Goal: Information Seeking & Learning: Learn about a topic

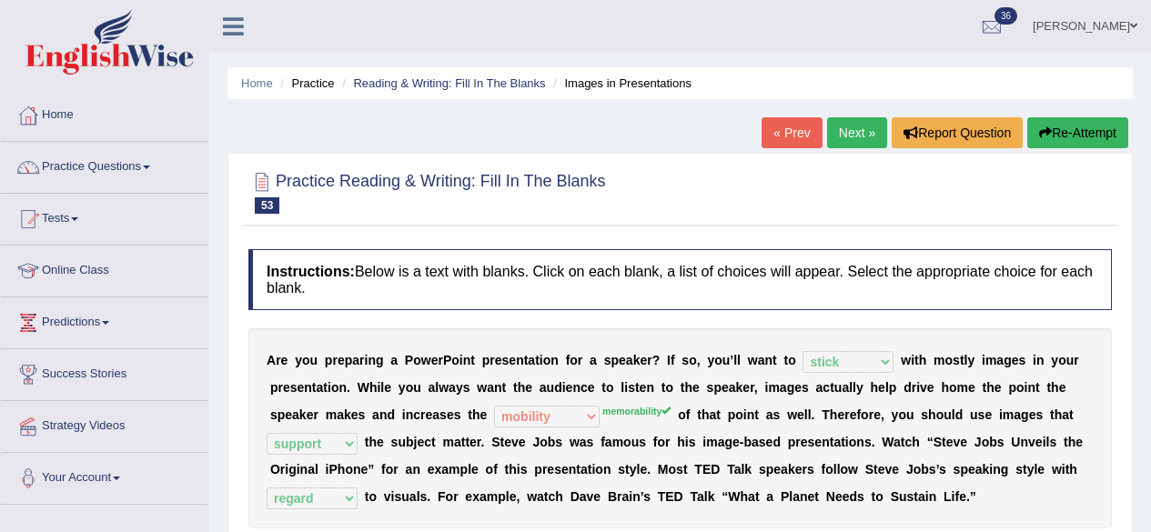
select select "stick"
select select "mobility"
select select "support"
select select "regard"
click at [1000, 17] on div at bounding box center [991, 27] width 27 height 27
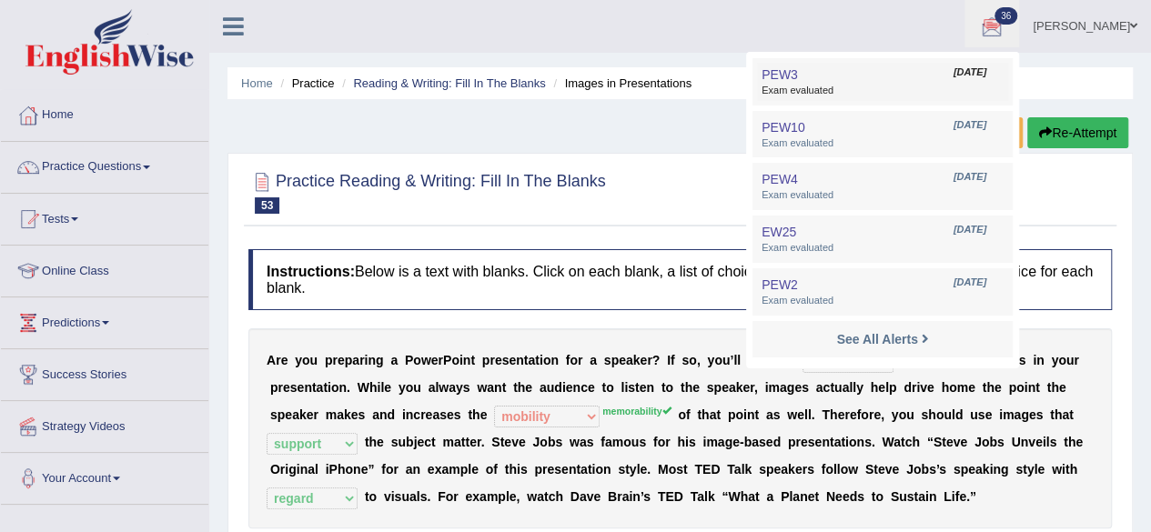
click at [880, 86] on span "Exam evaluated" at bounding box center [883, 91] width 242 height 15
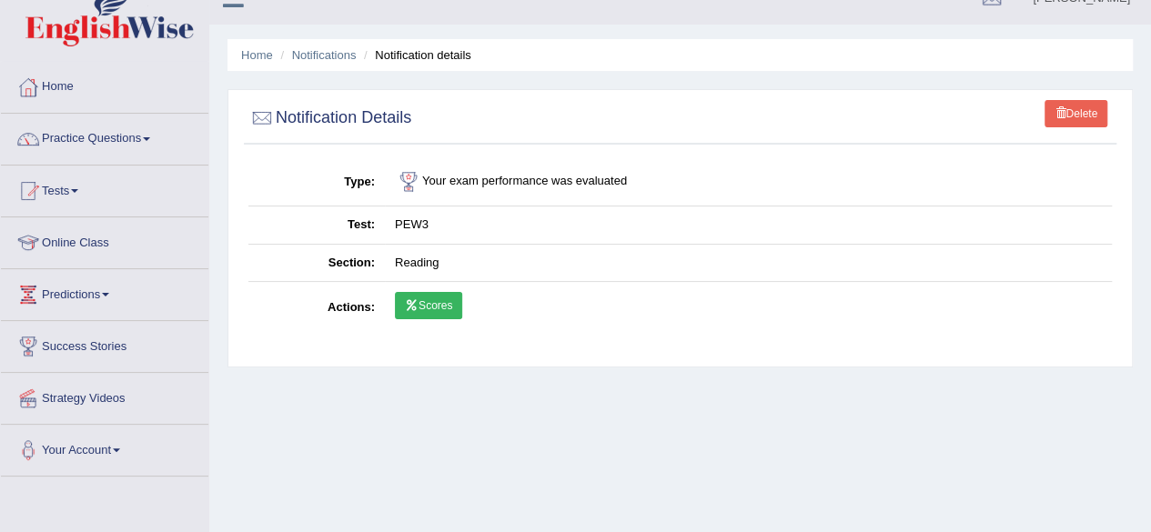
scroll to position [29, 0]
click at [433, 306] on link "Scores" at bounding box center [428, 304] width 67 height 27
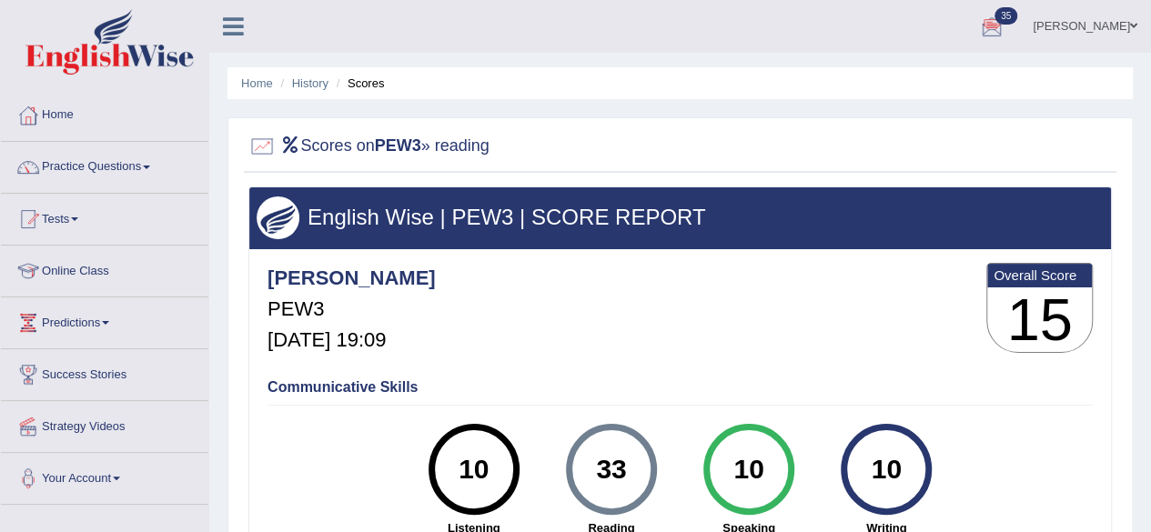
click at [1088, 38] on link "[PERSON_NAME]" at bounding box center [1085, 23] width 132 height 47
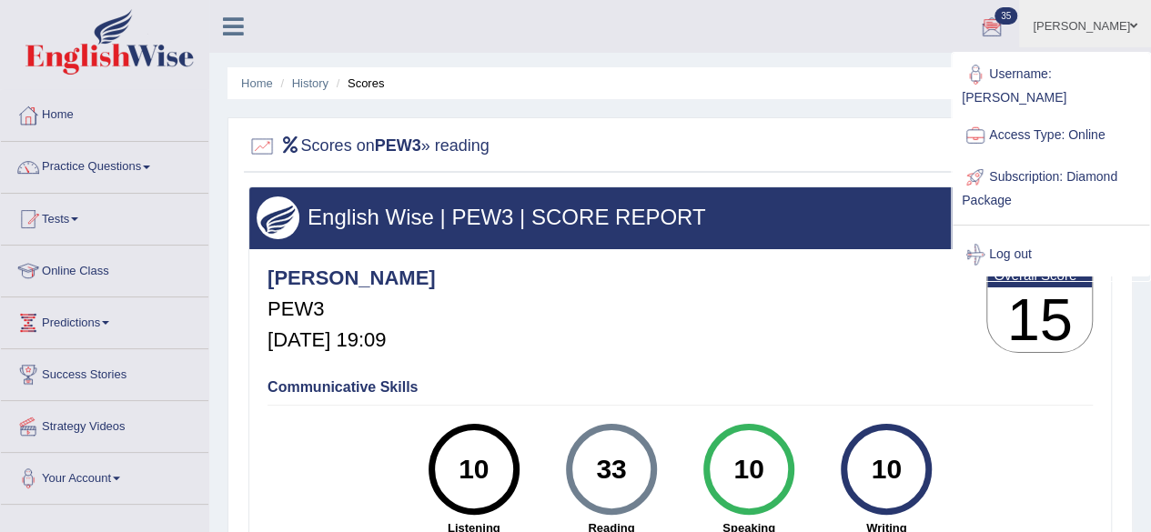
click at [144, 46] on img at bounding box center [109, 42] width 168 height 66
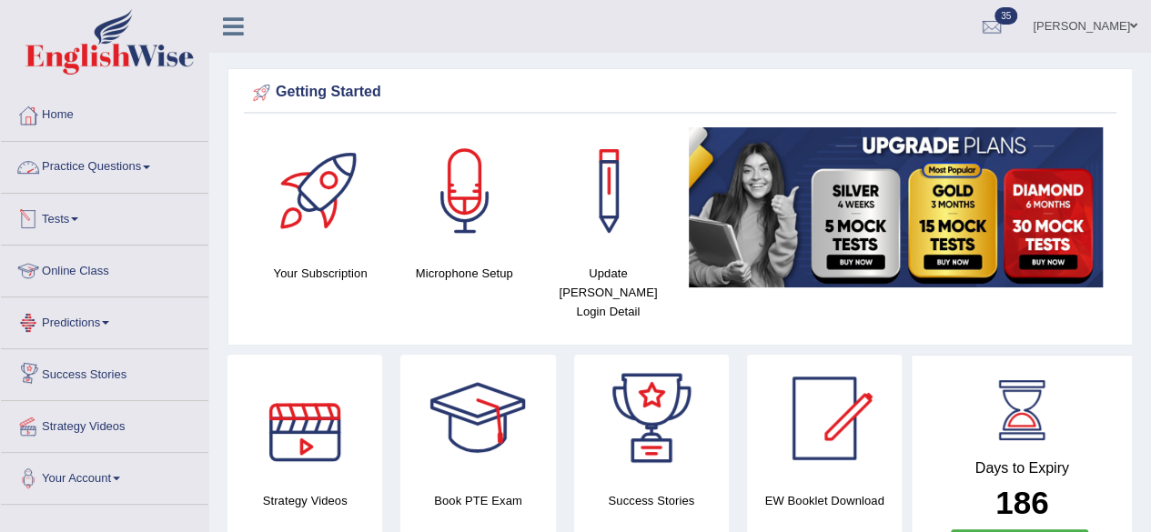
click at [94, 150] on link "Practice Questions" at bounding box center [105, 165] width 208 height 46
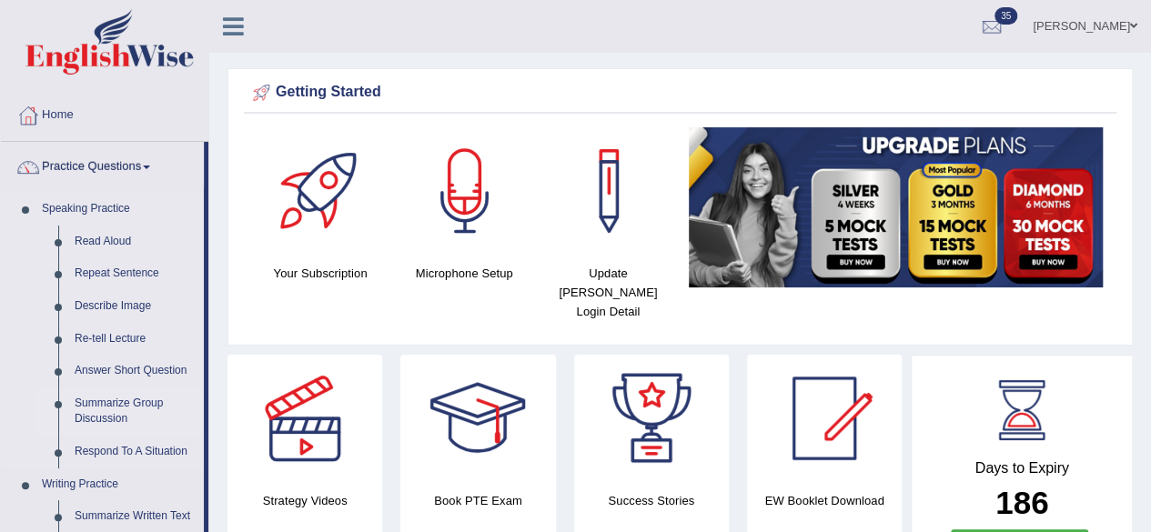
click at [117, 401] on link "Summarize Group Discussion" at bounding box center [134, 412] width 137 height 48
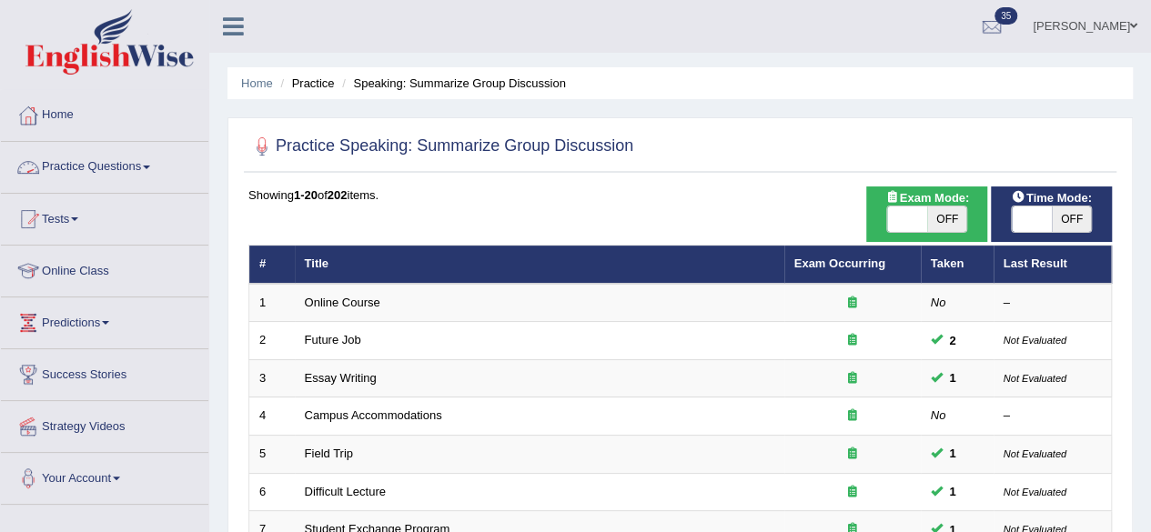
click at [107, 163] on link "Practice Questions" at bounding box center [105, 165] width 208 height 46
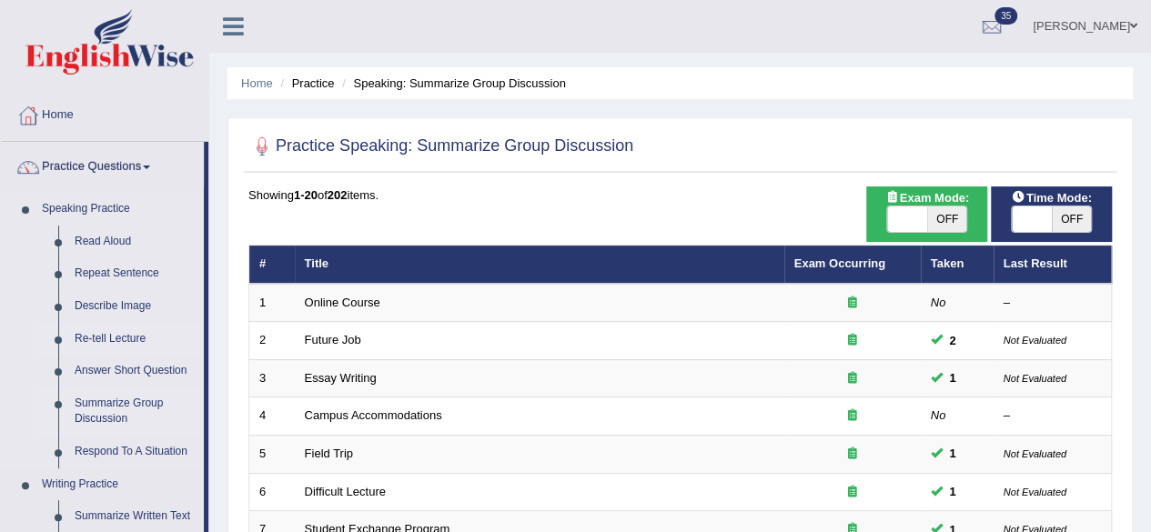
click at [112, 336] on link "Re-tell Lecture" at bounding box center [134, 339] width 137 height 33
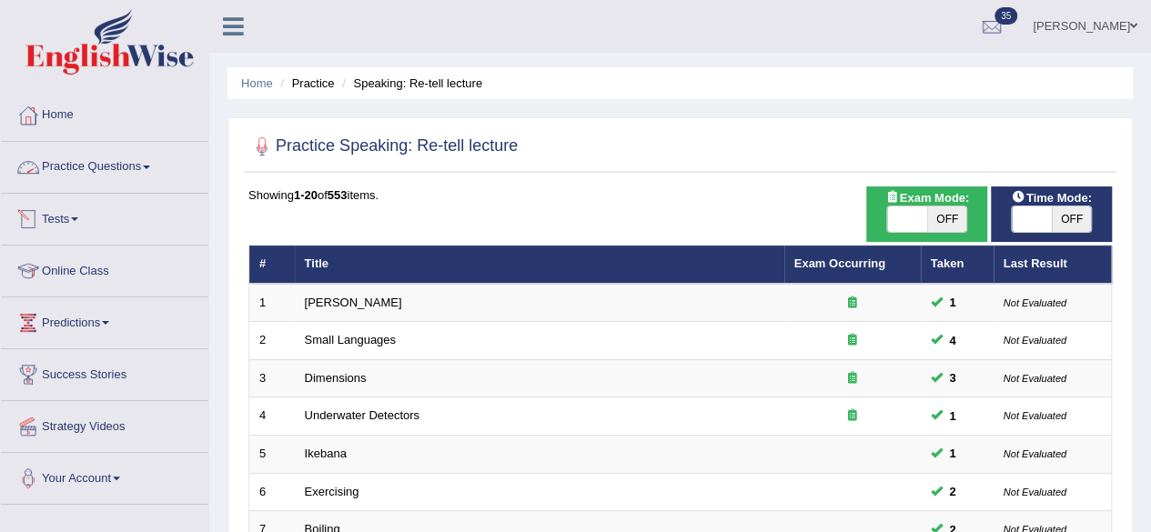
click at [135, 158] on link "Practice Questions" at bounding box center [105, 165] width 208 height 46
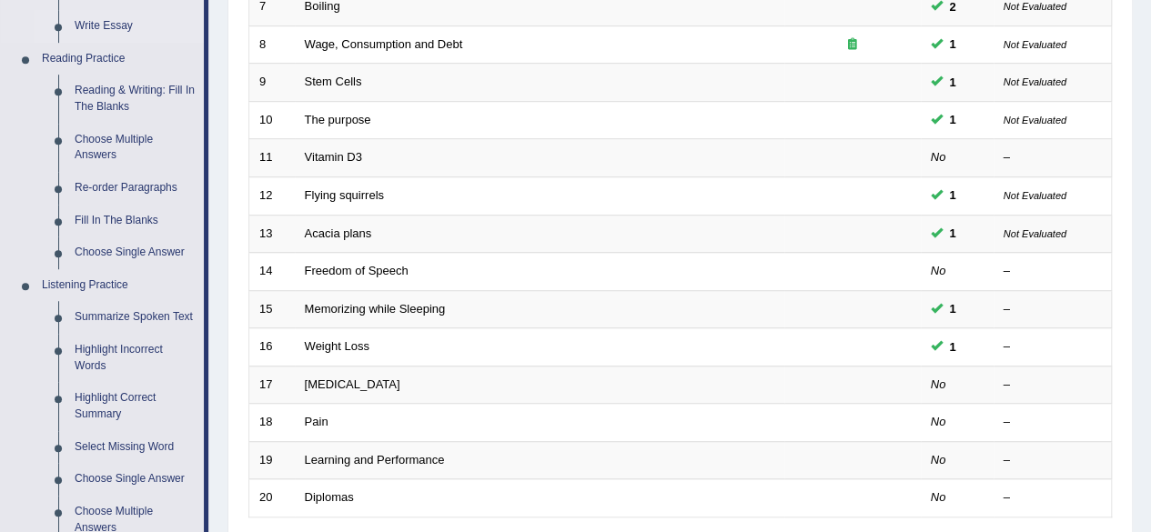
scroll to position [524, 0]
click at [104, 315] on link "Summarize Spoken Text" at bounding box center [134, 316] width 137 height 33
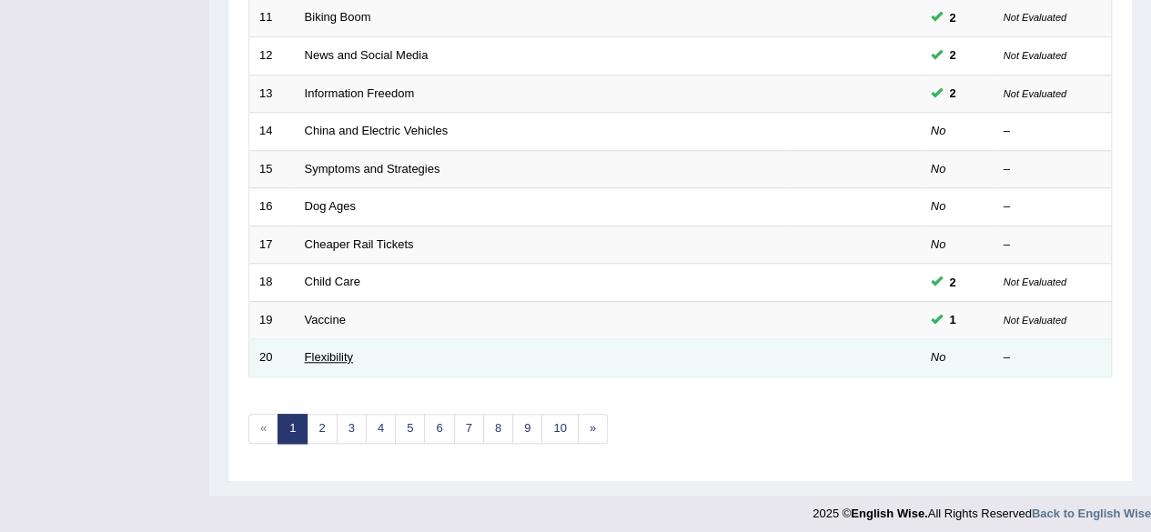
click at [319, 352] on link "Flexibility" at bounding box center [329, 357] width 48 height 14
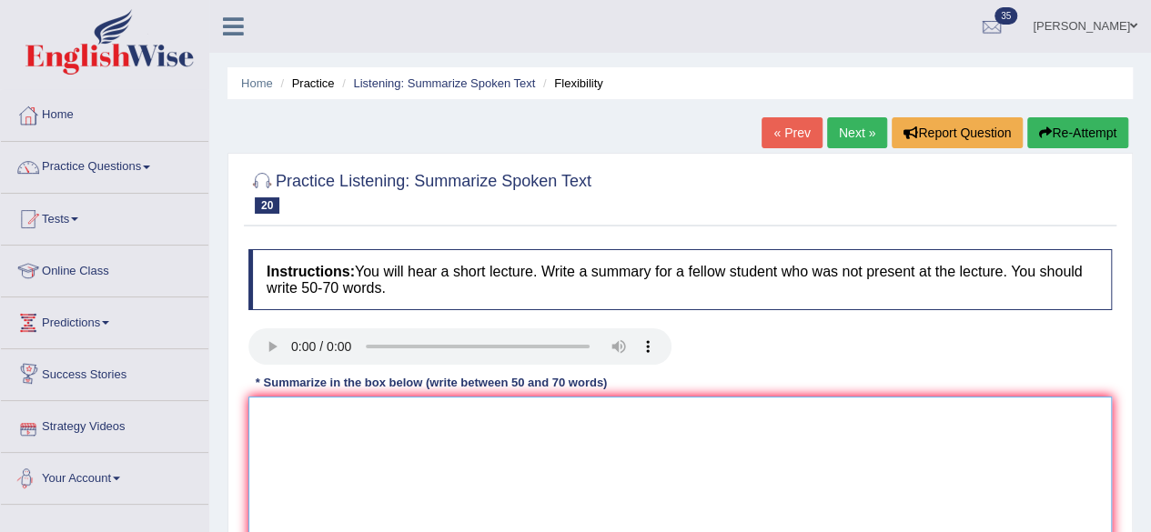
click at [311, 454] on textarea at bounding box center [680, 485] width 864 height 177
type textarea "H"
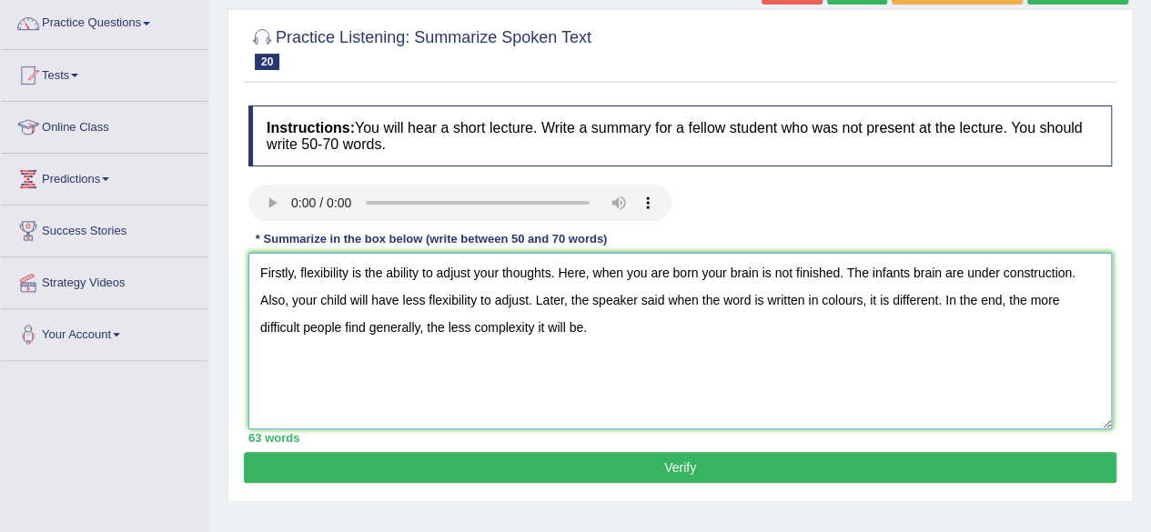
scroll to position [137, 0]
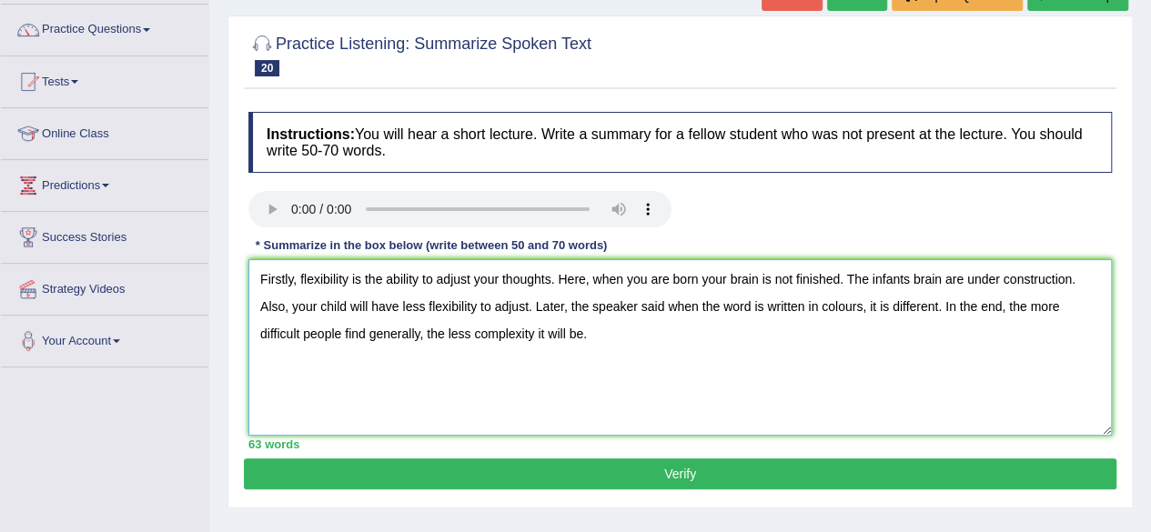
click at [584, 274] on textarea "Firstly, flexibility is the ability to adjust your thoughts. Here, when you are…" at bounding box center [680, 347] width 864 height 177
click at [843, 278] on textarea "Firstly, flexibility is the ability to adjust your thoughts. Here, when you are…" at bounding box center [680, 347] width 864 height 177
click at [356, 304] on textarea "Firstly, flexibility is the ability to adjust your thoughts. Here, when you are…" at bounding box center [680, 347] width 864 height 177
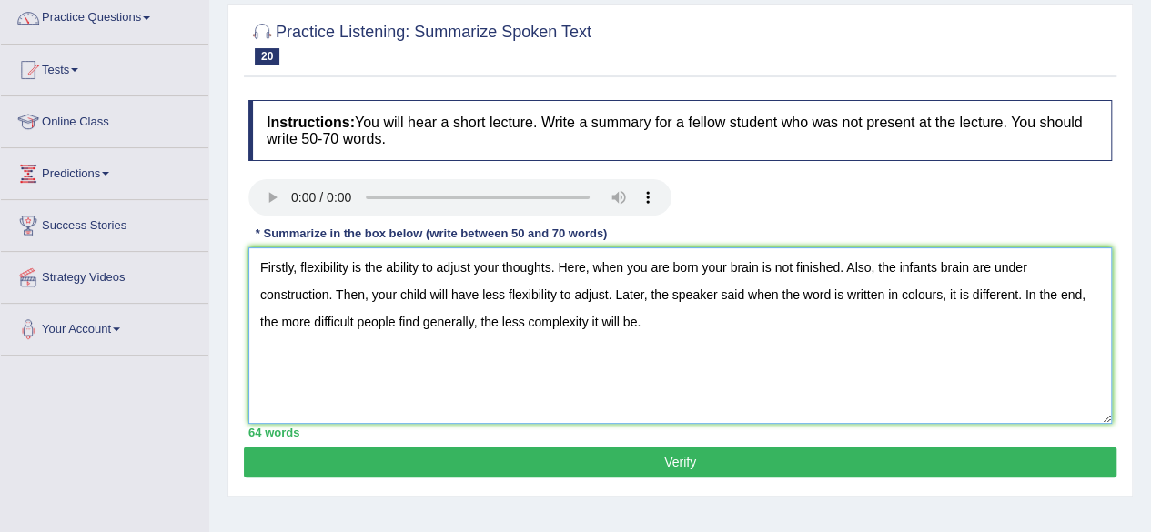
scroll to position [157, 0]
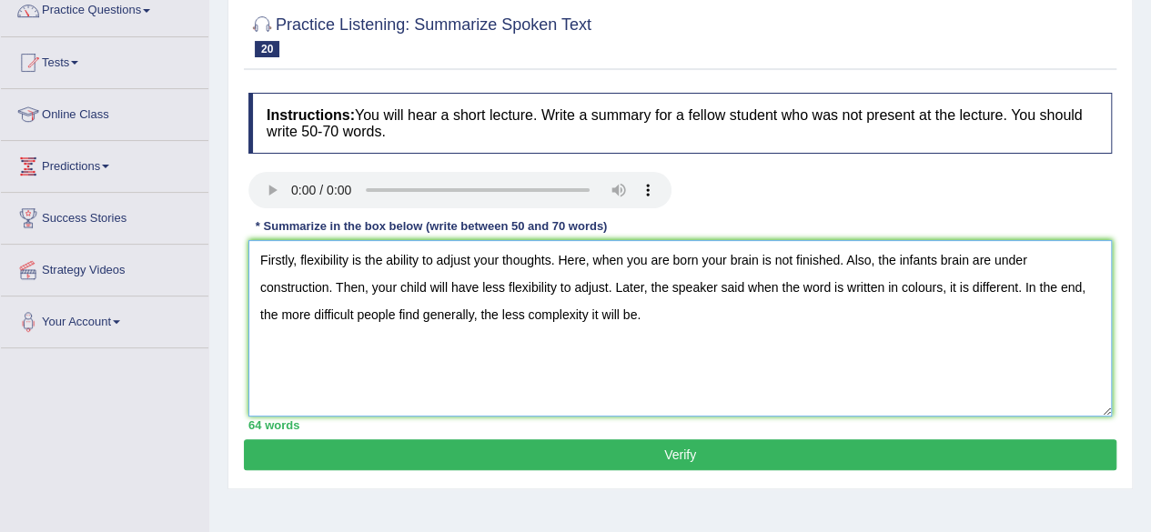
type textarea "Firstly, flexibility is the ability to adjust your thoughts. Here, when you are…"
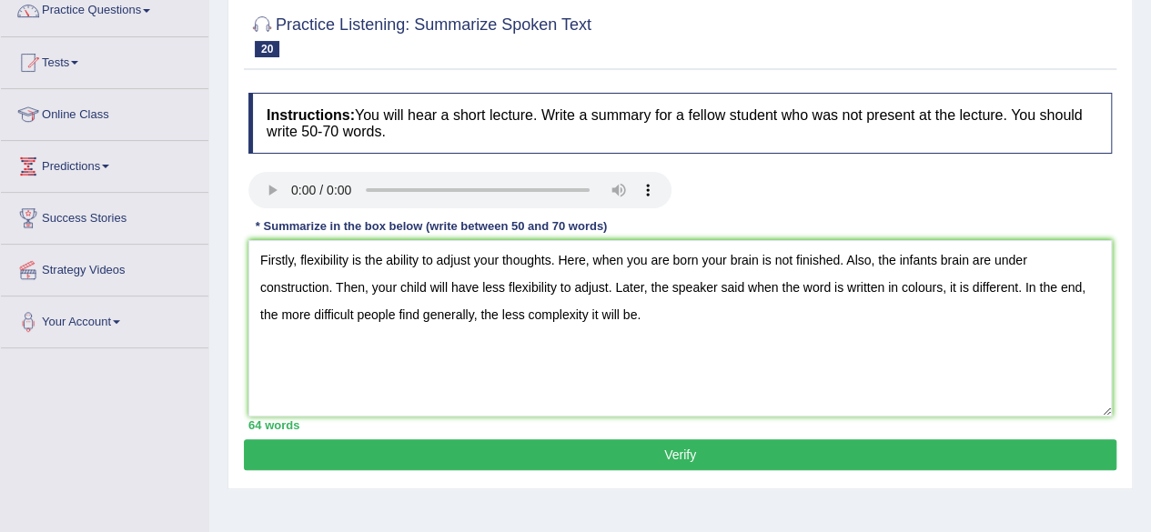
click at [620, 454] on button "Verify" at bounding box center [680, 455] width 873 height 31
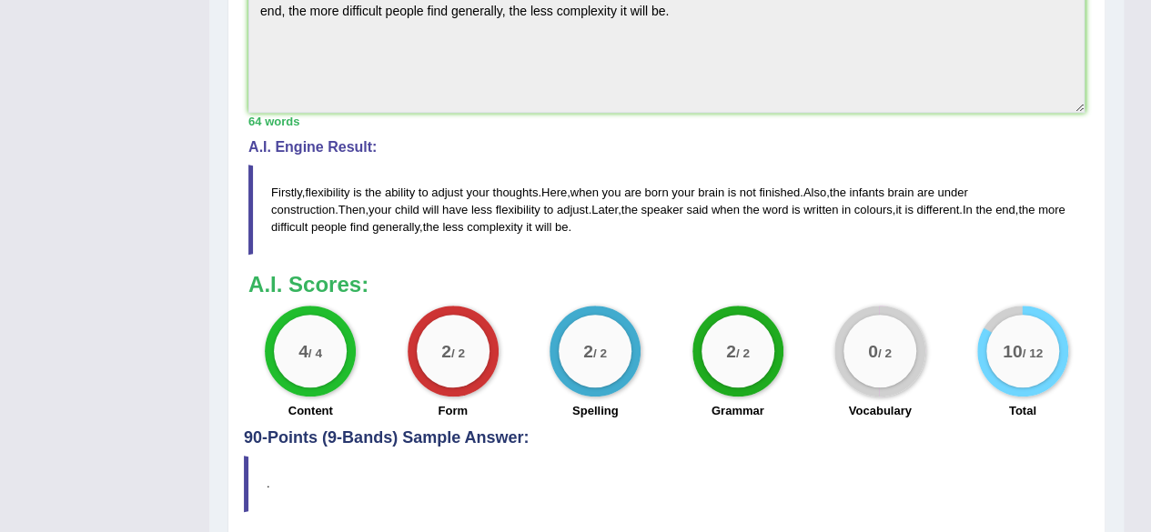
scroll to position [657, 0]
click at [620, 457] on blockquote "." at bounding box center [667, 485] width 846 height 56
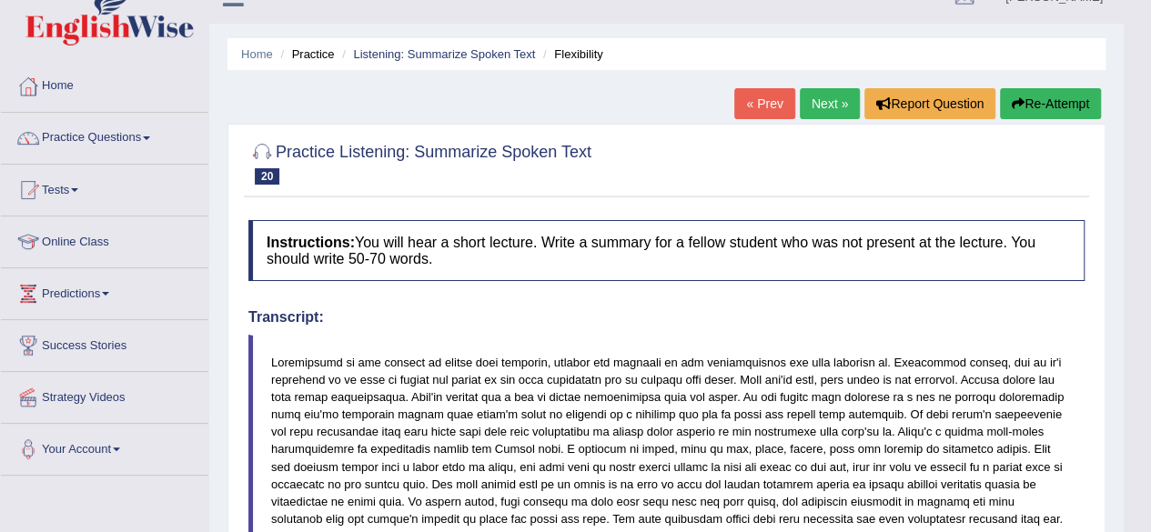
scroll to position [0, 0]
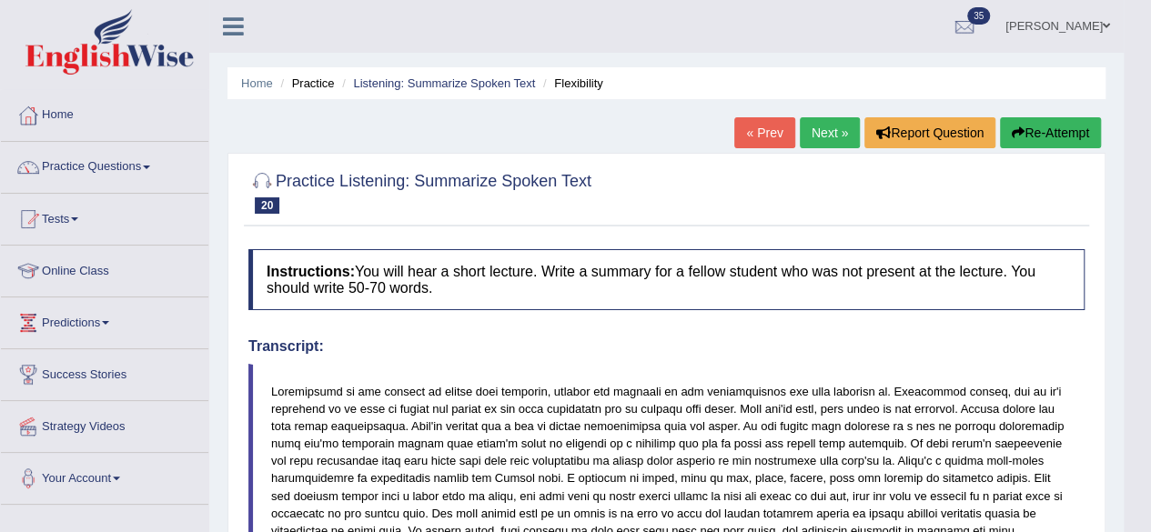
click at [823, 144] on link "Next »" at bounding box center [830, 132] width 60 height 31
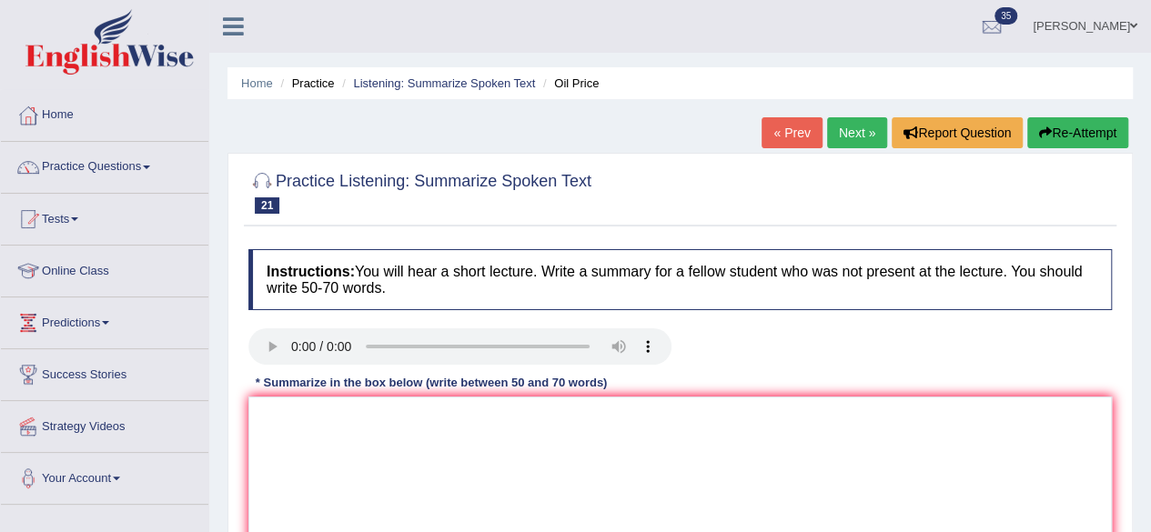
click at [518, 236] on p "Verify" at bounding box center [680, 431] width 873 height 391
click at [75, 156] on link "Practice Questions" at bounding box center [105, 165] width 208 height 46
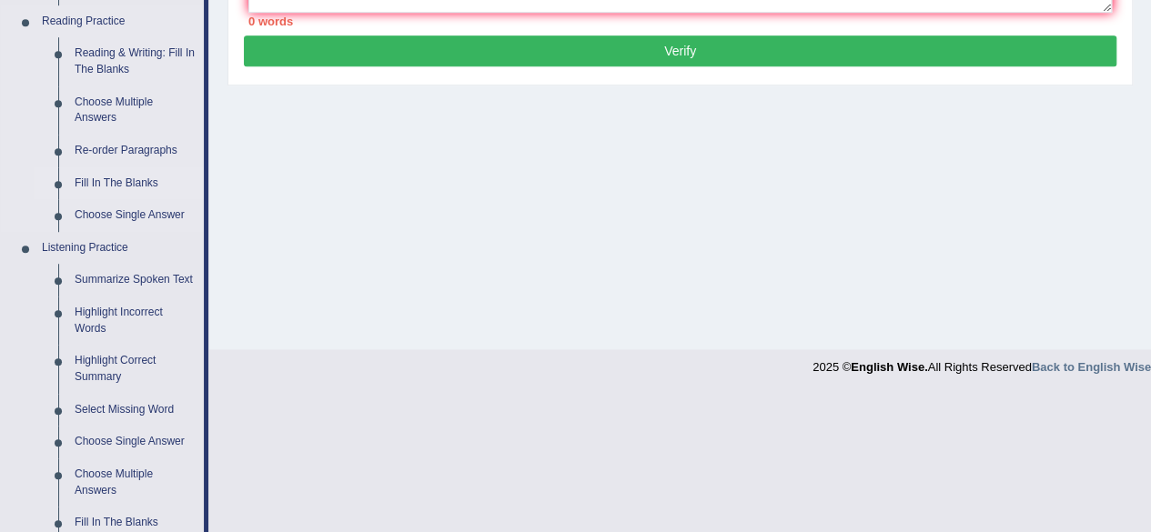
scroll to position [668, 0]
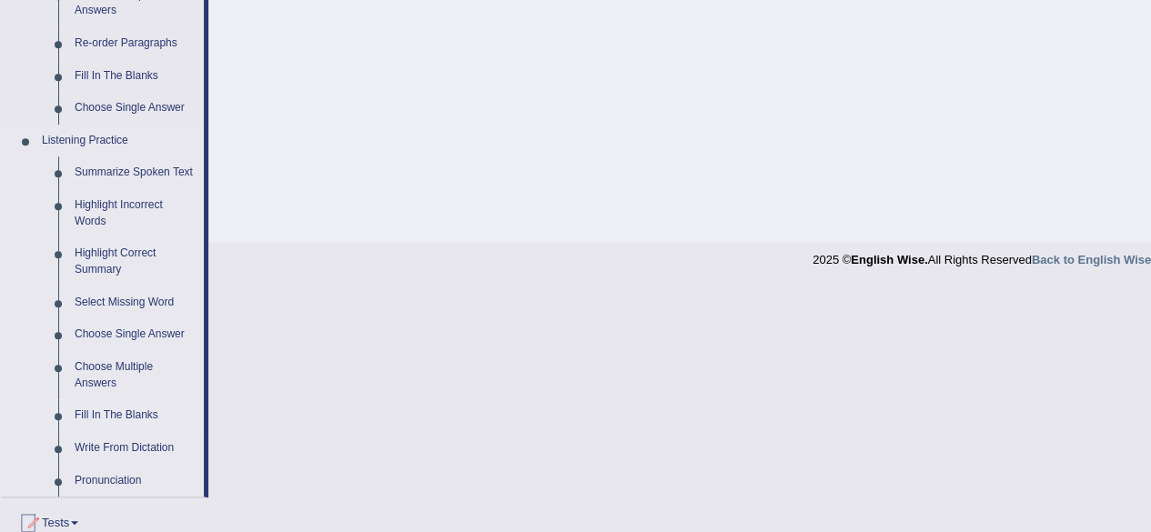
click at [99, 410] on link "Fill In The Blanks" at bounding box center [134, 416] width 137 height 33
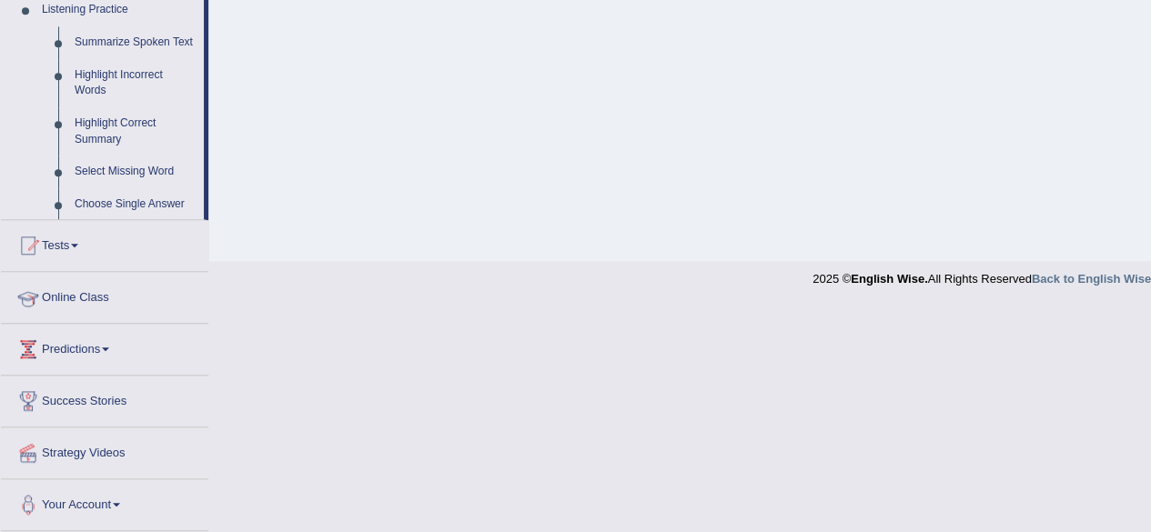
scroll to position [422, 0]
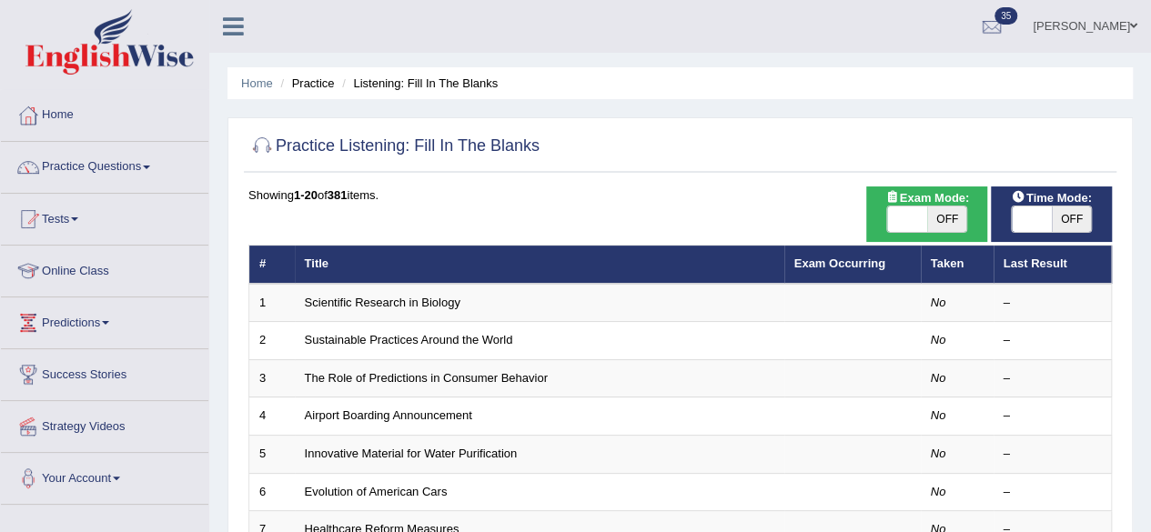
scroll to position [51, 0]
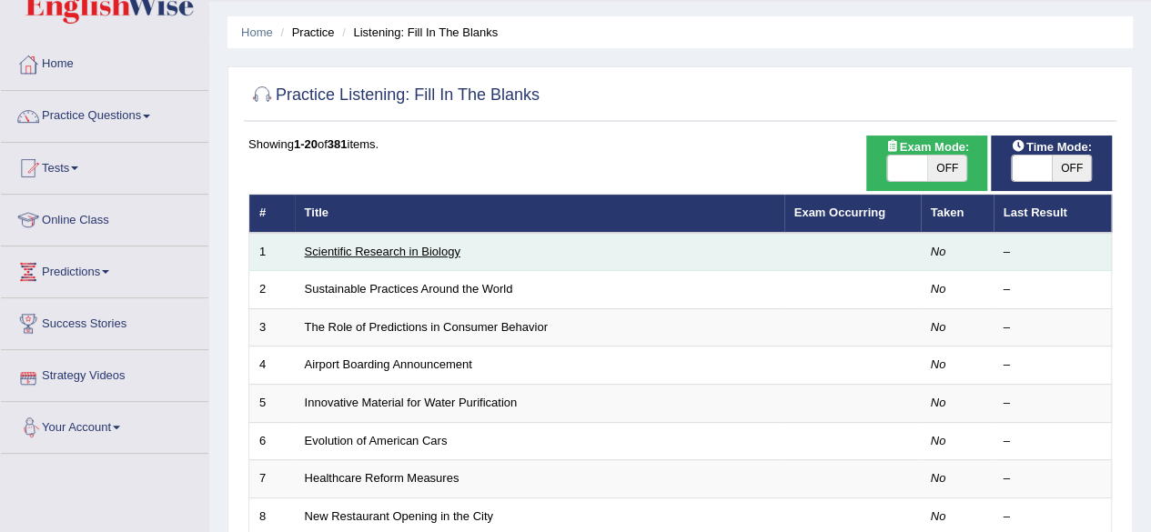
click at [402, 257] on link "Scientific Research in Biology" at bounding box center [383, 252] width 156 height 14
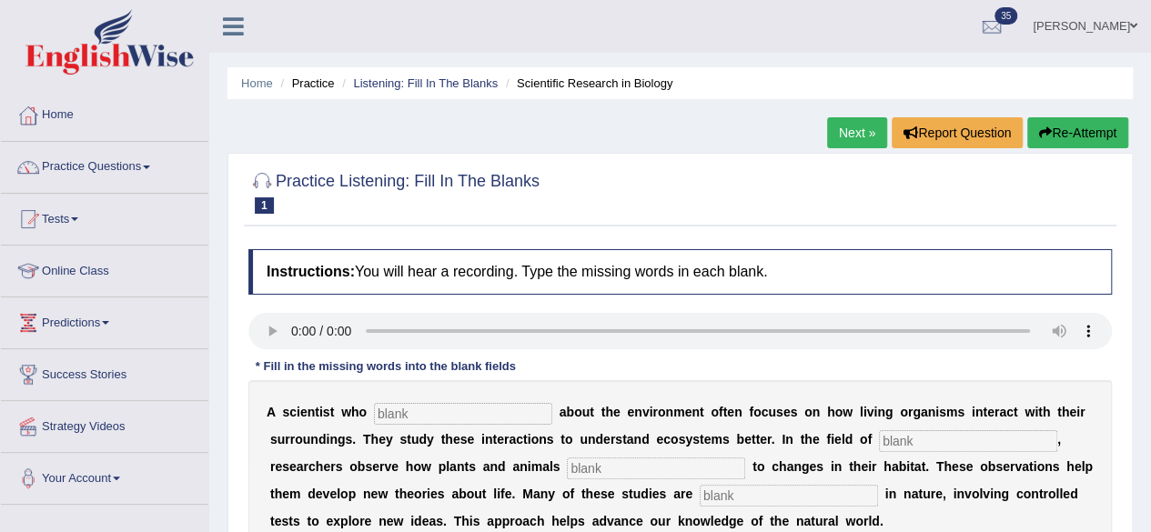
scroll to position [90, 0]
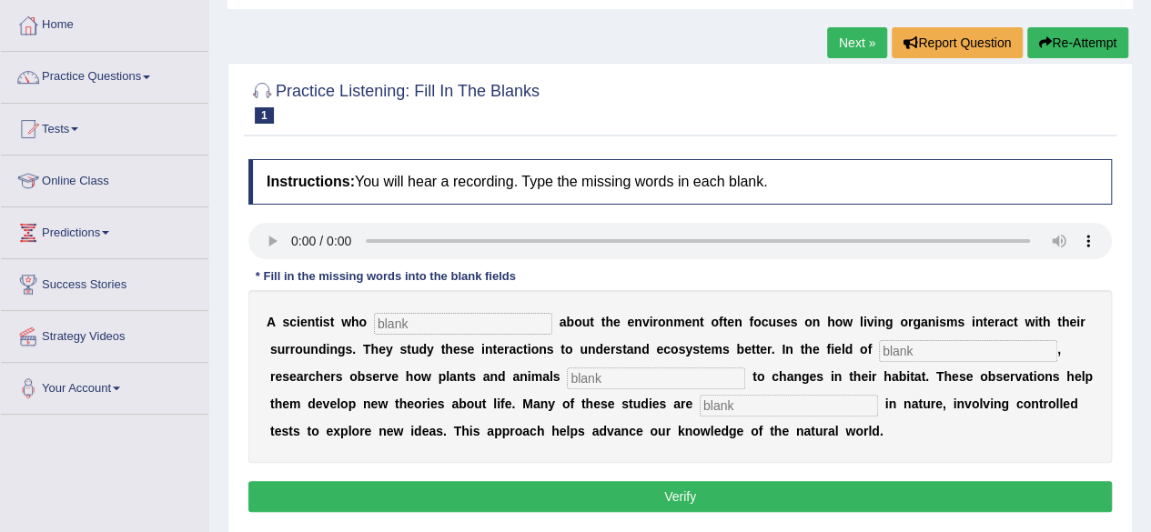
click at [454, 329] on input "text" at bounding box center [463, 324] width 178 height 22
type input "cares"
type input "biology"
type input "respond"
type input "experimental"
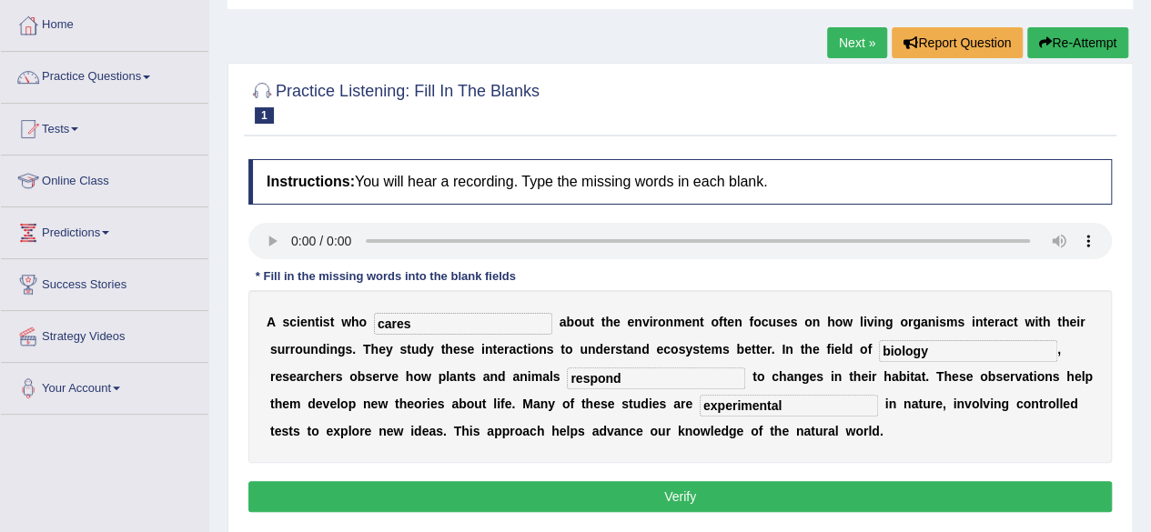
click at [613, 502] on button "Verify" at bounding box center [680, 496] width 864 height 31
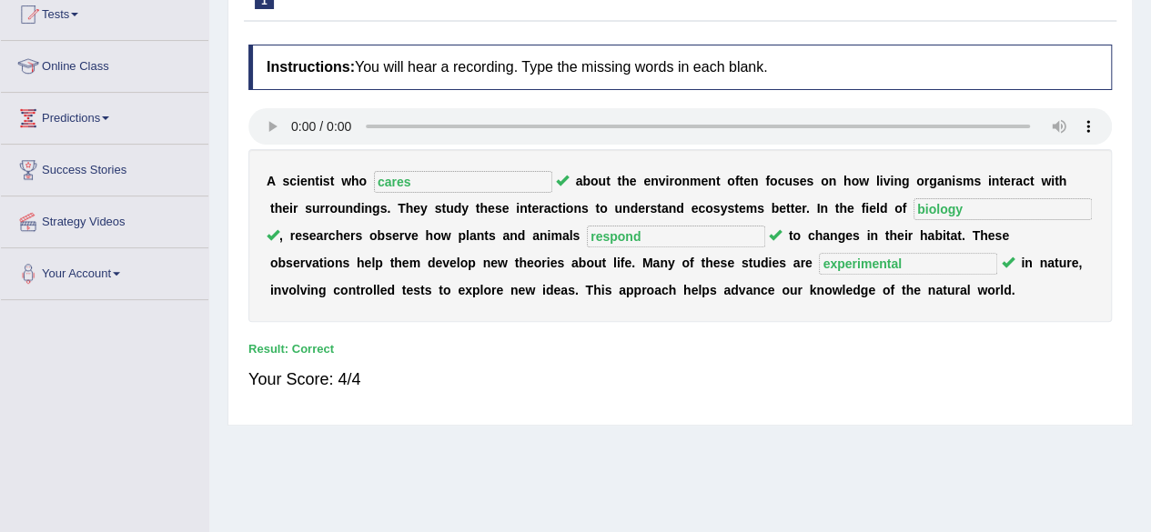
scroll to position [97, 0]
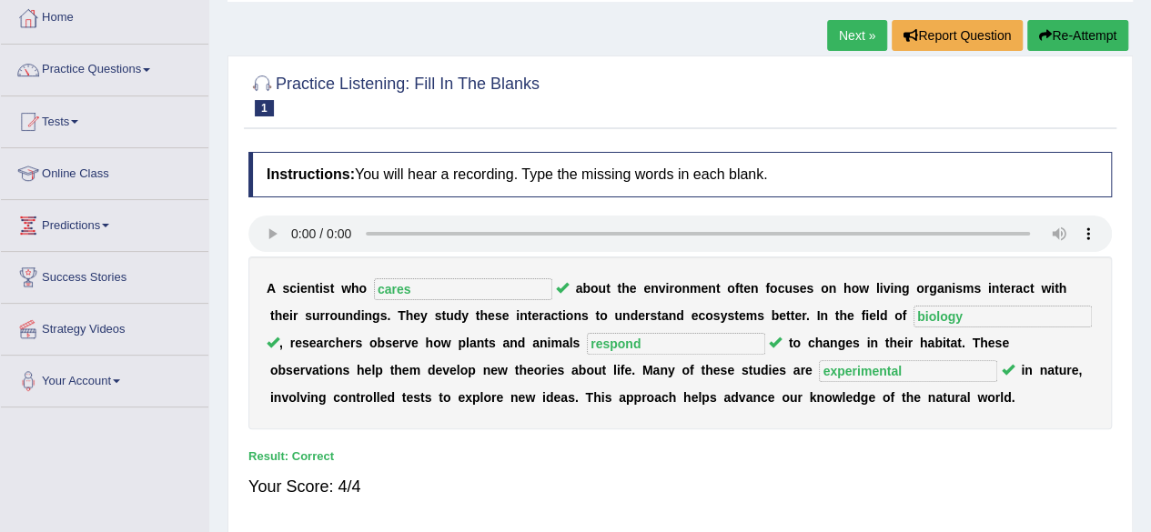
click at [864, 40] on link "Next »" at bounding box center [857, 35] width 60 height 31
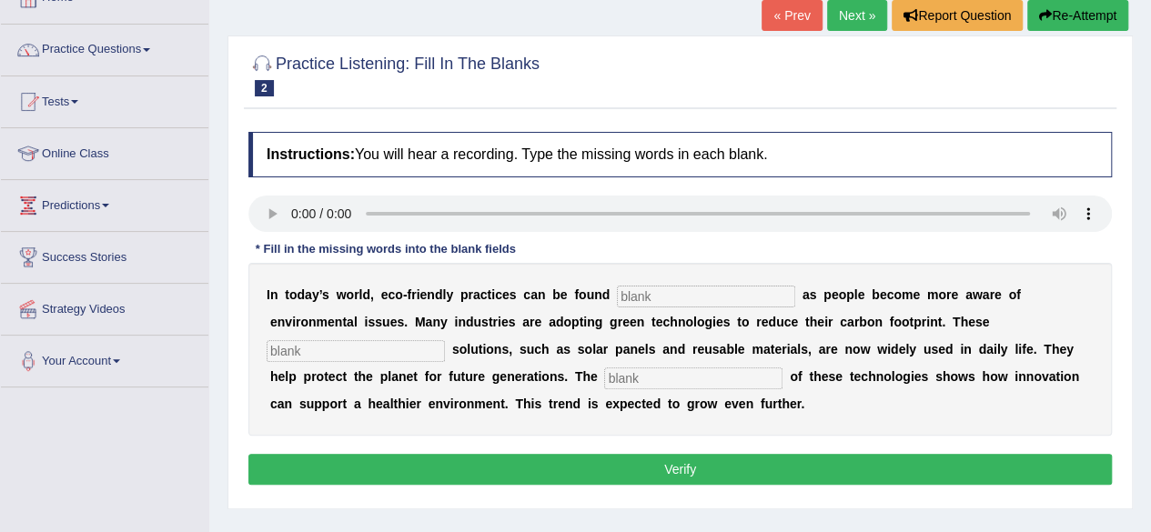
scroll to position [117, 0]
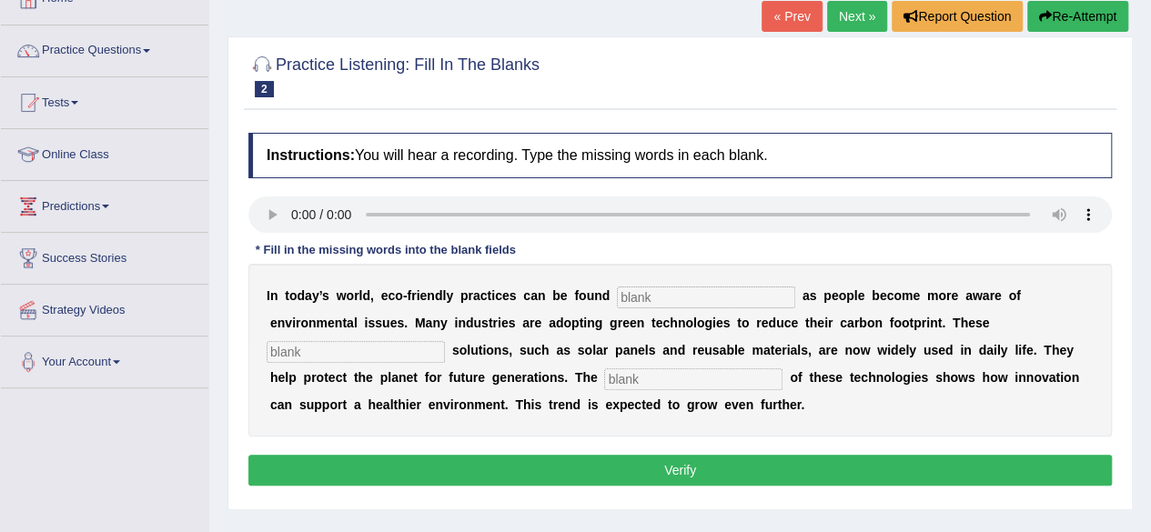
click at [670, 290] on input "text" at bounding box center [706, 298] width 178 height 22
type input "everywhere"
type input "sustainable"
type input "application"
click at [669, 466] on button "Verify" at bounding box center [680, 470] width 864 height 31
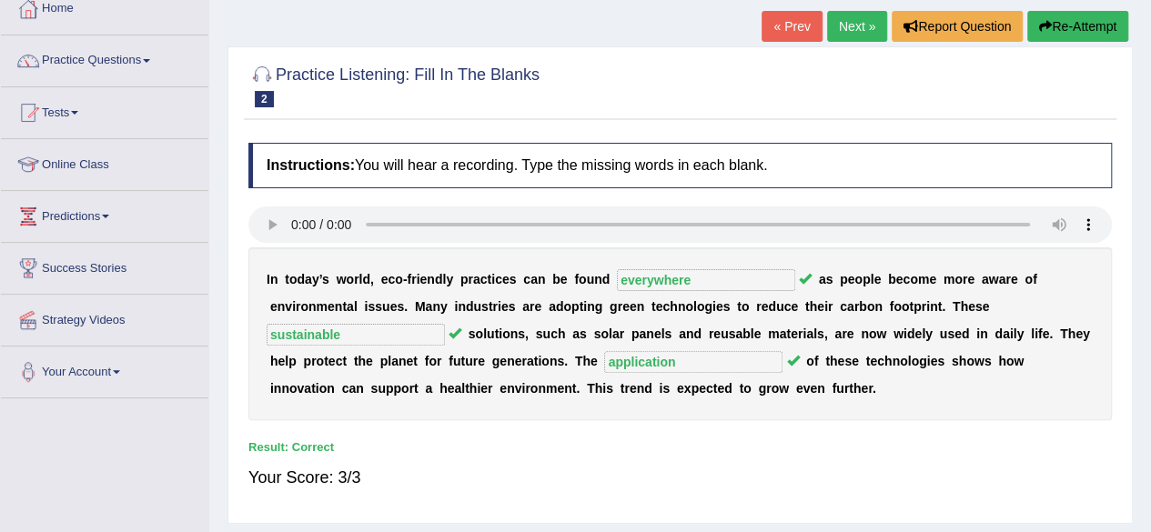
scroll to position [101, 0]
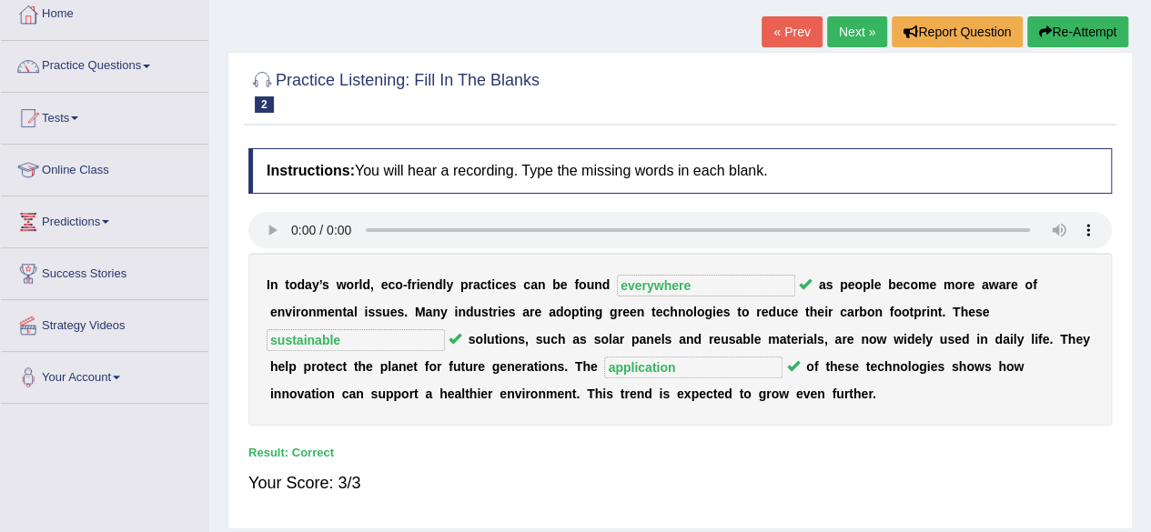
click at [856, 32] on link "Next »" at bounding box center [857, 31] width 60 height 31
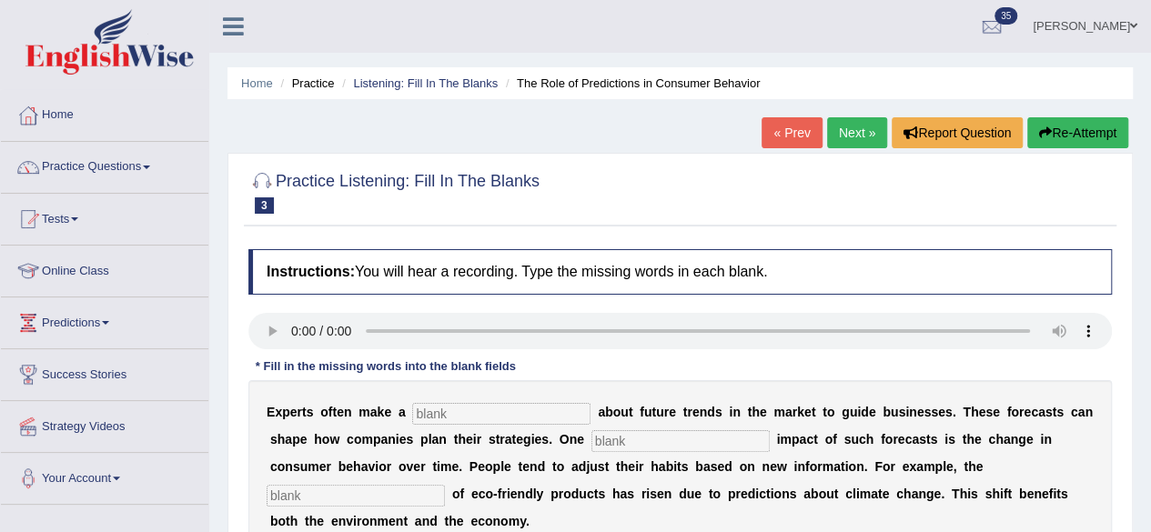
scroll to position [113, 0]
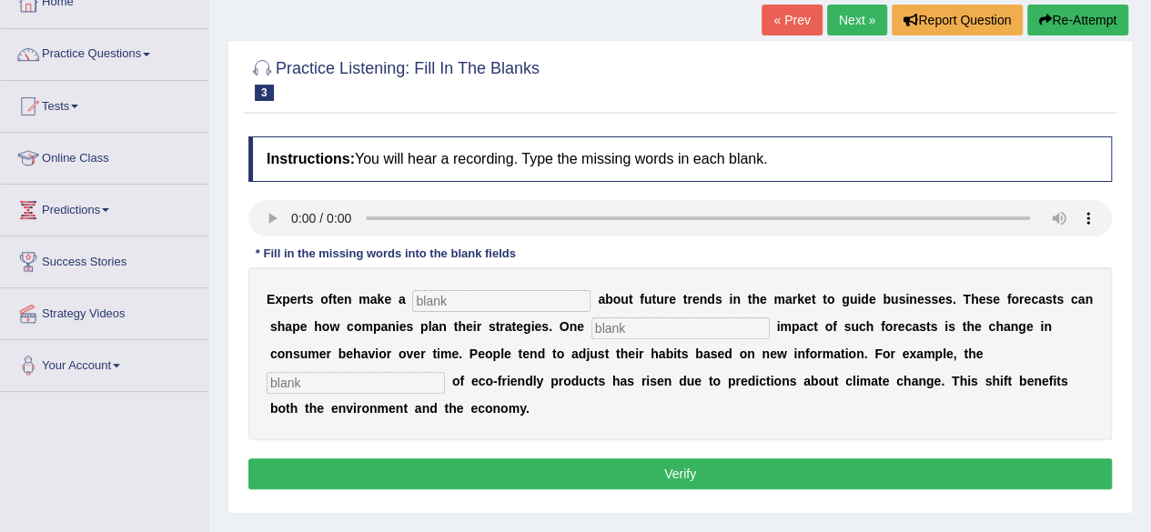
click at [501, 294] on input "text" at bounding box center [501, 301] width 178 height 22
type input "prediction"
type input "profound"
type input "consumption"
click at [630, 460] on button "Verify" at bounding box center [680, 474] width 864 height 31
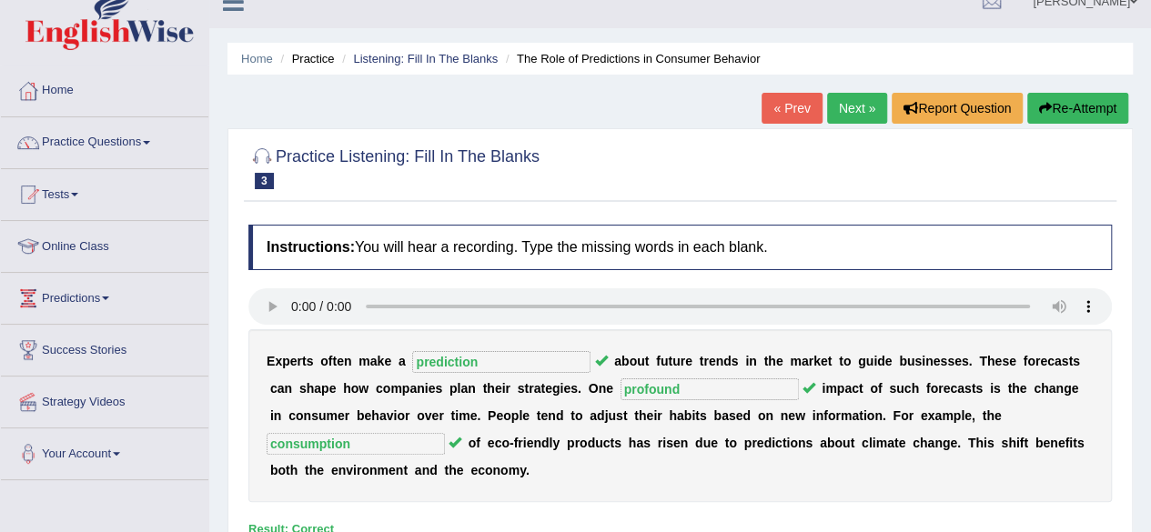
scroll to position [18, 0]
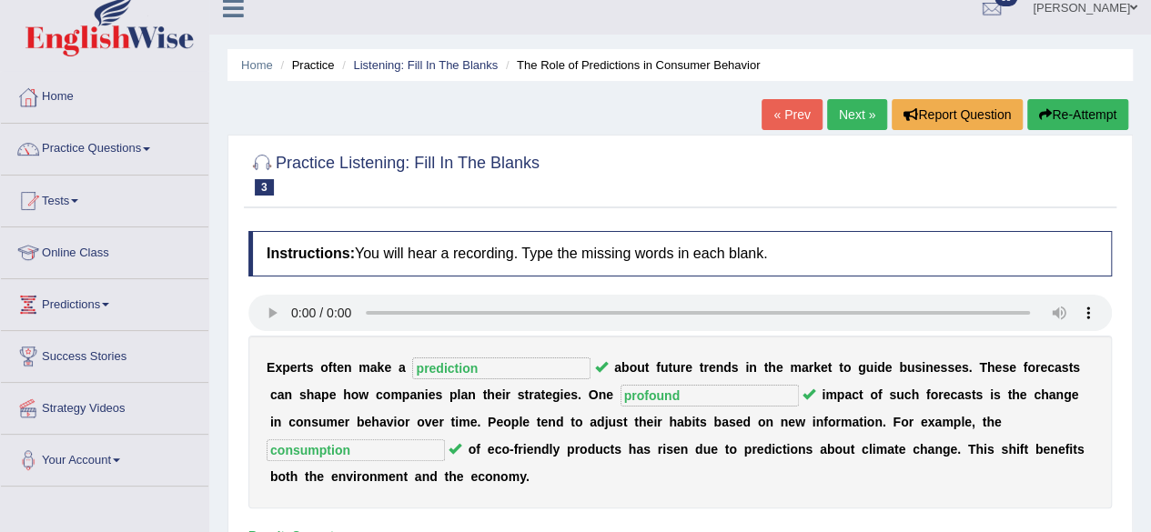
click at [841, 109] on link "Next »" at bounding box center [857, 114] width 60 height 31
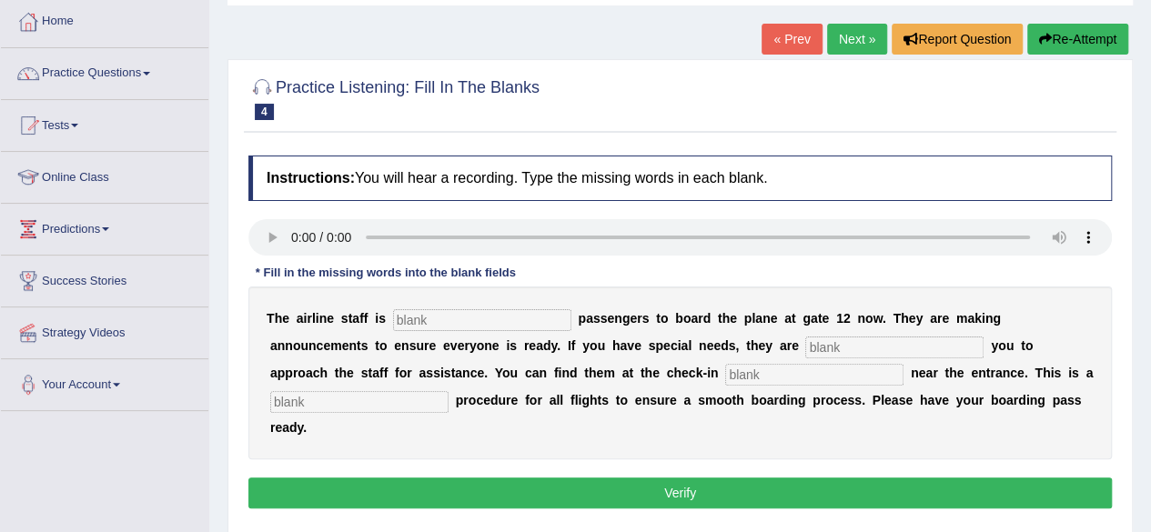
scroll to position [95, 0]
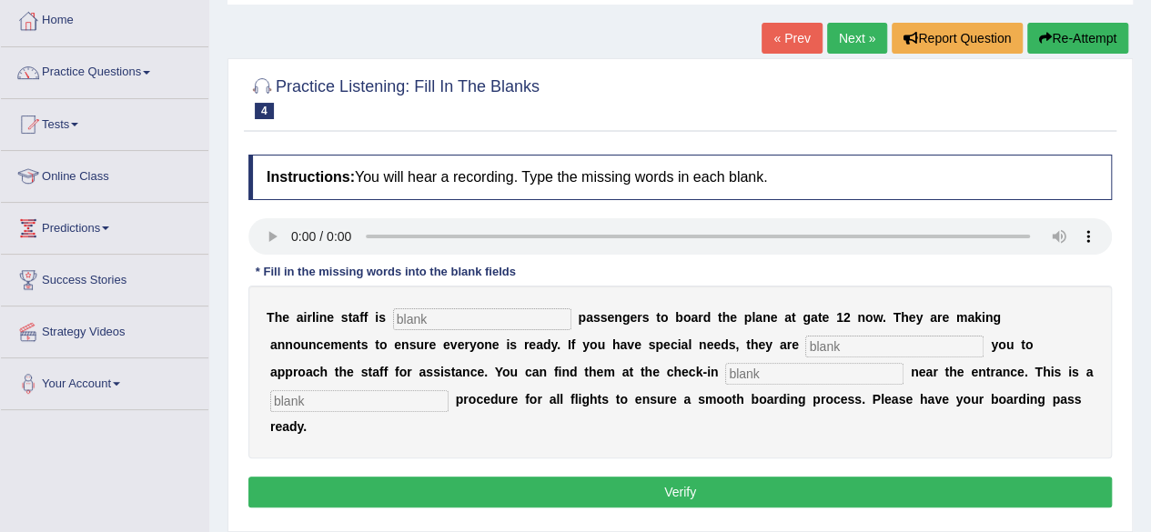
click at [473, 323] on input "text" at bounding box center [482, 320] width 178 height 22
type input "inviting"
type input "requiring"
type input "desk"
type input "regular"
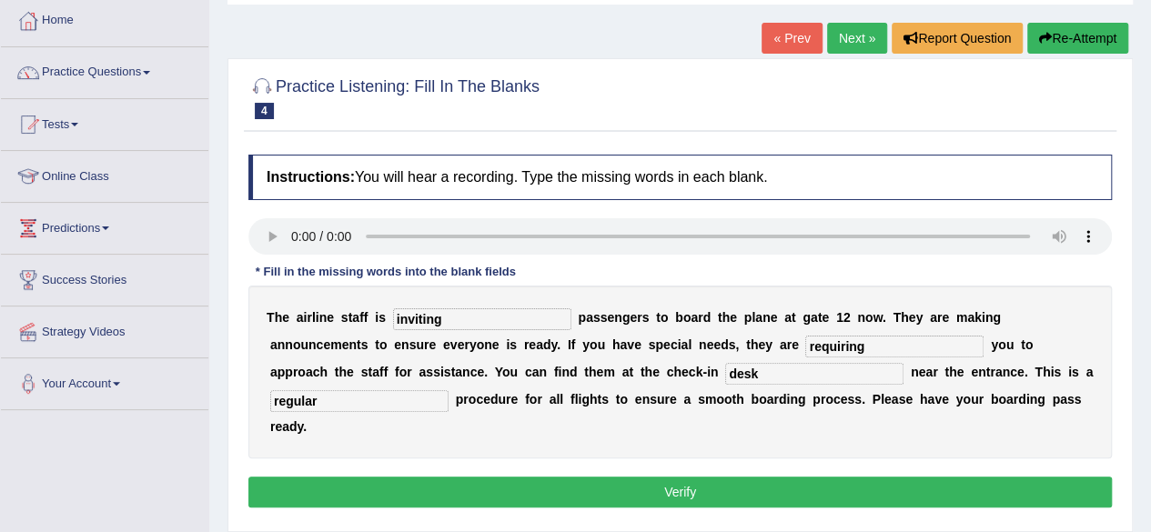
click at [491, 485] on button "Verify" at bounding box center [680, 492] width 864 height 31
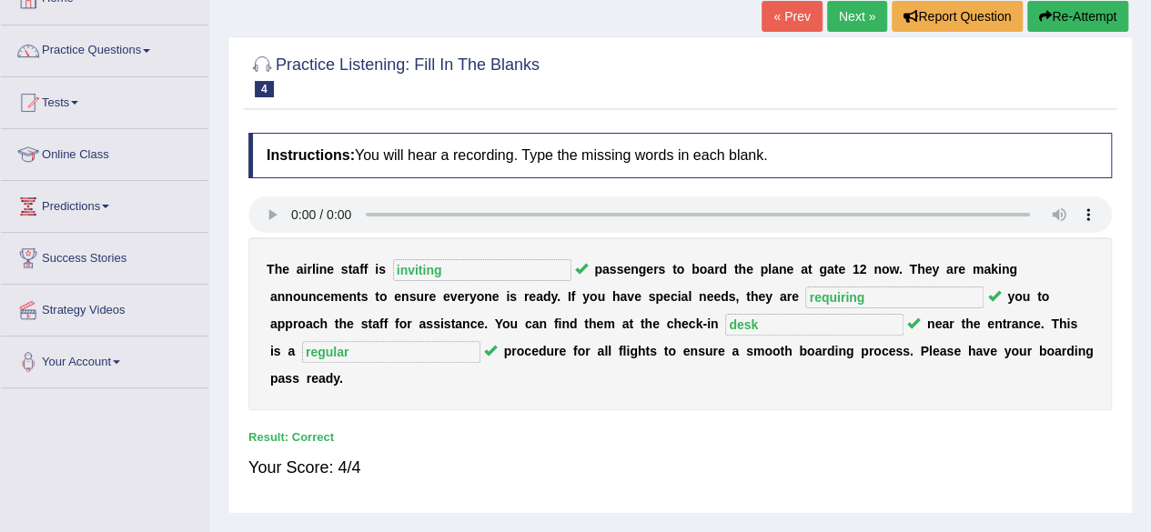
scroll to position [100, 0]
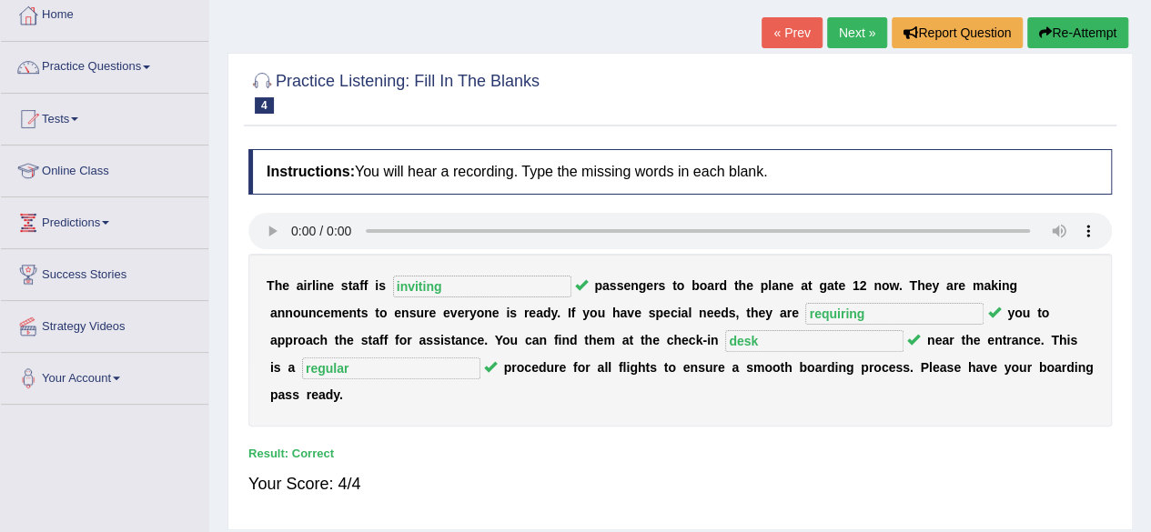
click at [830, 39] on link "Next »" at bounding box center [857, 32] width 60 height 31
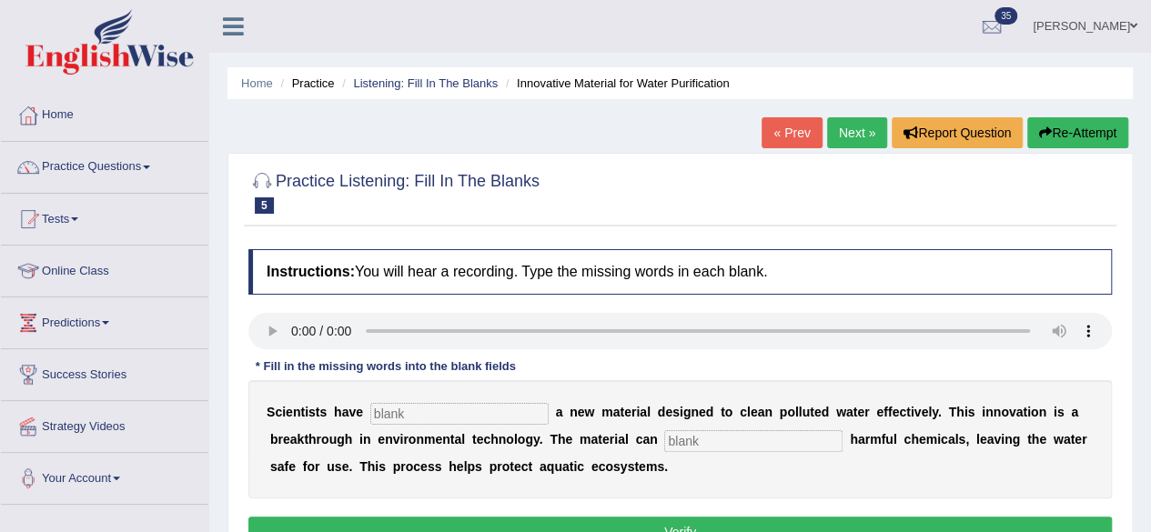
click at [406, 412] on input "text" at bounding box center [459, 414] width 178 height 22
type input "made"
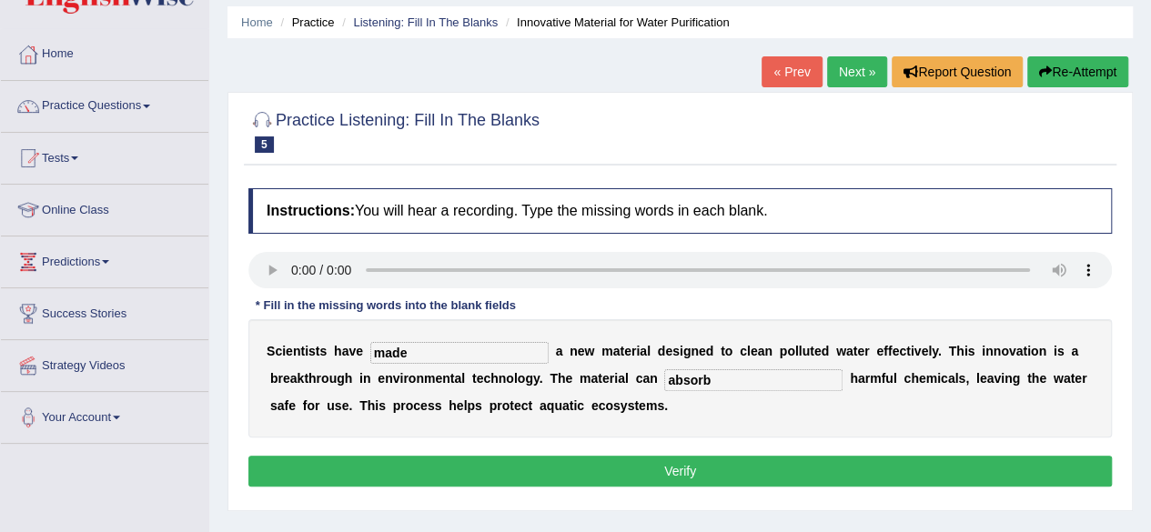
type input "absorb"
click at [557, 464] on button "Verify" at bounding box center [680, 471] width 864 height 31
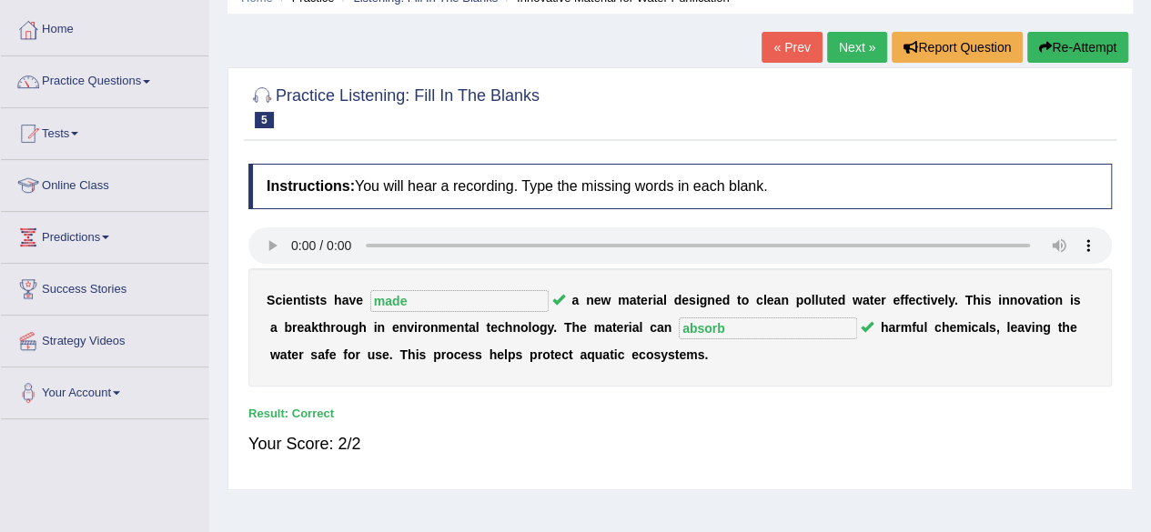
scroll to position [85, 0]
click at [856, 46] on link "Next »" at bounding box center [857, 48] width 60 height 31
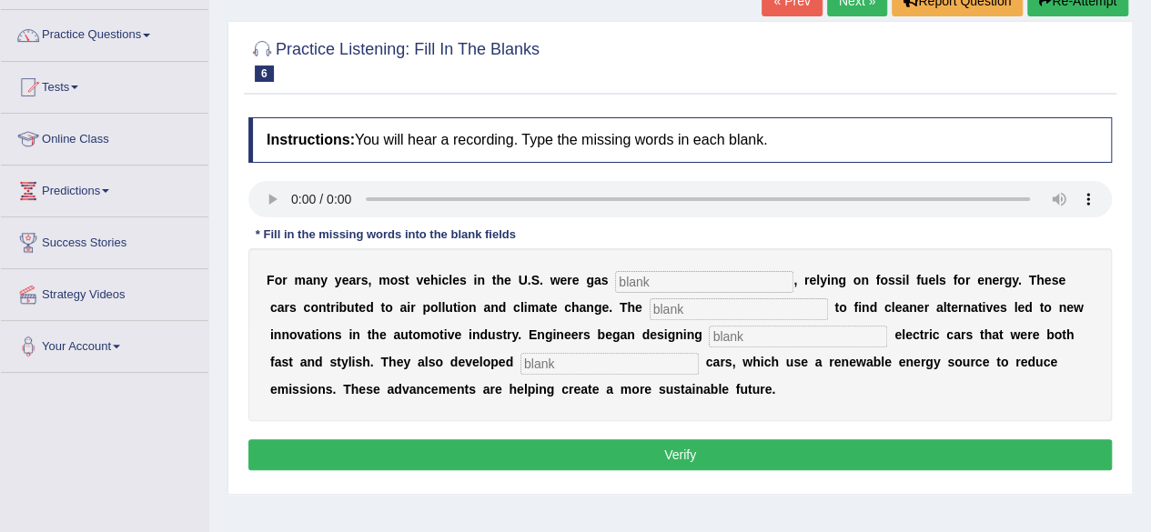
scroll to position [133, 0]
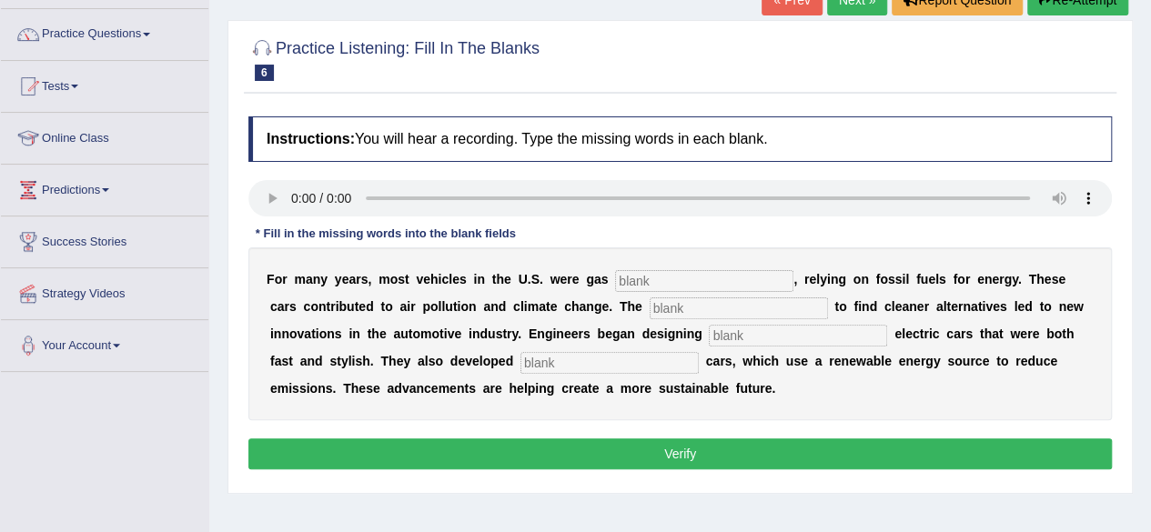
click at [692, 305] on input "text" at bounding box center [739, 309] width 178 height 22
type input "urgency"
type input "sleek"
type input "hydrogen"
click at [720, 287] on input "text" at bounding box center [704, 281] width 178 height 22
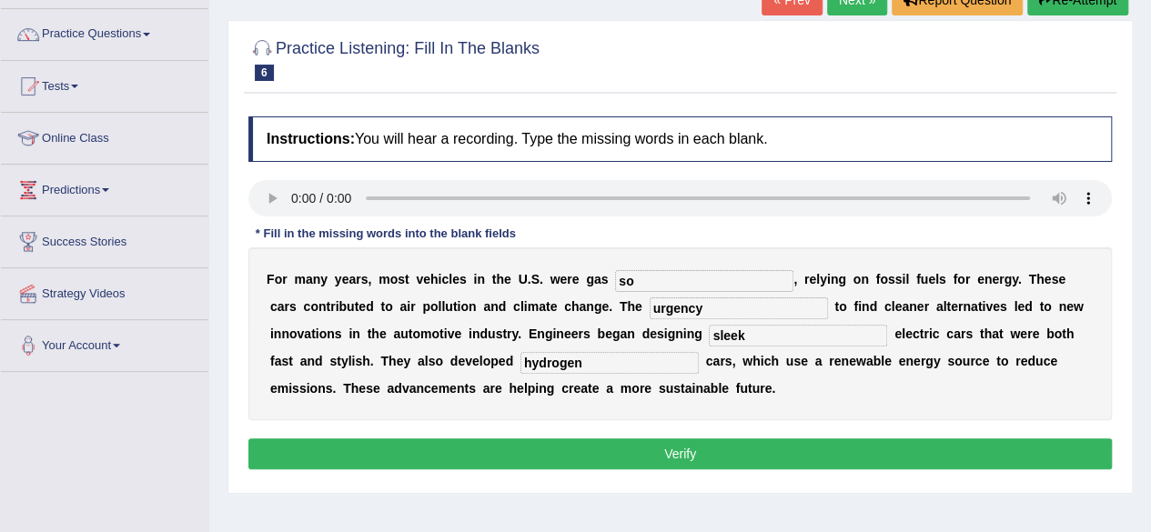
type input "so"
click at [658, 451] on button "Verify" at bounding box center [680, 454] width 864 height 31
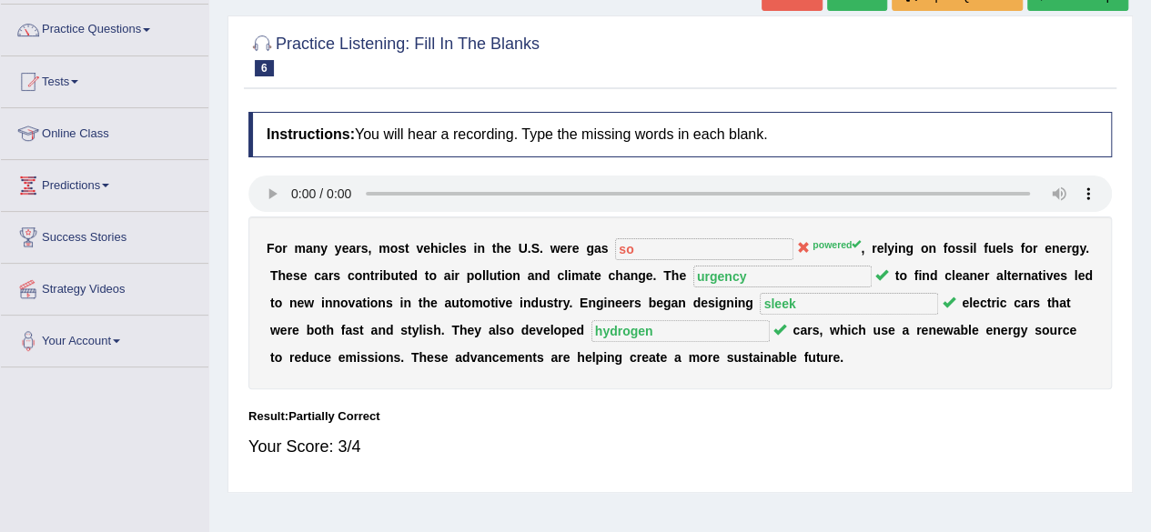
scroll to position [0, 0]
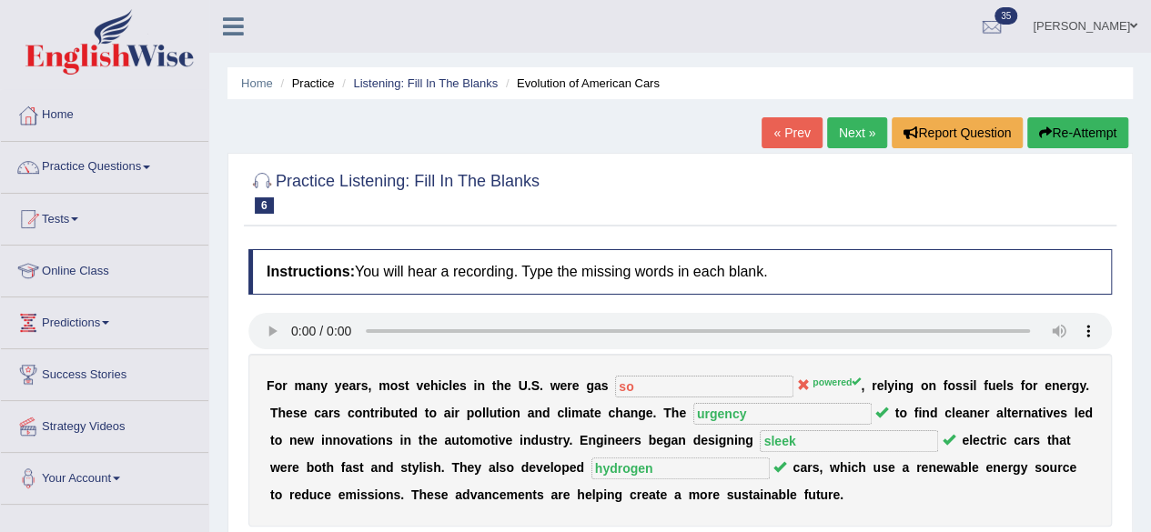
click at [857, 130] on link "Next »" at bounding box center [857, 132] width 60 height 31
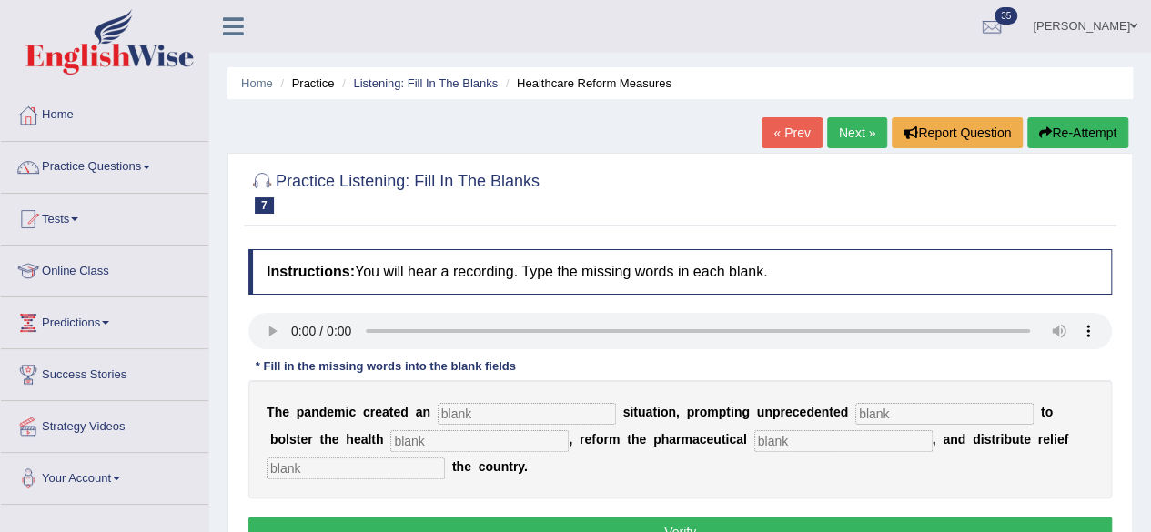
click at [519, 416] on input "text" at bounding box center [527, 414] width 178 height 22
type input "urgent"
type input "contribution"
type input "system"
type input "sector"
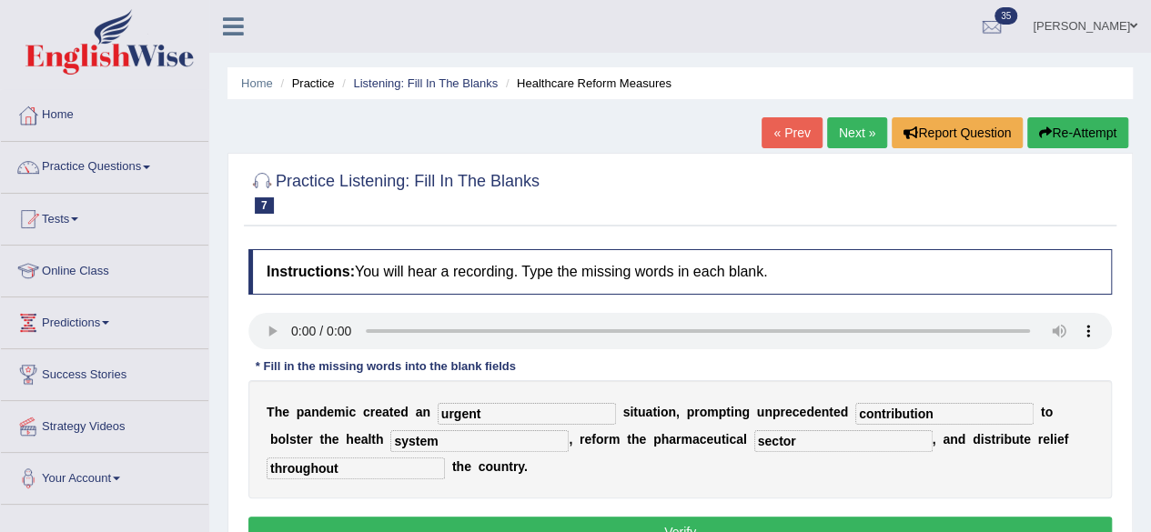
scroll to position [66, 0]
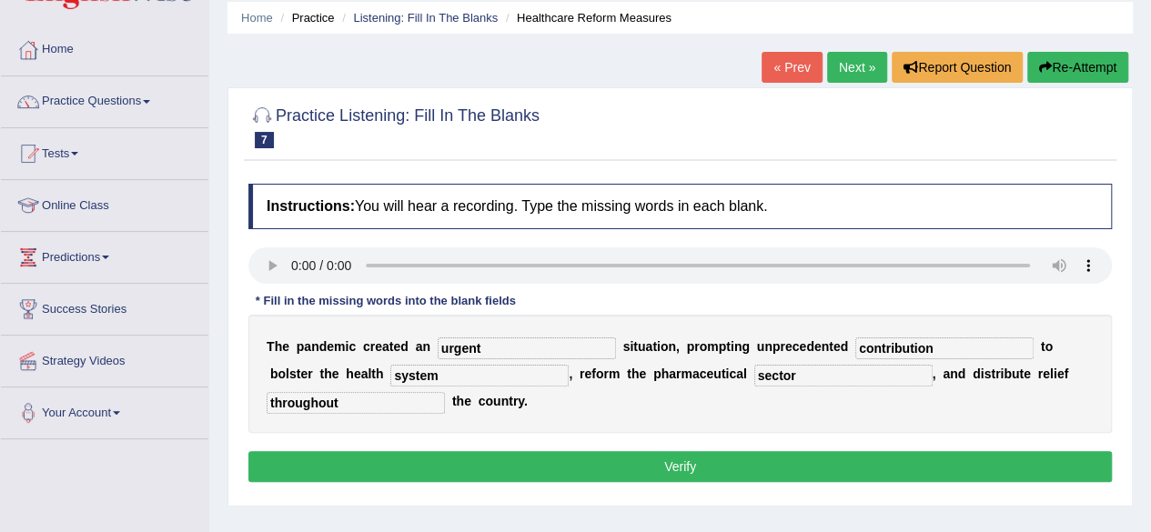
type input "throughout"
click at [488, 469] on button "Verify" at bounding box center [680, 466] width 864 height 31
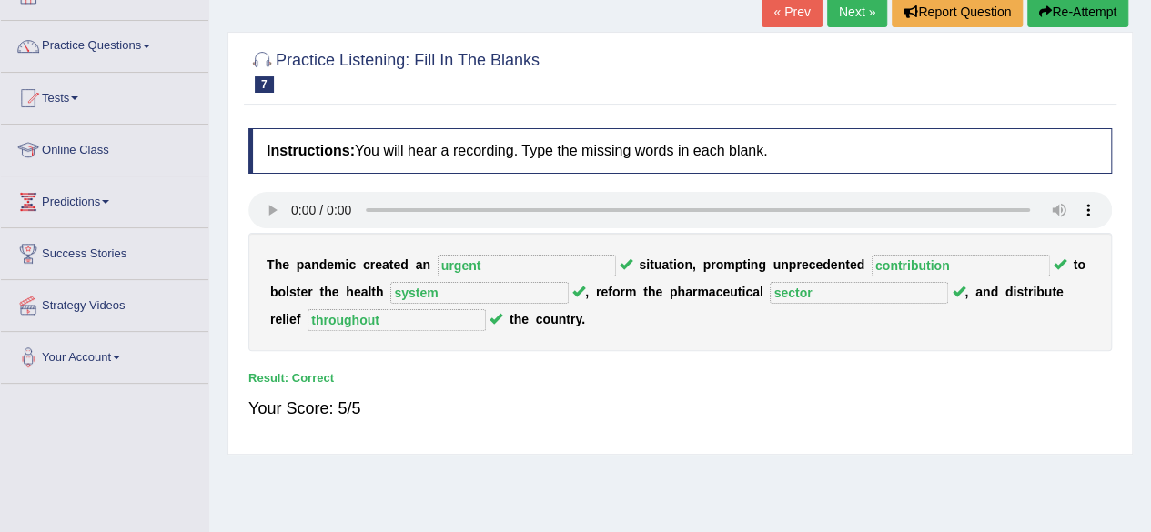
scroll to position [119, 0]
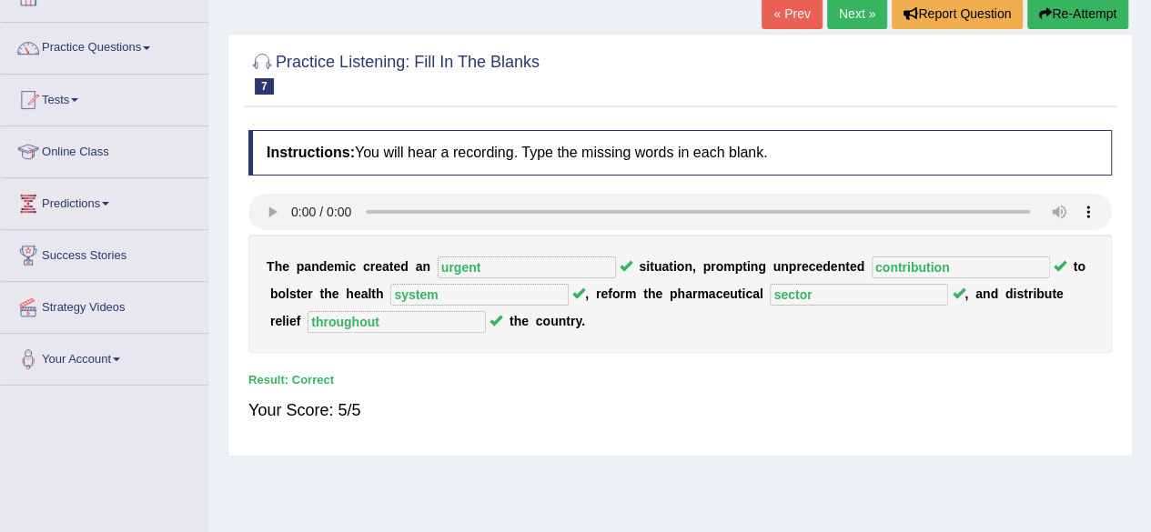
click at [846, 12] on link "Next »" at bounding box center [857, 13] width 60 height 31
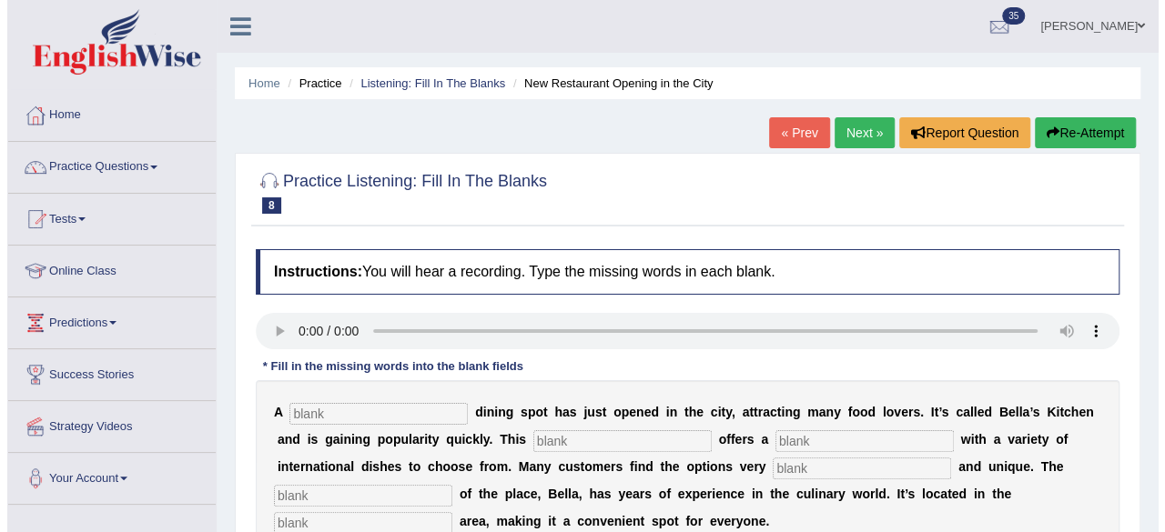
scroll to position [147, 0]
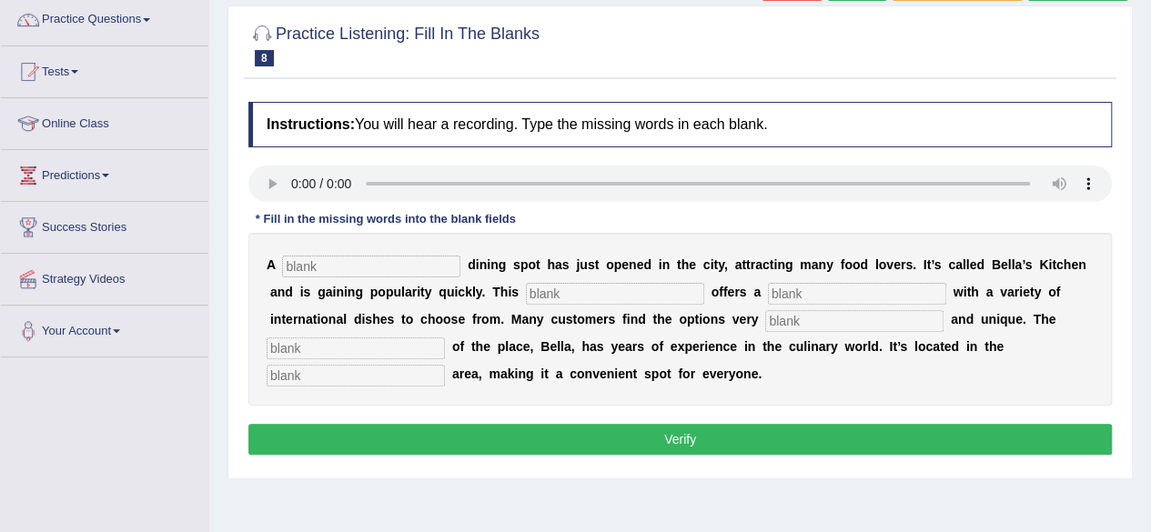
click at [331, 258] on input "text" at bounding box center [371, 267] width 178 height 22
type input "new"
type input "restaurant"
type input "menu"
type input "interesting"
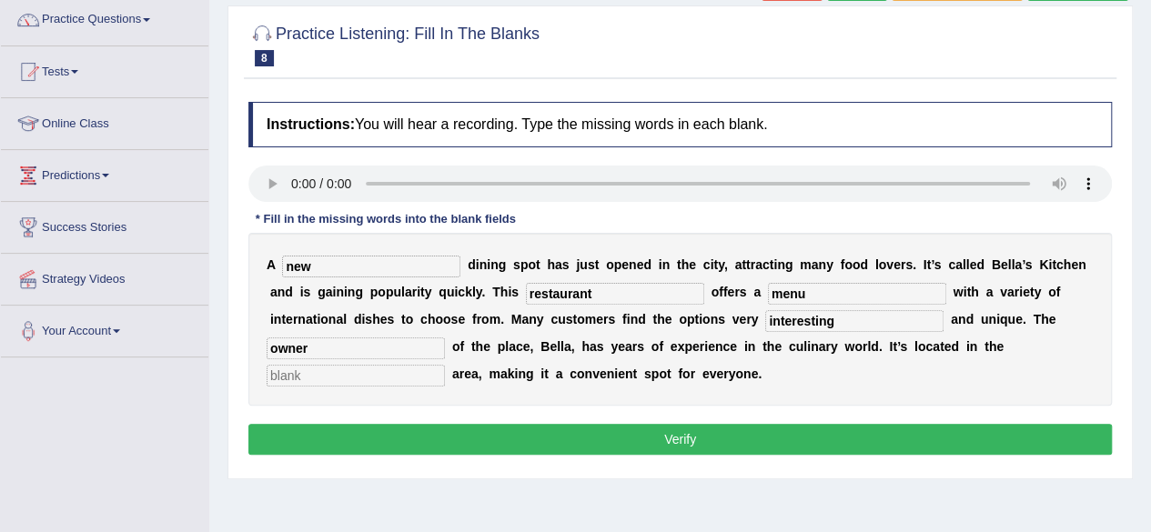
type input "owner"
type input "downtown"
click at [455, 431] on button "Verify" at bounding box center [680, 439] width 864 height 31
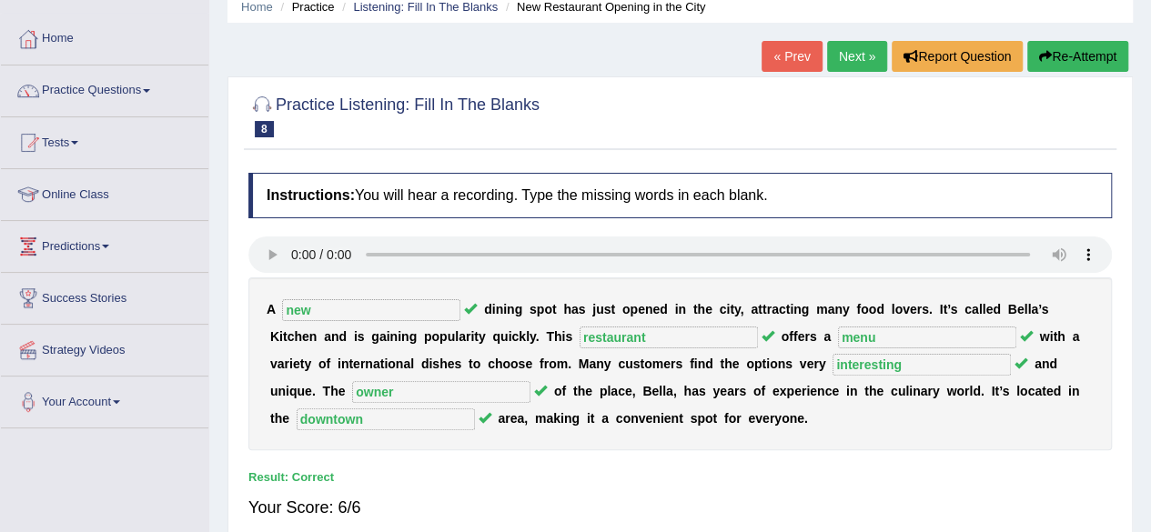
scroll to position [74, 0]
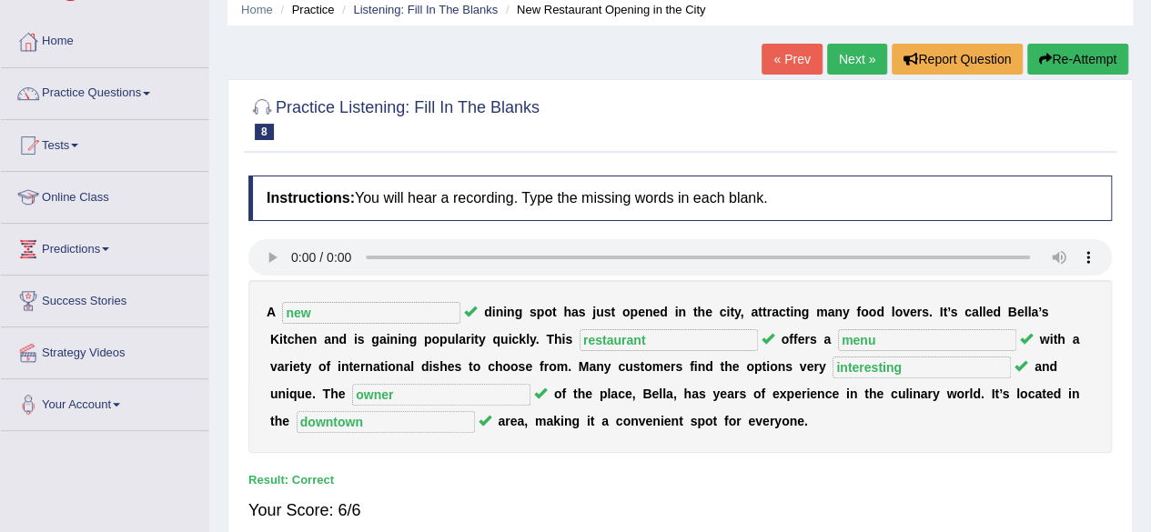
click at [857, 68] on link "Next »" at bounding box center [857, 59] width 60 height 31
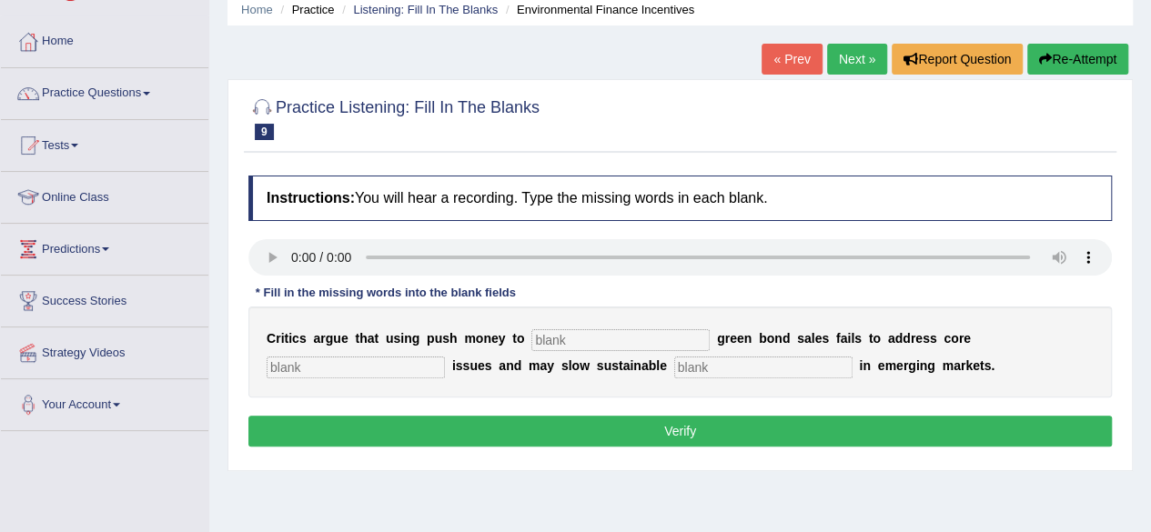
click at [592, 339] on input "text" at bounding box center [621, 340] width 178 height 22
type input "boost"
type input "climate"
type input "development"
click at [652, 418] on button "Verify" at bounding box center [680, 431] width 864 height 31
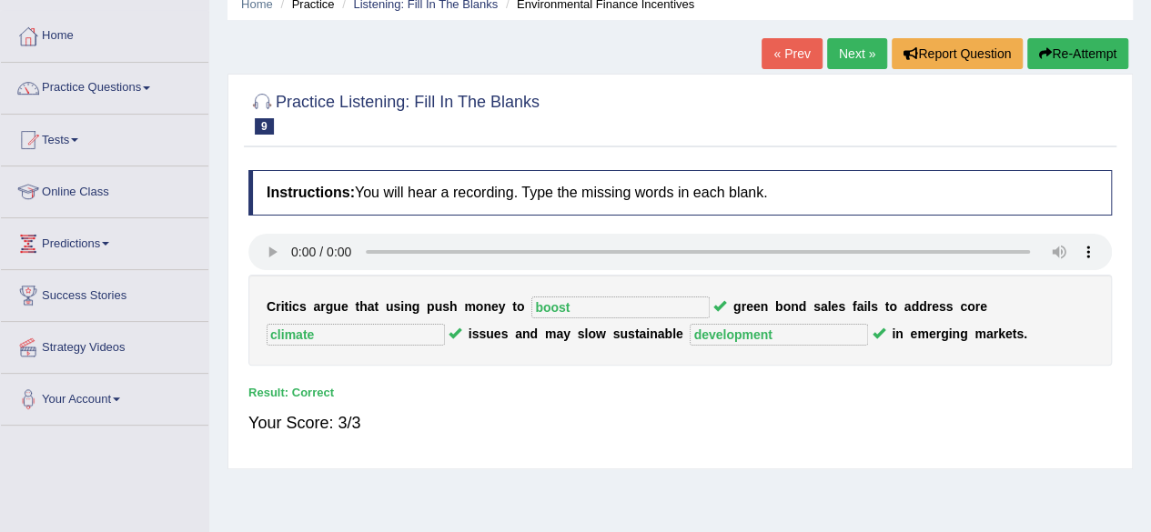
scroll to position [25, 0]
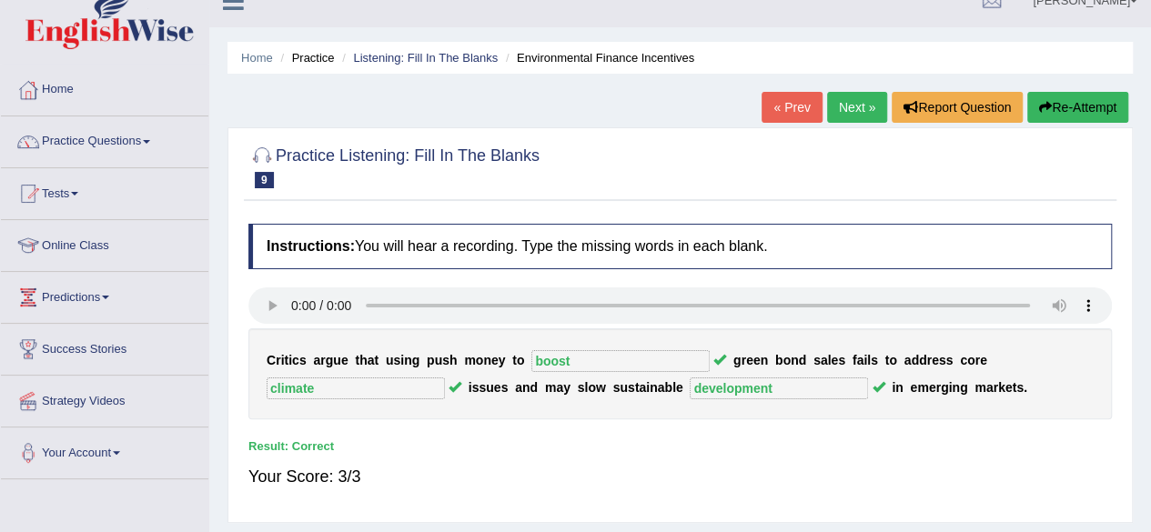
click at [866, 110] on link "Next »" at bounding box center [857, 107] width 60 height 31
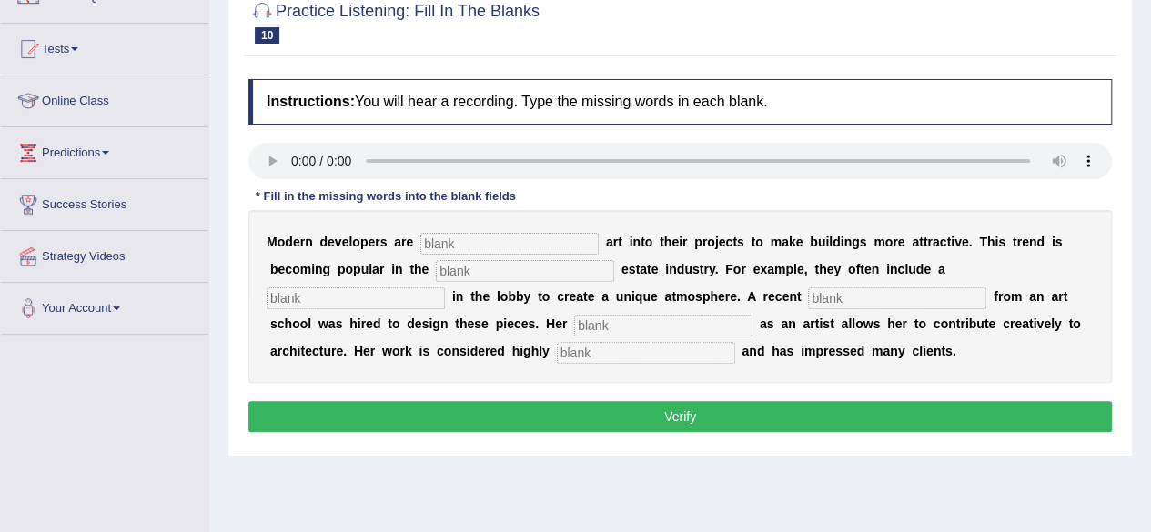
scroll to position [169, 0]
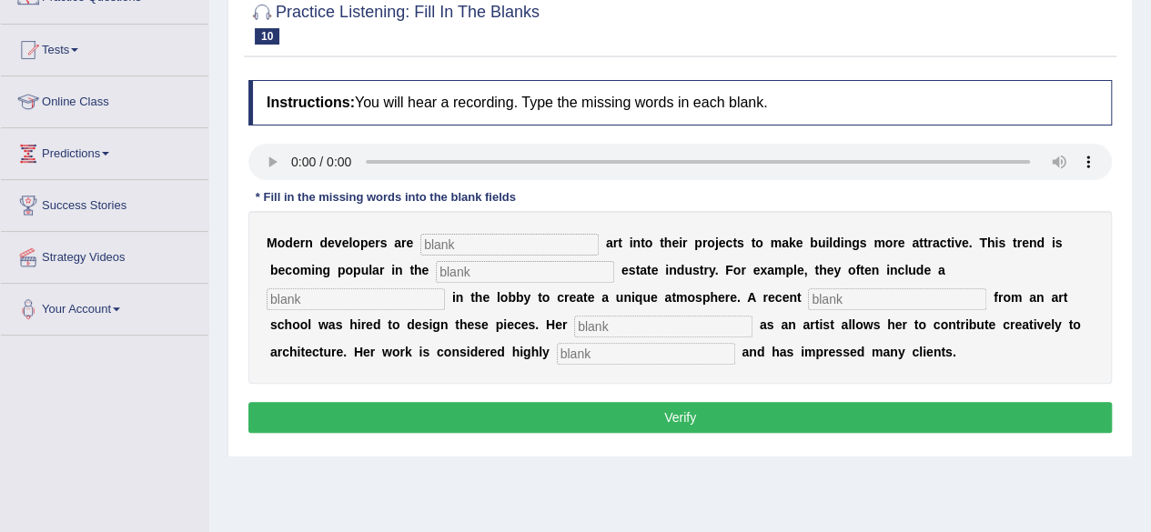
click at [465, 248] on input "text" at bounding box center [510, 245] width 178 height 22
type input "incorporating"
type input "real"
type input "sculpture"
type input "graduate"
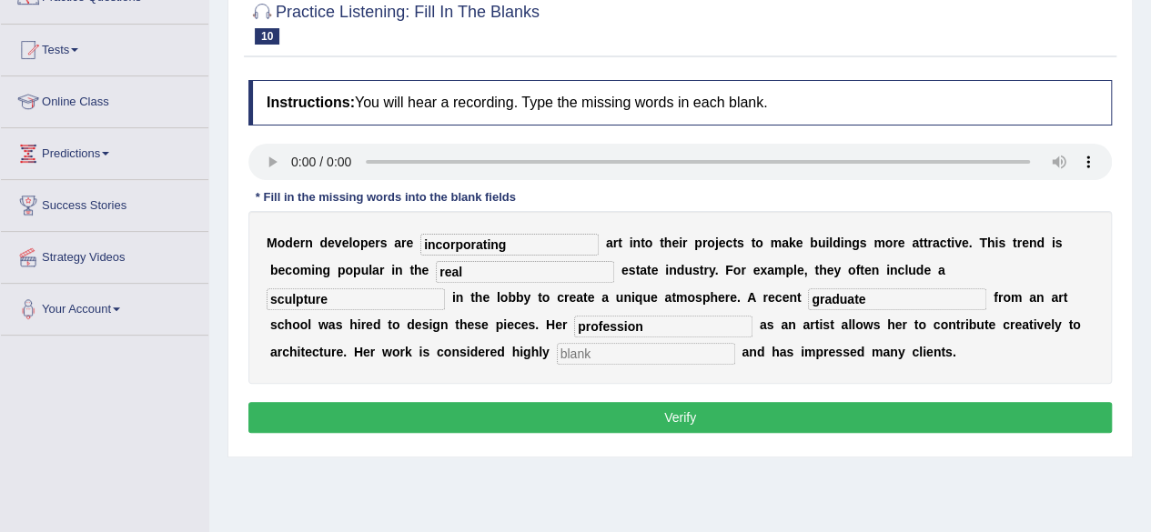
type input "profession"
type input "professional"
click at [618, 416] on button "Verify" at bounding box center [680, 417] width 864 height 31
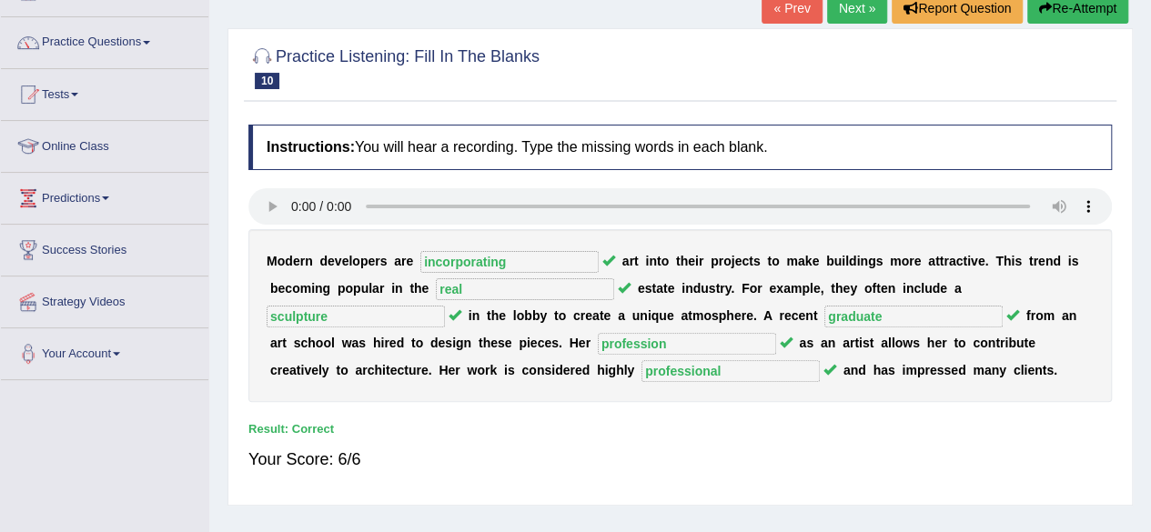
scroll to position [124, 0]
click at [126, 48] on link "Practice Questions" at bounding box center [105, 41] width 208 height 46
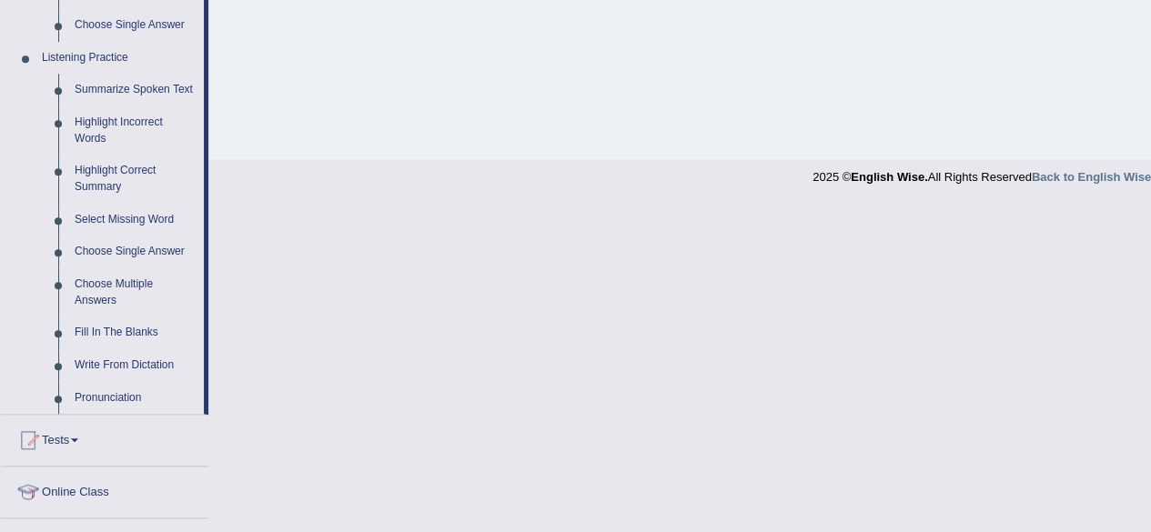
scroll to position [651, 0]
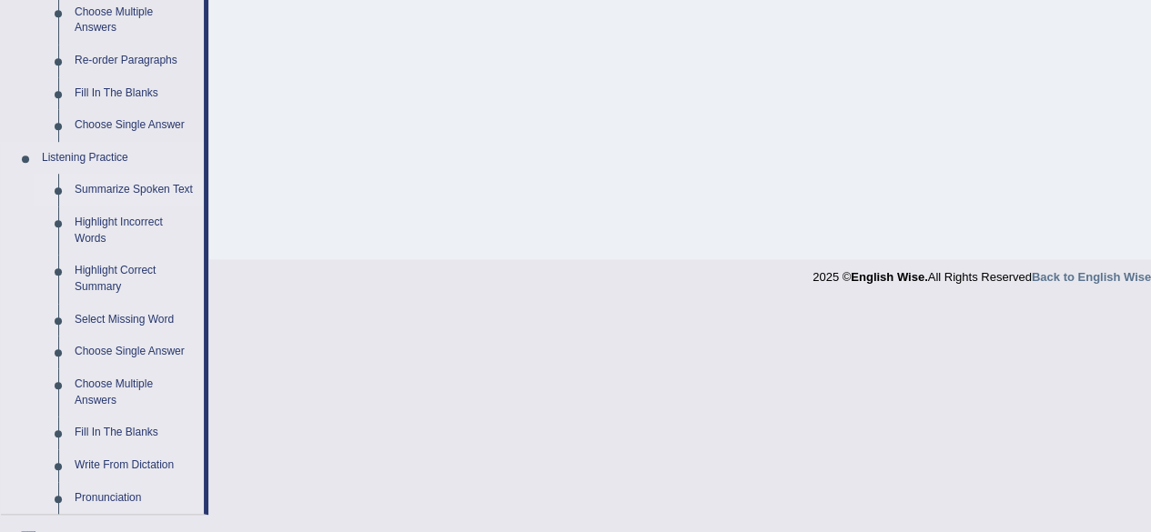
click at [146, 180] on link "Summarize Spoken Text" at bounding box center [134, 190] width 137 height 33
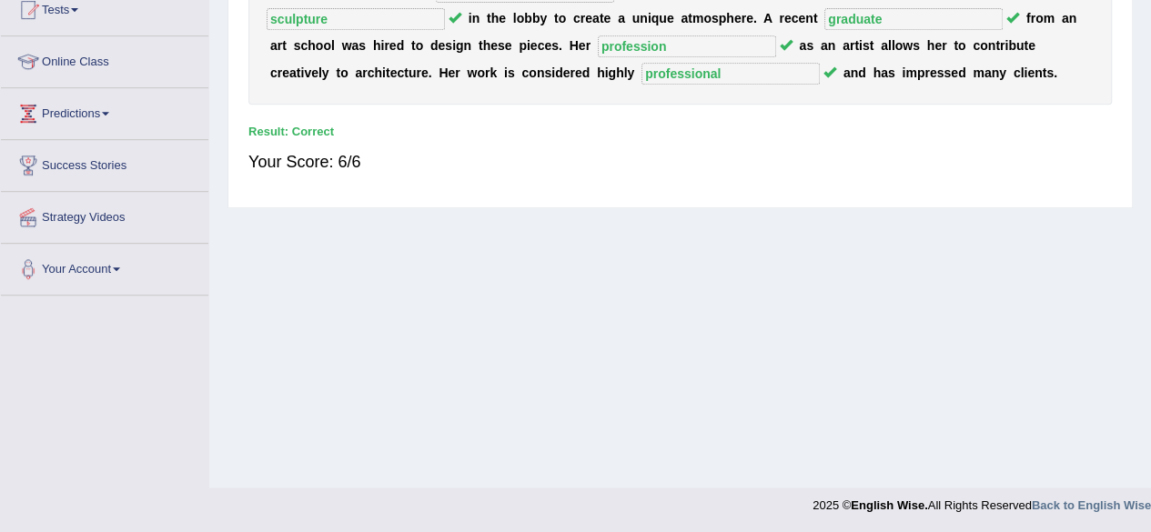
scroll to position [289, 0]
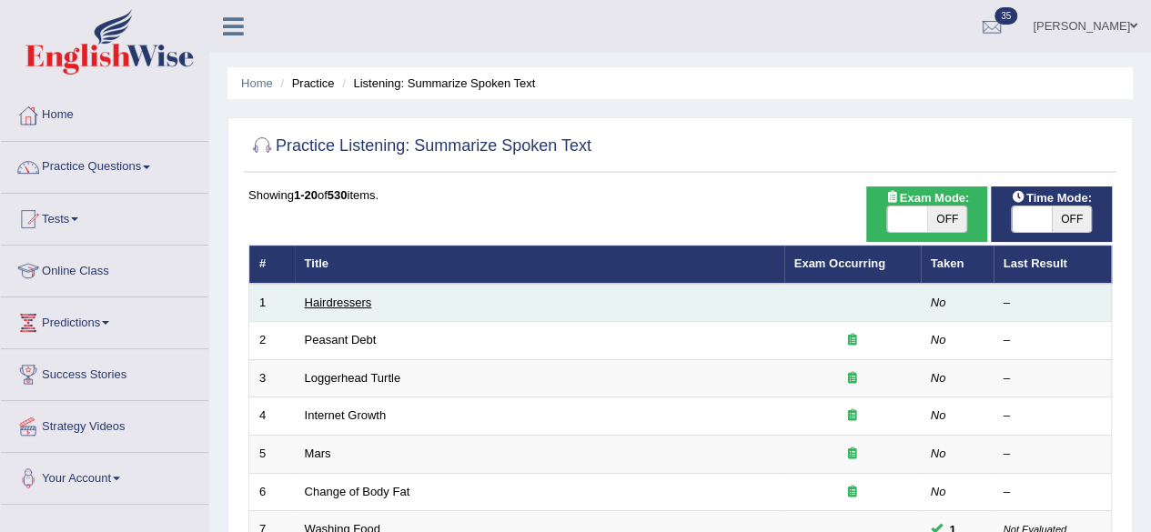
click at [337, 306] on link "Hairdressers" at bounding box center [338, 303] width 67 height 14
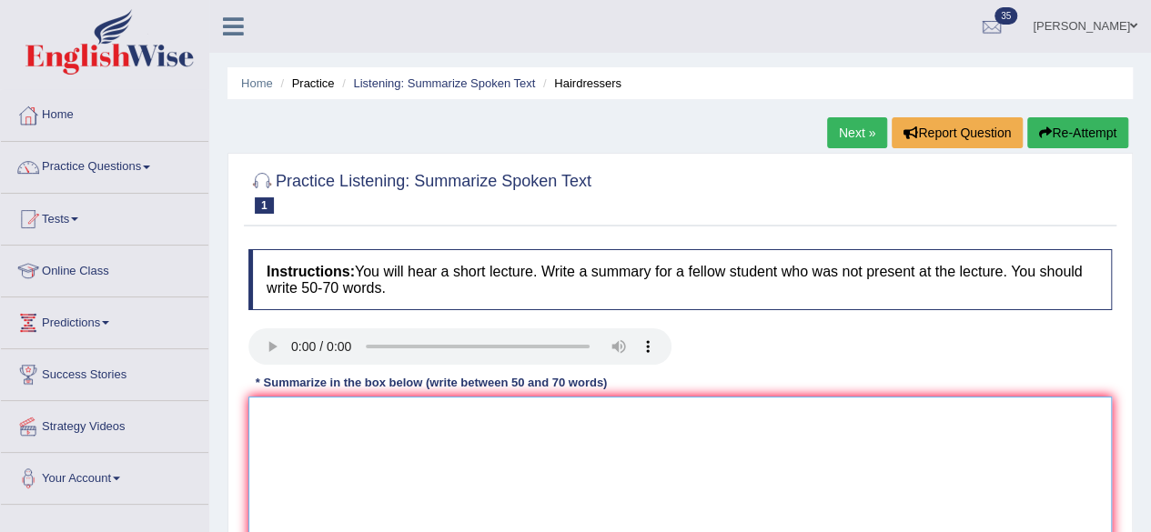
click at [304, 436] on textarea at bounding box center [680, 485] width 864 height 177
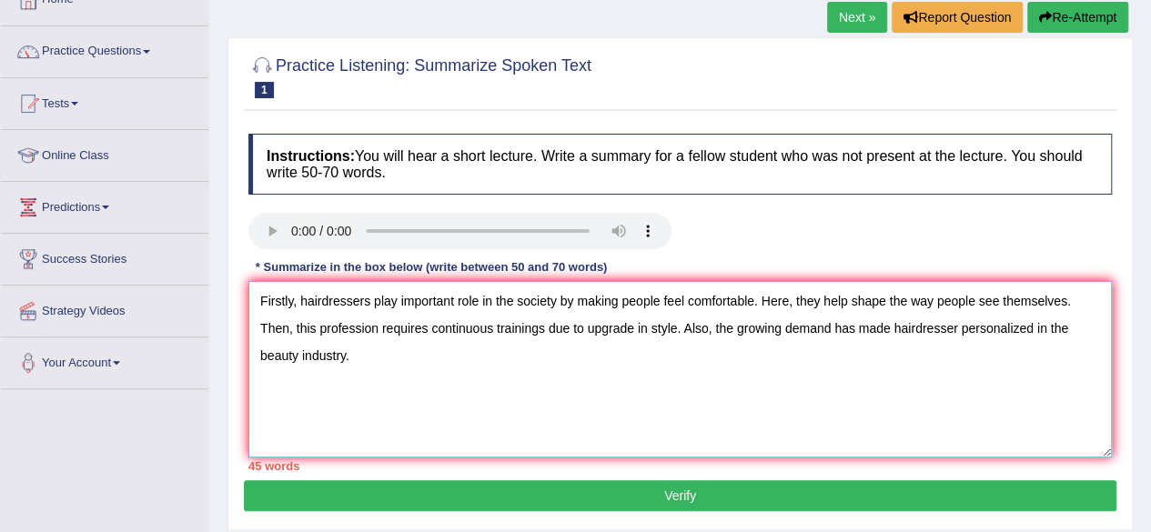
scroll to position [117, 0]
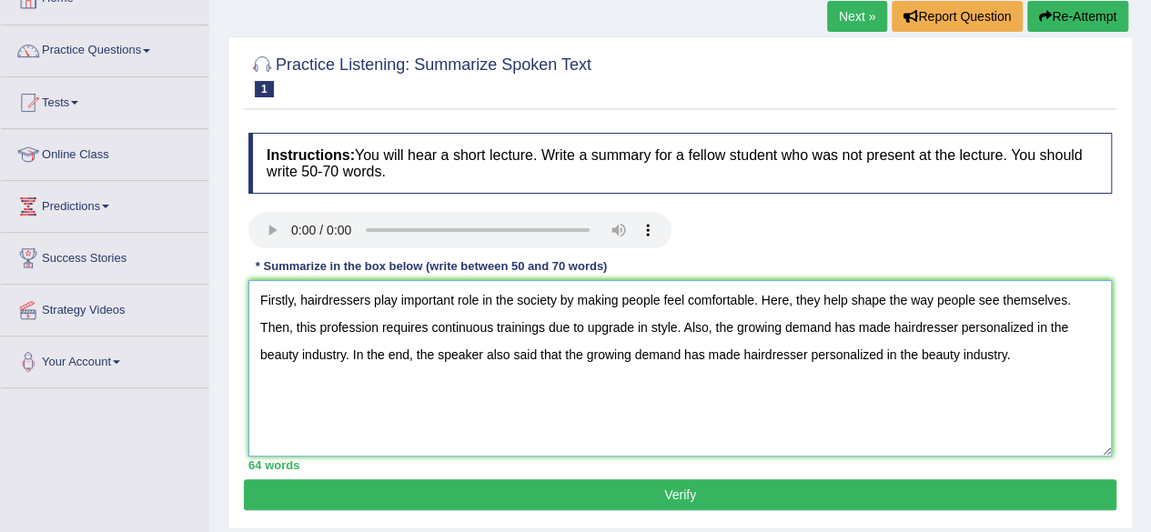
drag, startPoint x: 350, startPoint y: 354, endPoint x: 714, endPoint y: 330, distance: 364.8
click at [714, 330] on textarea "Firstly, hairdressers play important role in the society by making people feel …" at bounding box center [680, 368] width 864 height 177
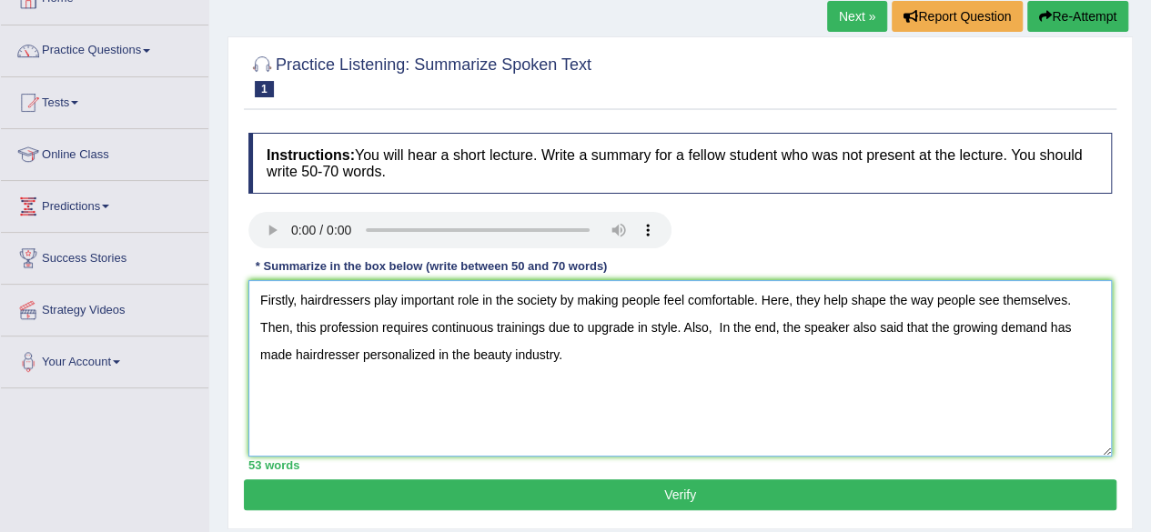
click at [295, 334] on textarea "Firstly, hairdressers play important role in the society by making people feel …" at bounding box center [680, 368] width 864 height 177
paste textarea "this profession requires continuous trainings due to upgrade in style"
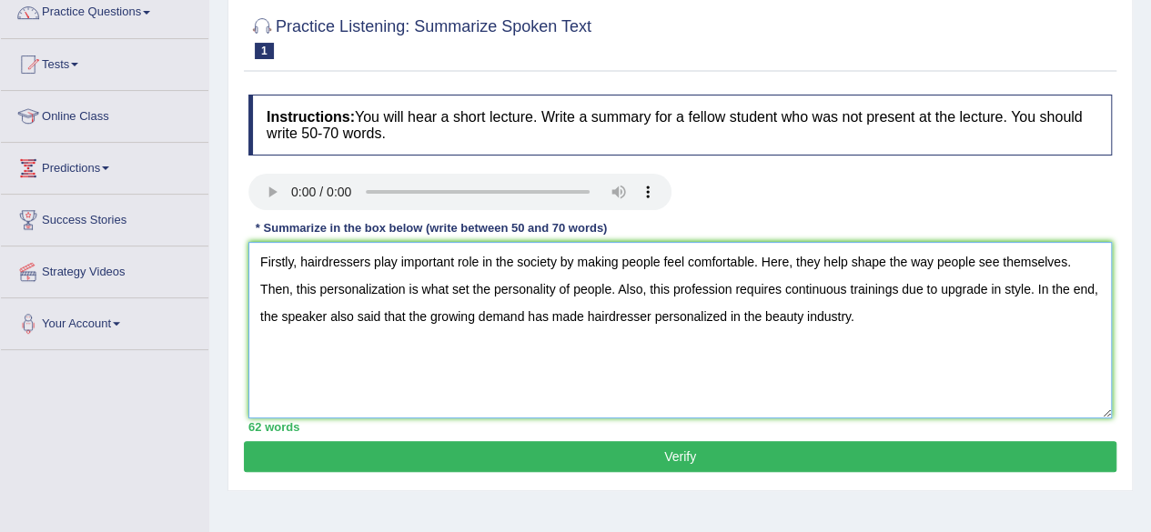
scroll to position [157, 0]
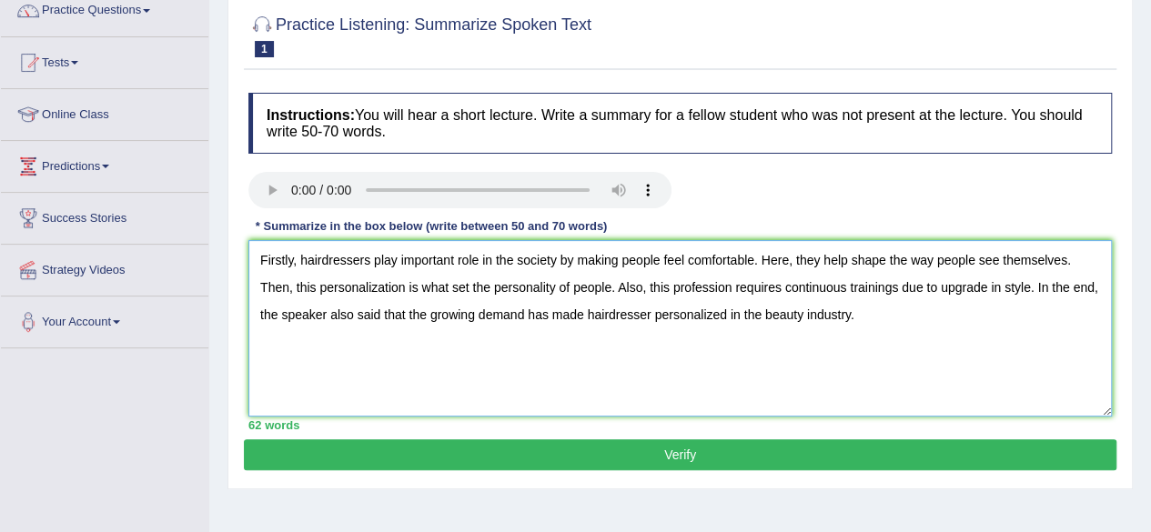
type textarea "Firstly, hairdressers play important role in the society by making people feel …"
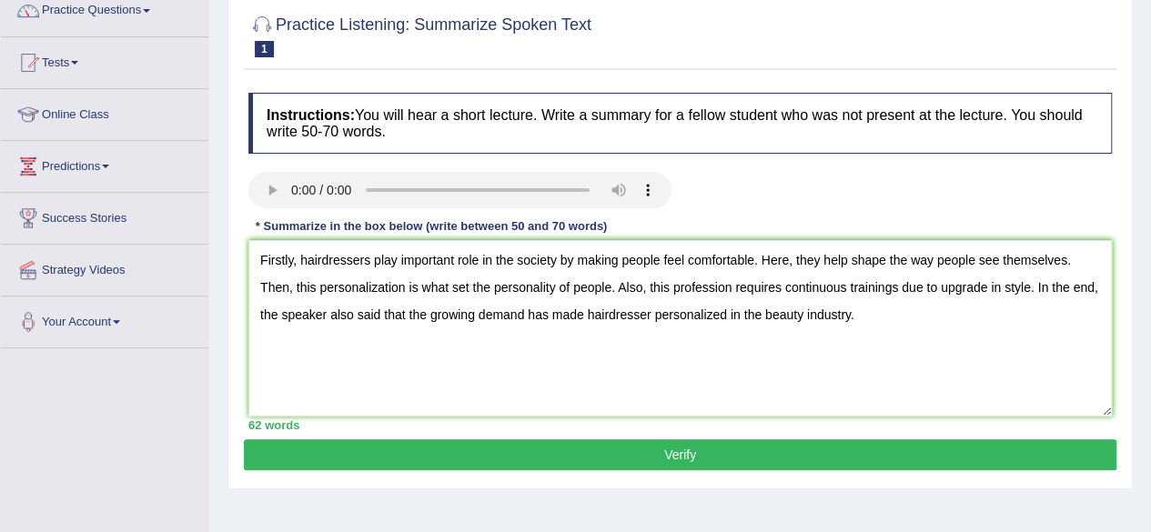
click at [471, 448] on button "Verify" at bounding box center [680, 455] width 873 height 31
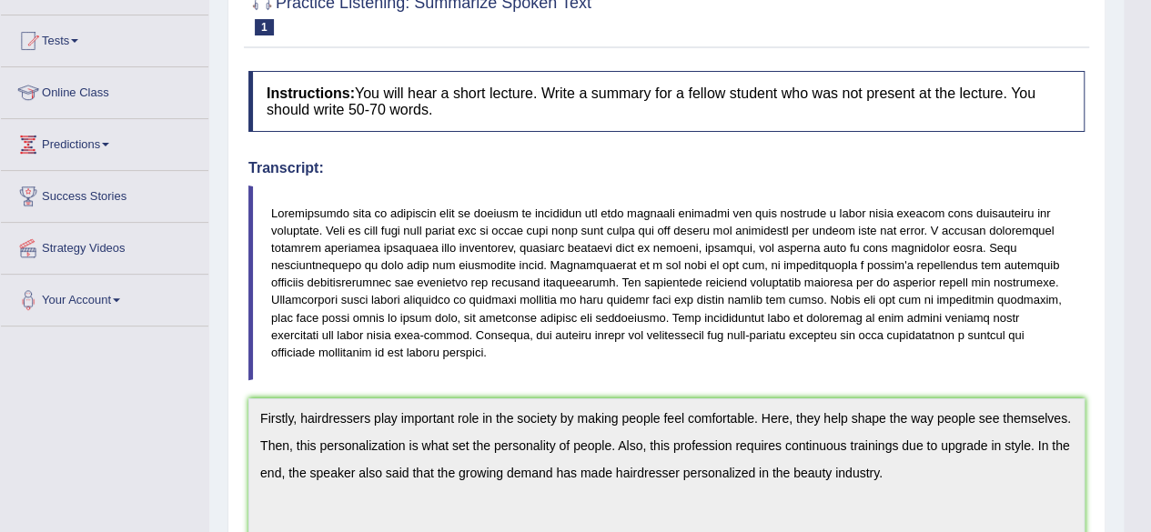
scroll to position [0, 0]
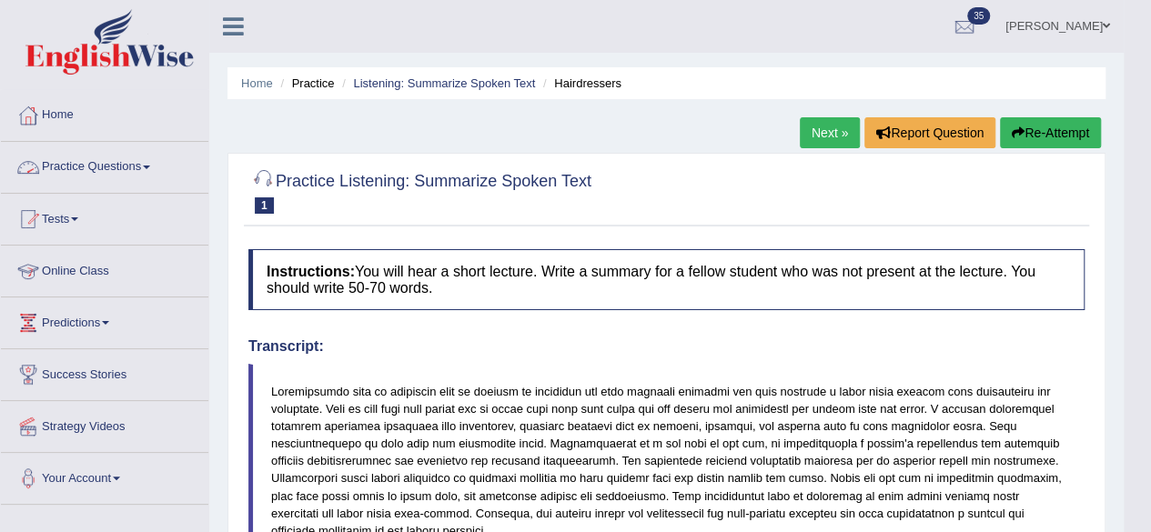
click at [128, 168] on link "Practice Questions" at bounding box center [105, 165] width 208 height 46
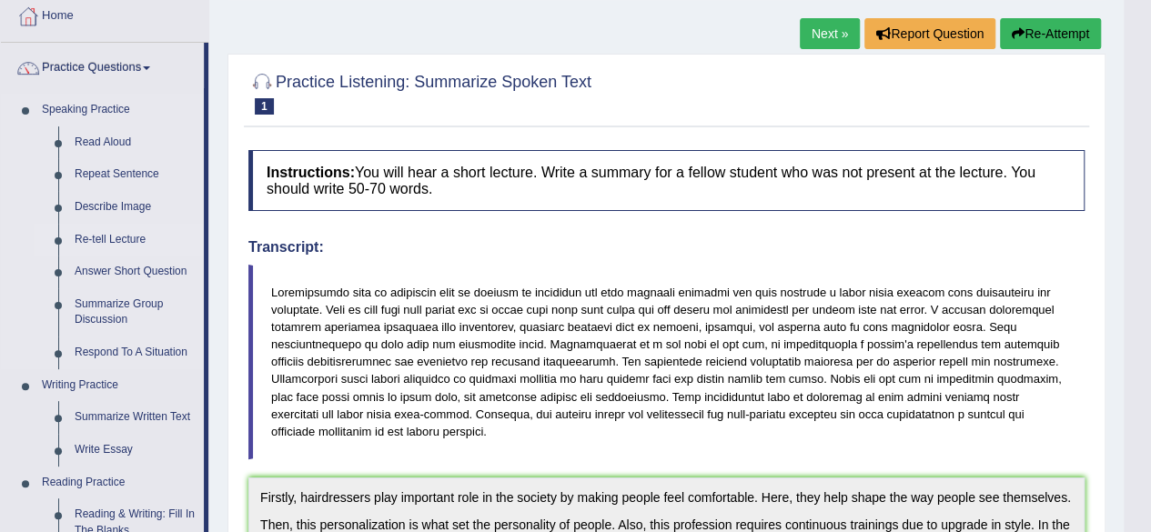
scroll to position [96, 0]
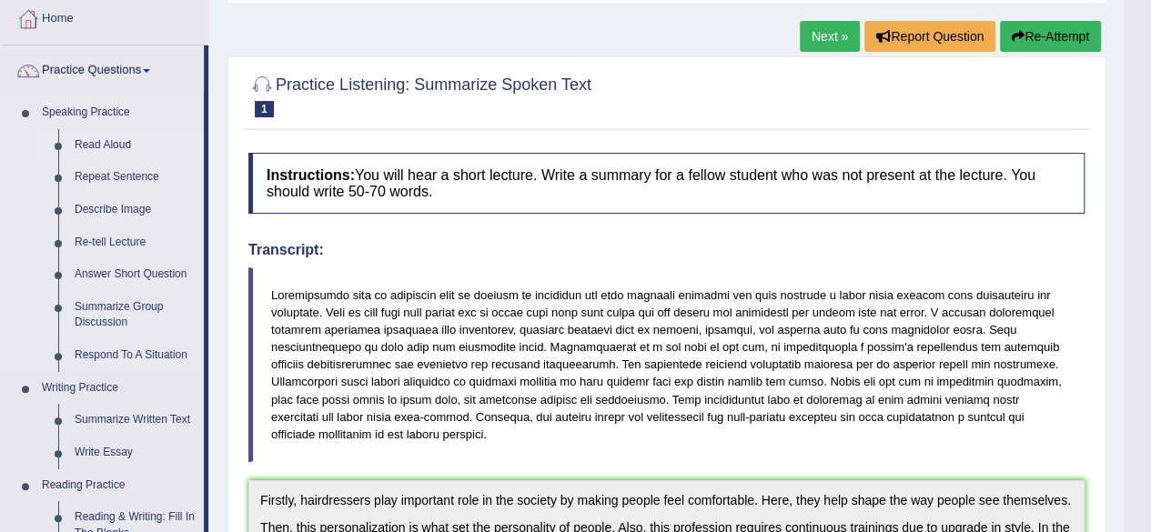
click at [117, 148] on link "Read Aloud" at bounding box center [134, 145] width 137 height 33
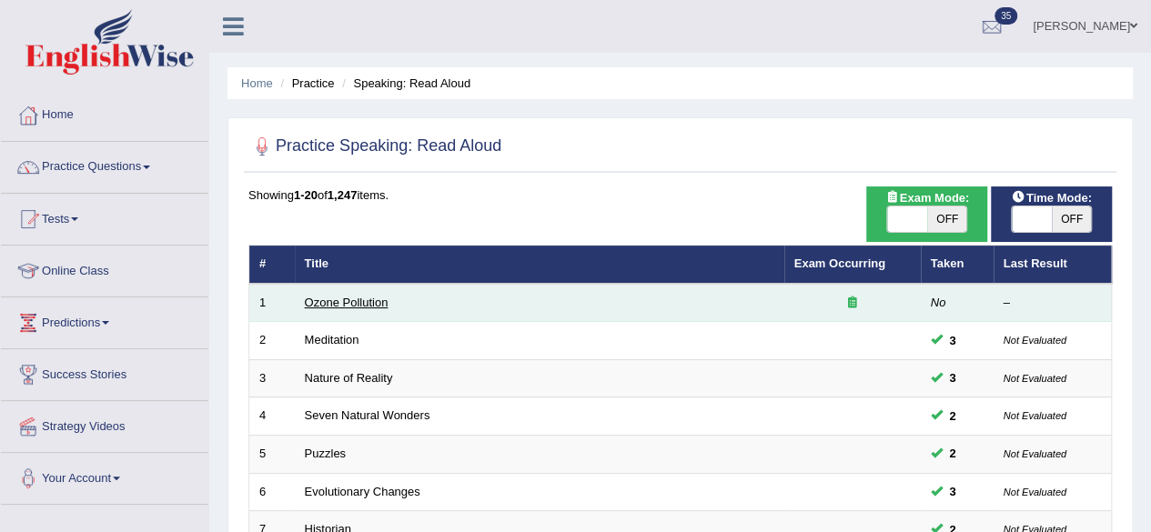
click at [323, 297] on link "Ozone Pollution" at bounding box center [347, 303] width 84 height 14
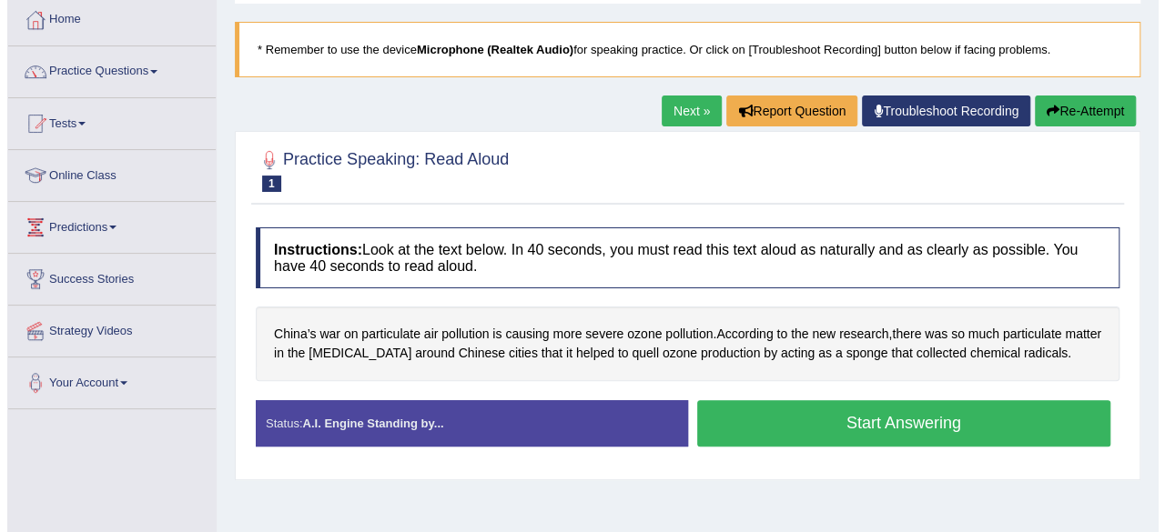
scroll to position [96, 0]
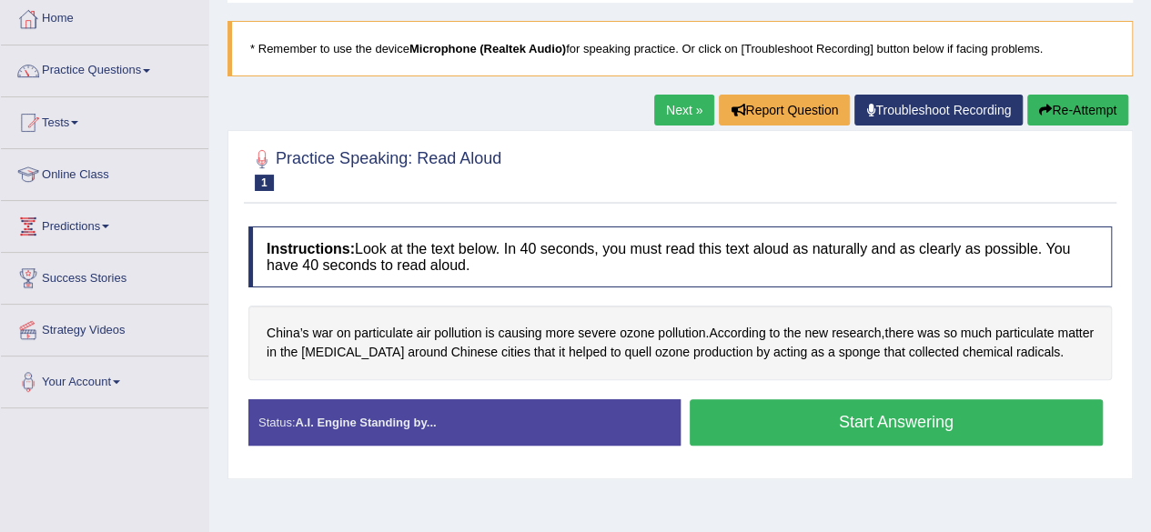
click at [873, 418] on button "Start Answering" at bounding box center [897, 423] width 414 height 46
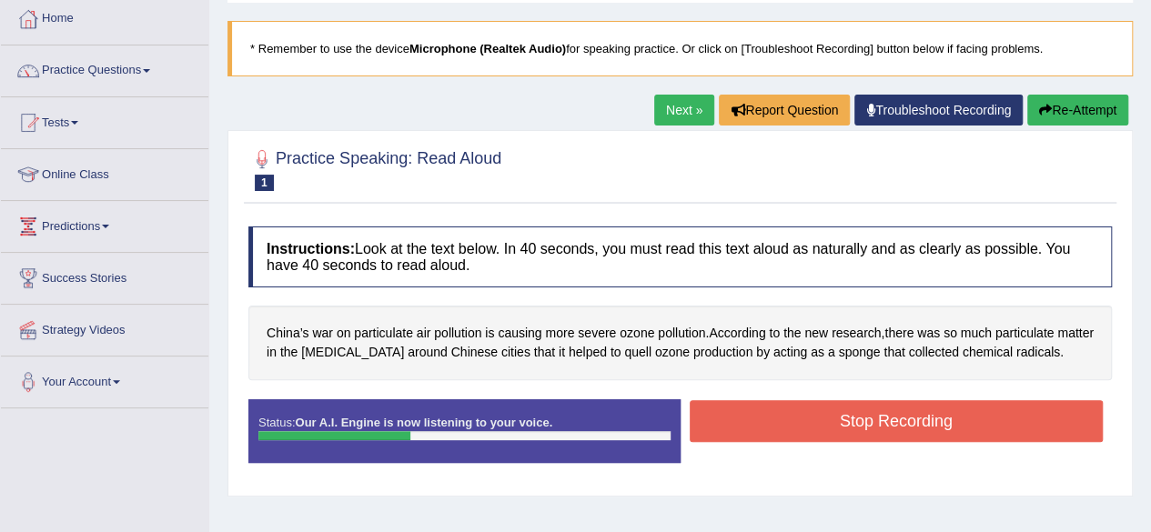
click at [873, 418] on button "Stop Recording" at bounding box center [897, 421] width 414 height 42
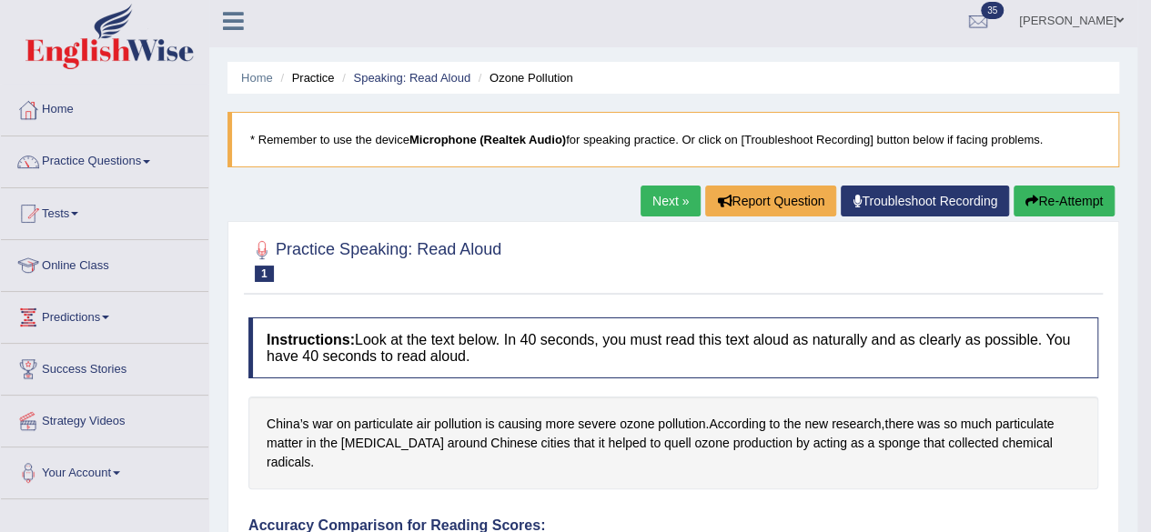
scroll to position [0, 0]
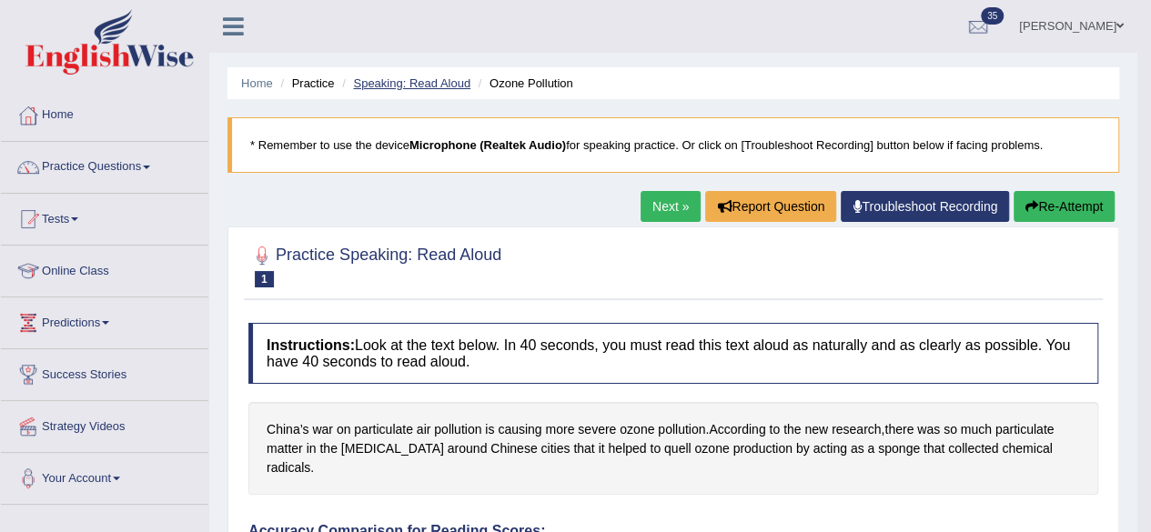
click at [453, 89] on link "Speaking: Read Aloud" at bounding box center [411, 83] width 117 height 14
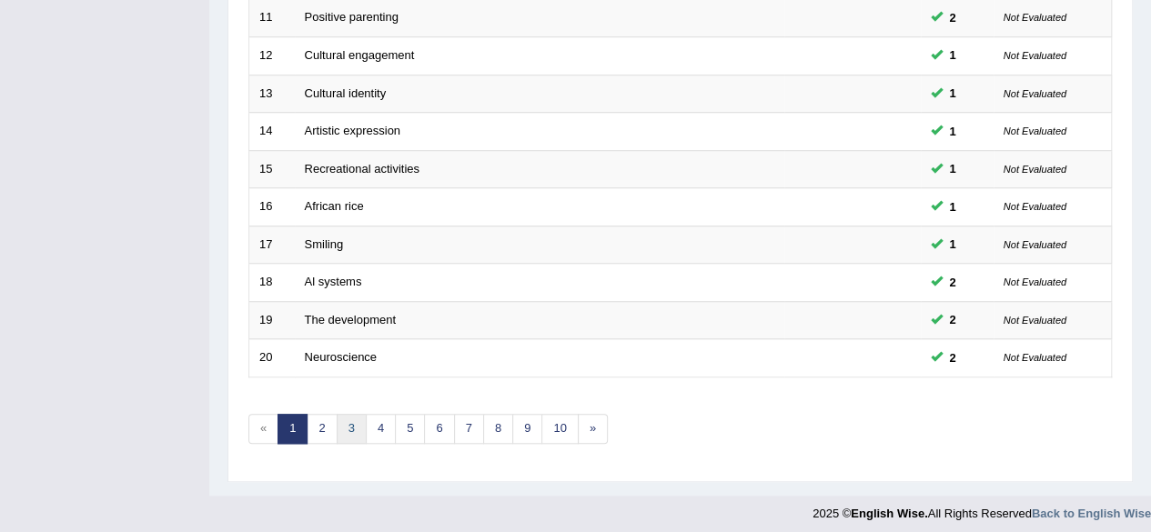
click at [348, 434] on link "3" at bounding box center [352, 429] width 30 height 30
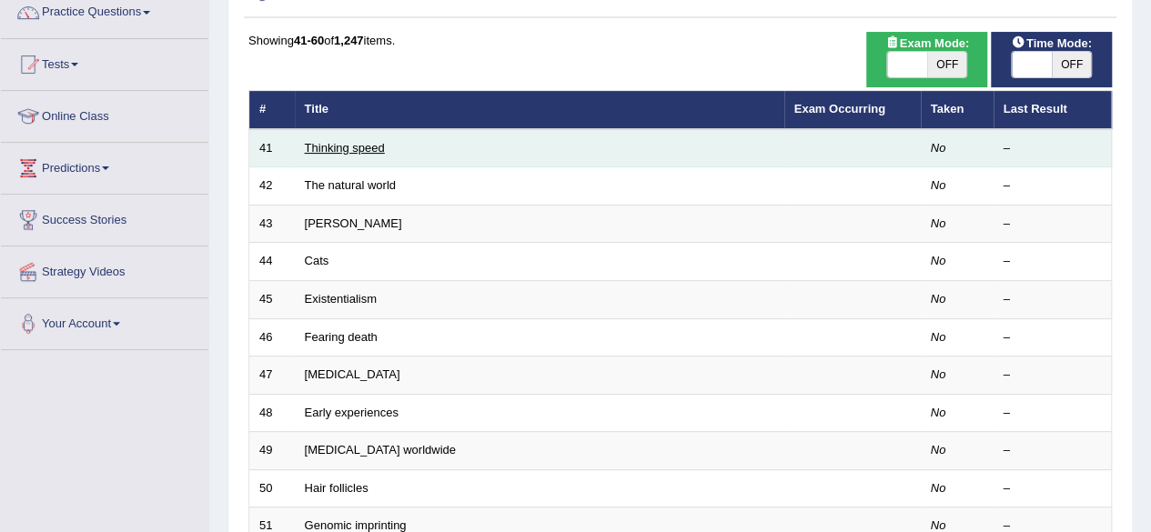
click at [348, 145] on link "Thinking speed" at bounding box center [345, 148] width 80 height 14
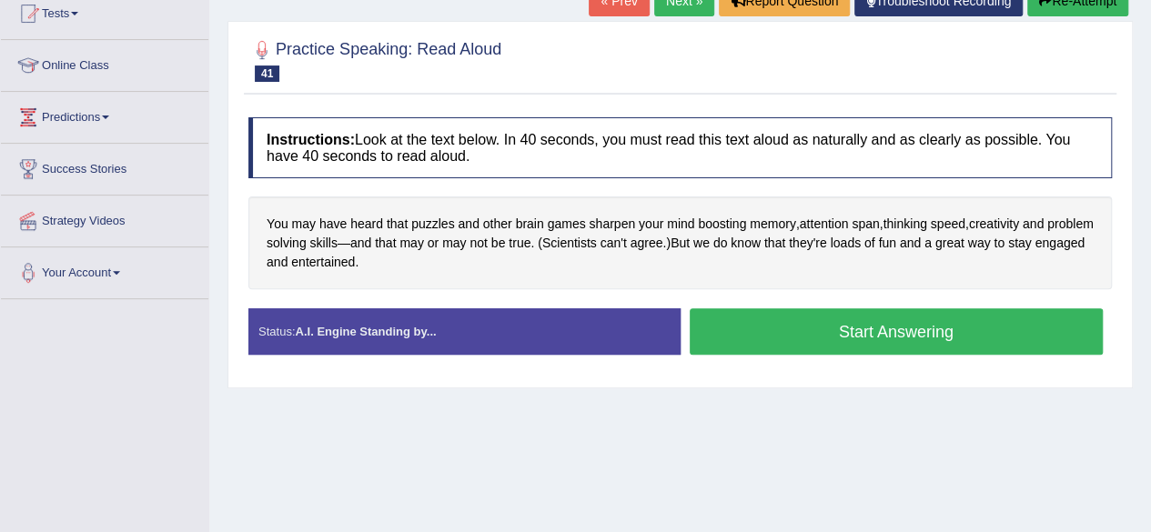
click at [746, 343] on button "Start Answering" at bounding box center [897, 332] width 414 height 46
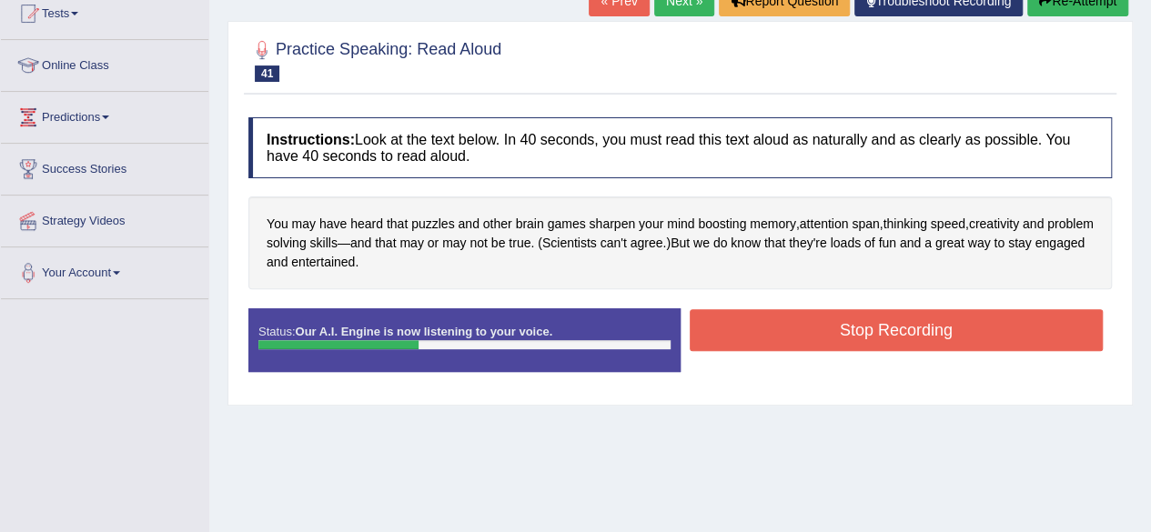
click at [746, 343] on button "Stop Recording" at bounding box center [897, 330] width 414 height 42
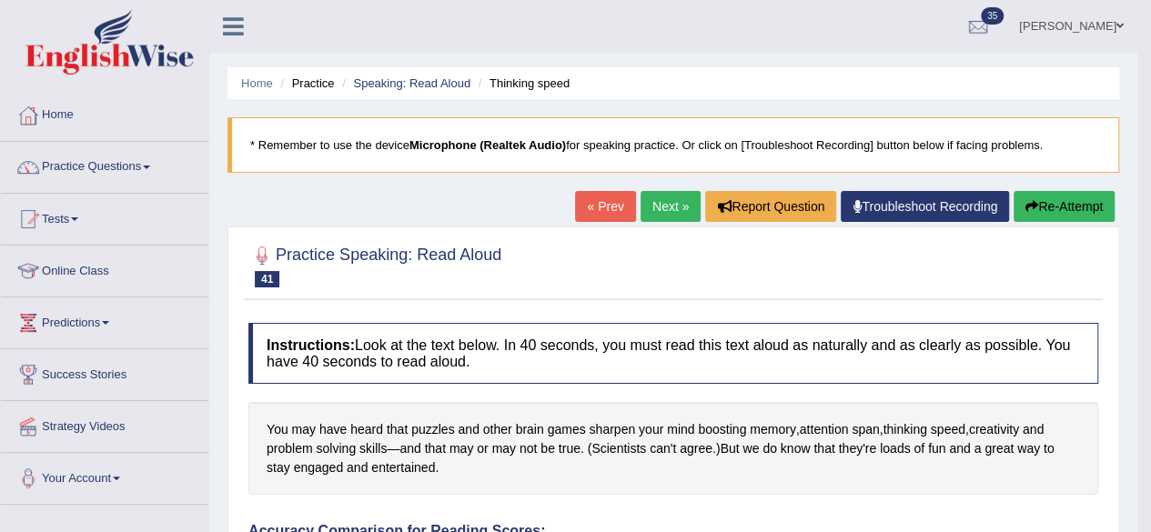
scroll to position [80, 0]
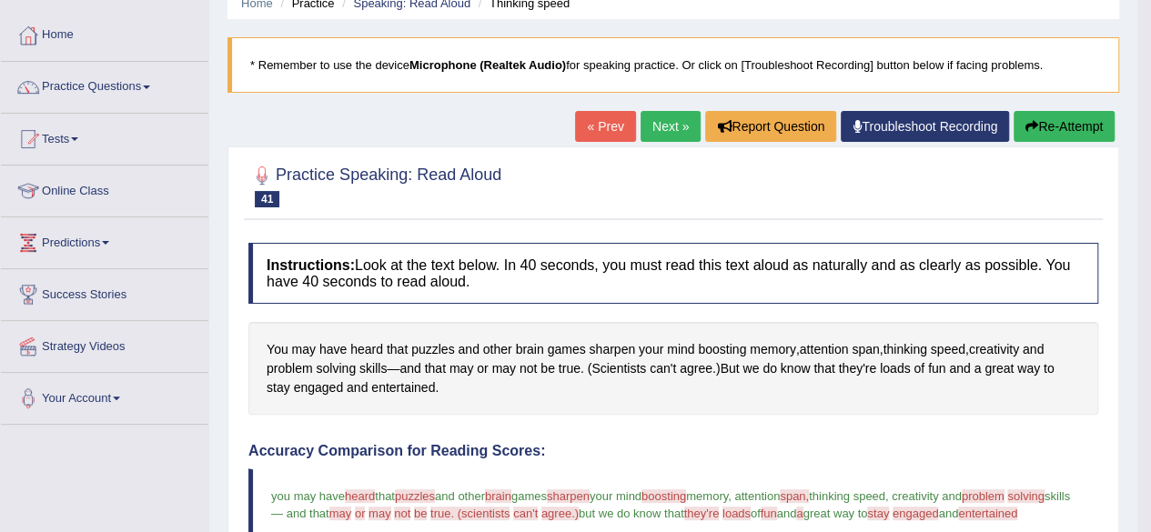
click at [1098, 119] on button "Re-Attempt" at bounding box center [1064, 126] width 101 height 31
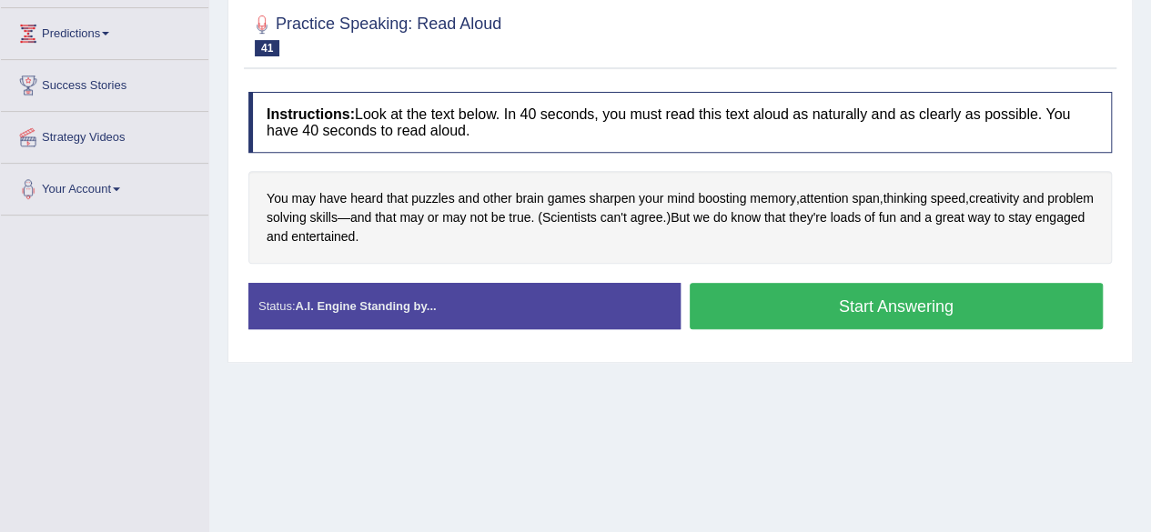
scroll to position [291, 0]
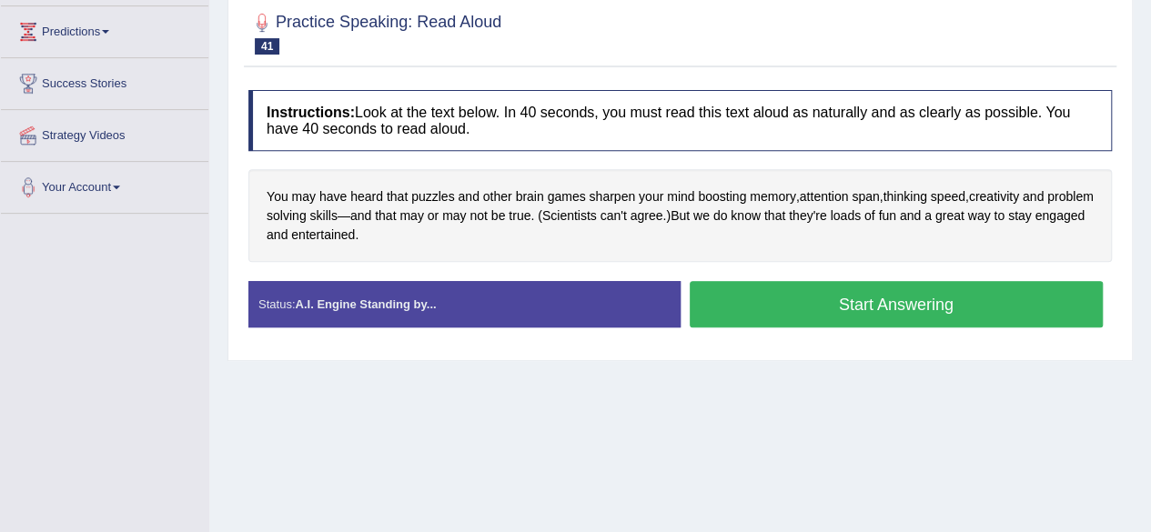
click at [792, 314] on button "Start Answering" at bounding box center [897, 304] width 414 height 46
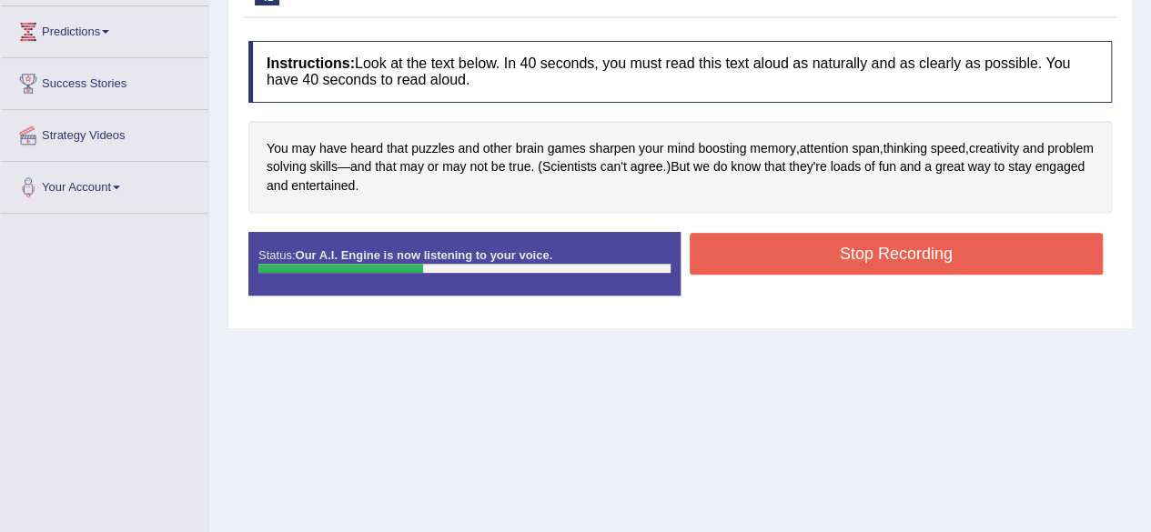
click at [846, 246] on button "Stop Recording" at bounding box center [897, 254] width 414 height 42
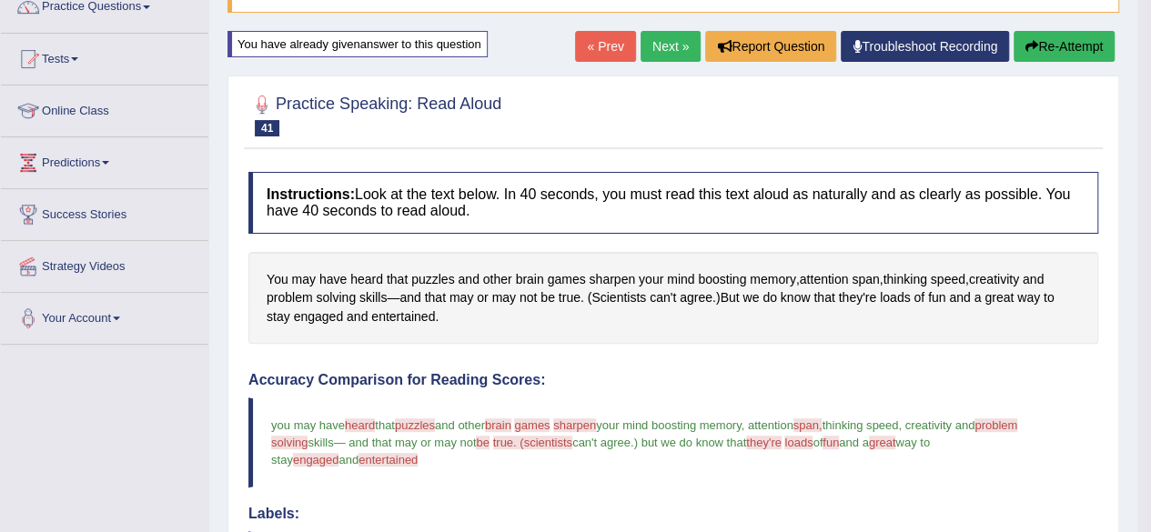
scroll to position [157, 0]
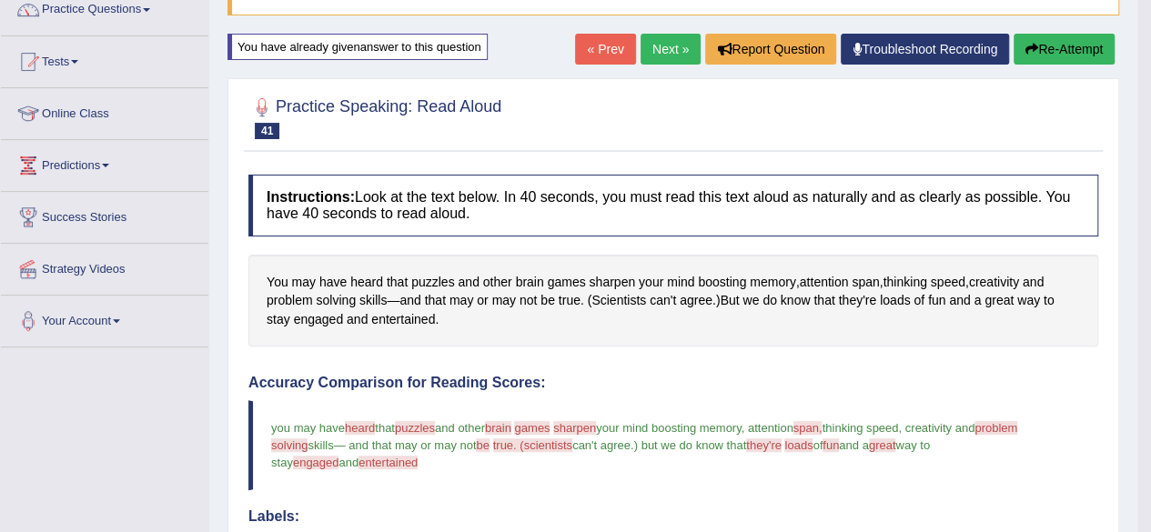
click at [659, 58] on link "Next »" at bounding box center [671, 49] width 60 height 31
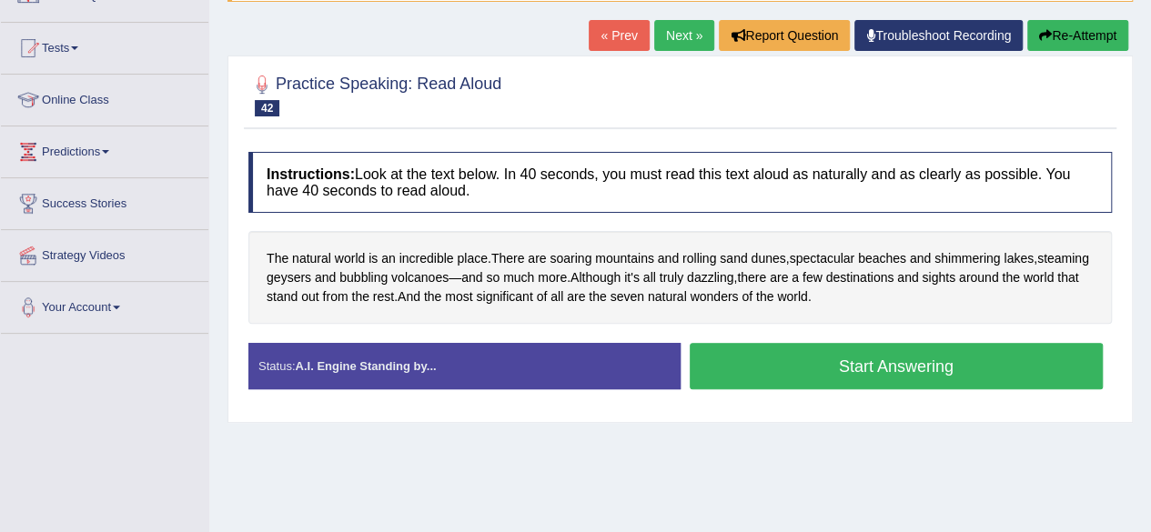
scroll to position [183, 0]
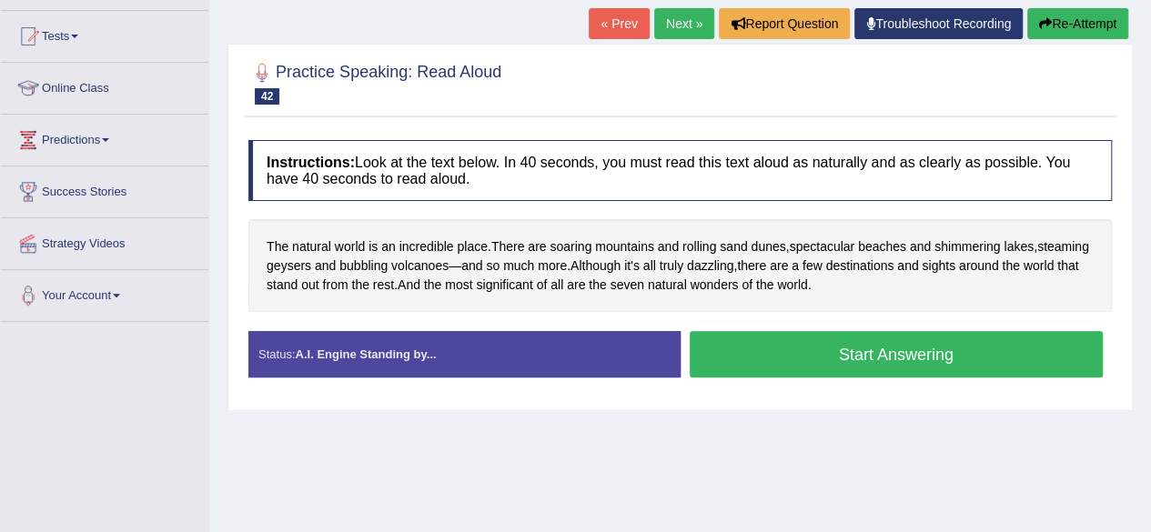
click at [752, 348] on button "Start Answering" at bounding box center [897, 354] width 414 height 46
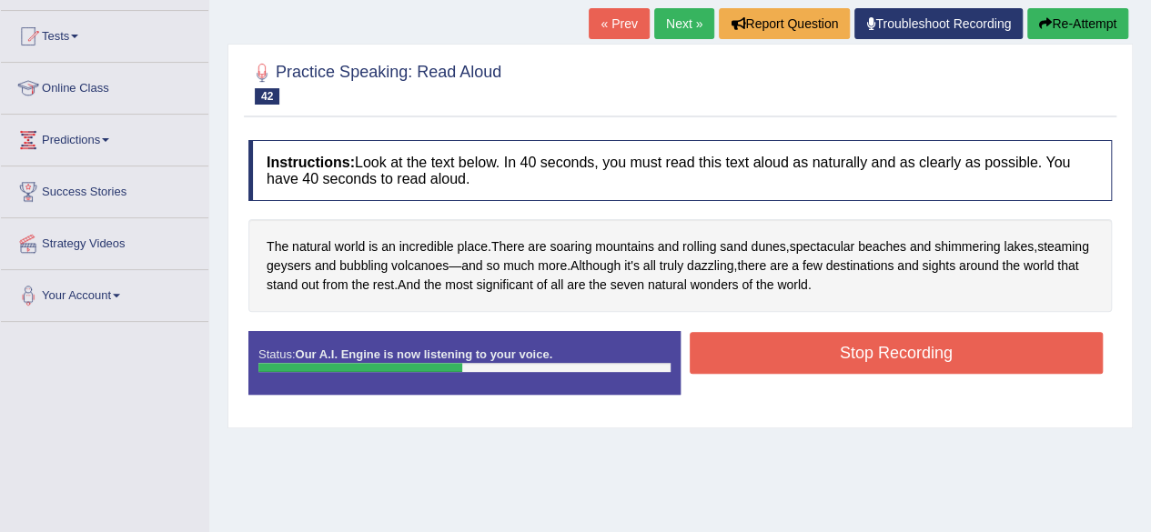
click at [752, 348] on button "Stop Recording" at bounding box center [897, 353] width 414 height 42
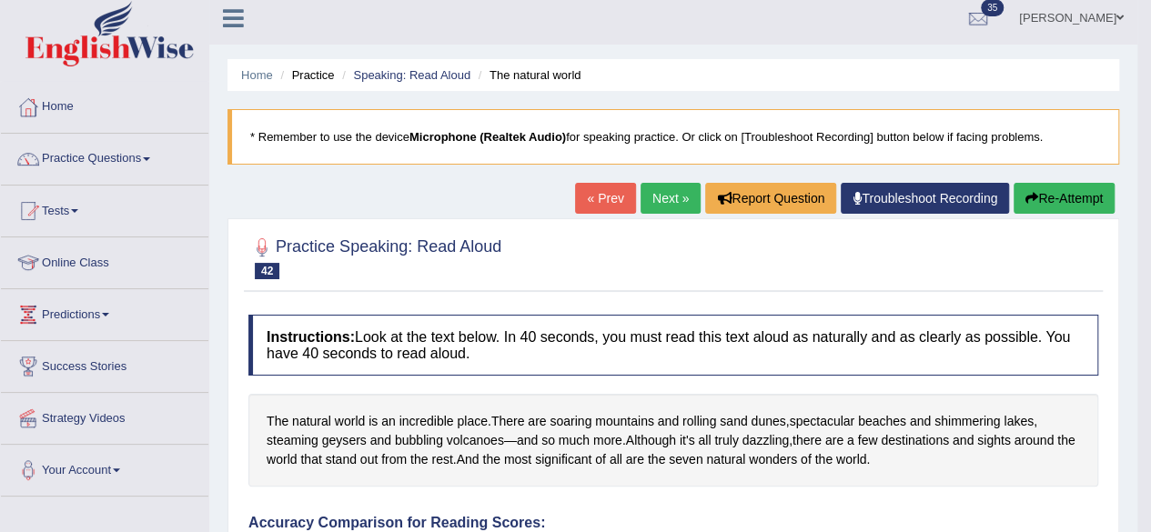
scroll to position [4, 0]
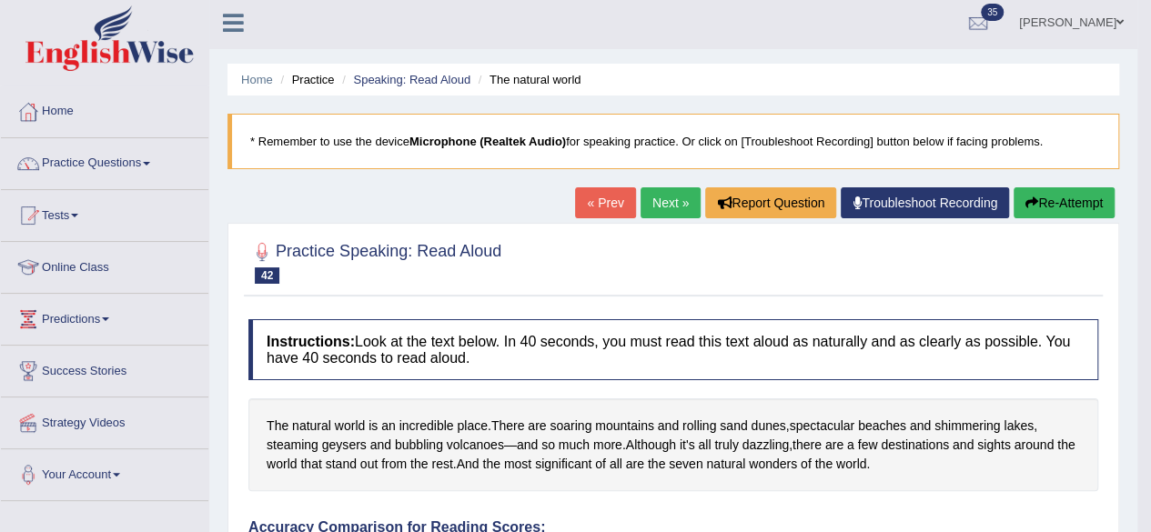
click at [650, 194] on link "Next »" at bounding box center [671, 202] width 60 height 31
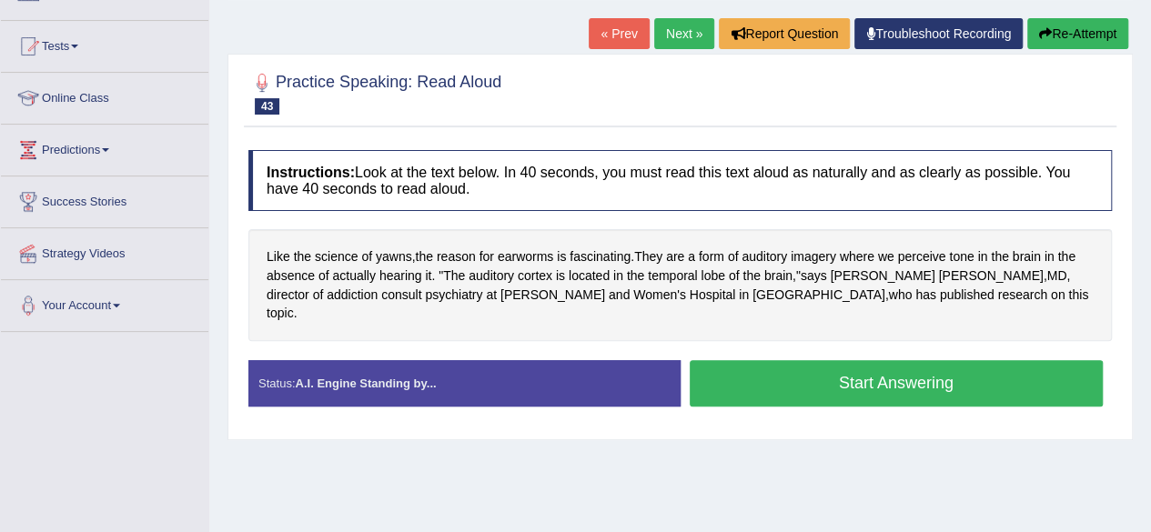
click at [864, 360] on button "Start Answering" at bounding box center [897, 383] width 414 height 46
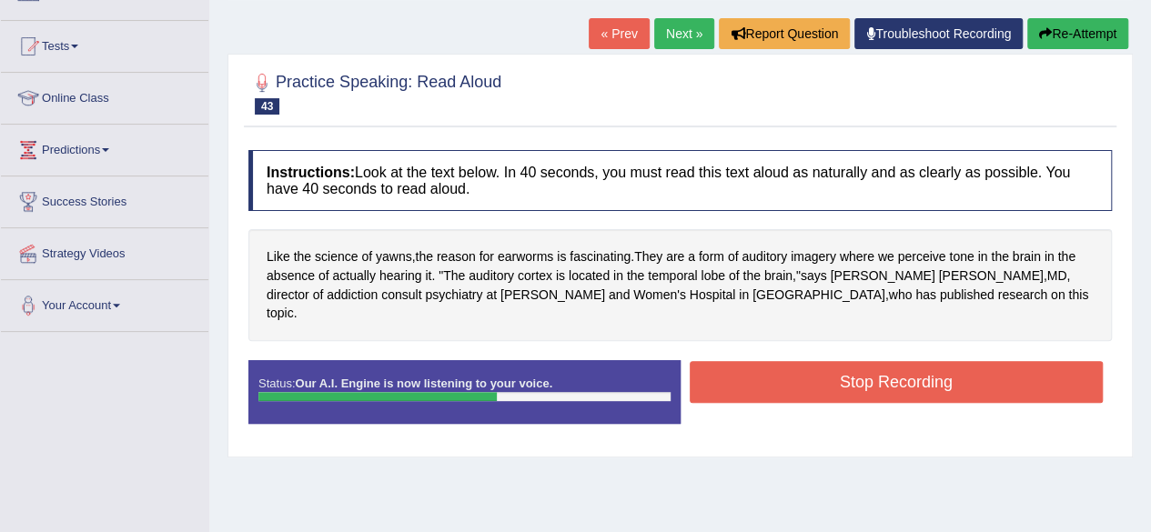
click at [856, 361] on button "Stop Recording" at bounding box center [897, 382] width 414 height 42
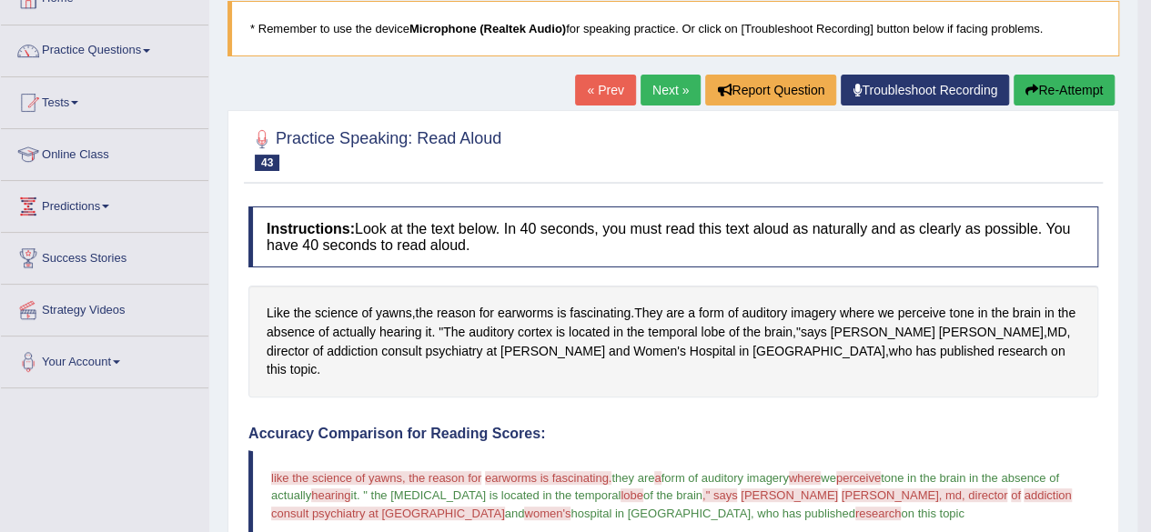
scroll to position [111, 0]
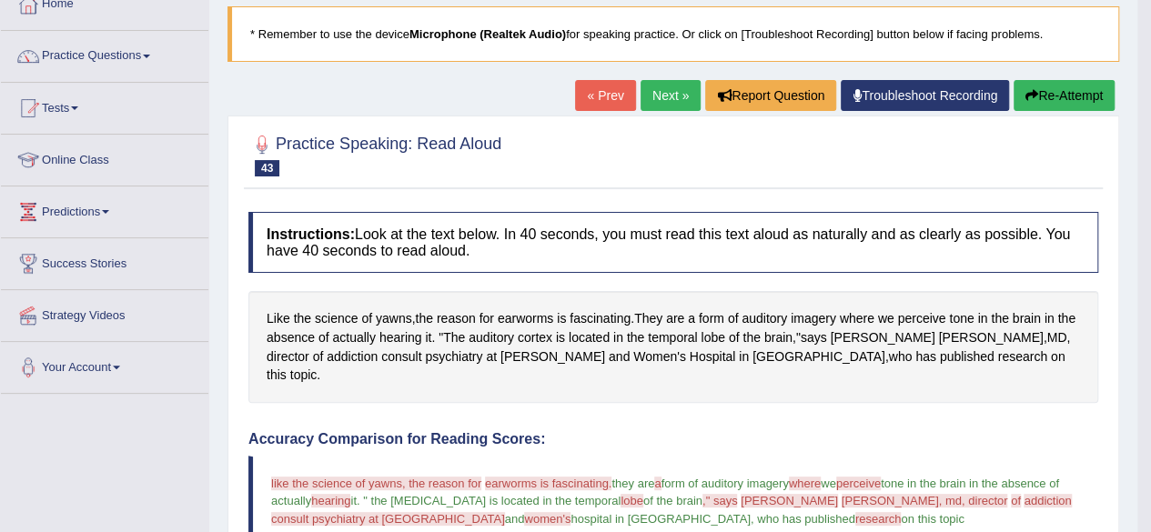
click at [657, 99] on link "Next »" at bounding box center [671, 95] width 60 height 31
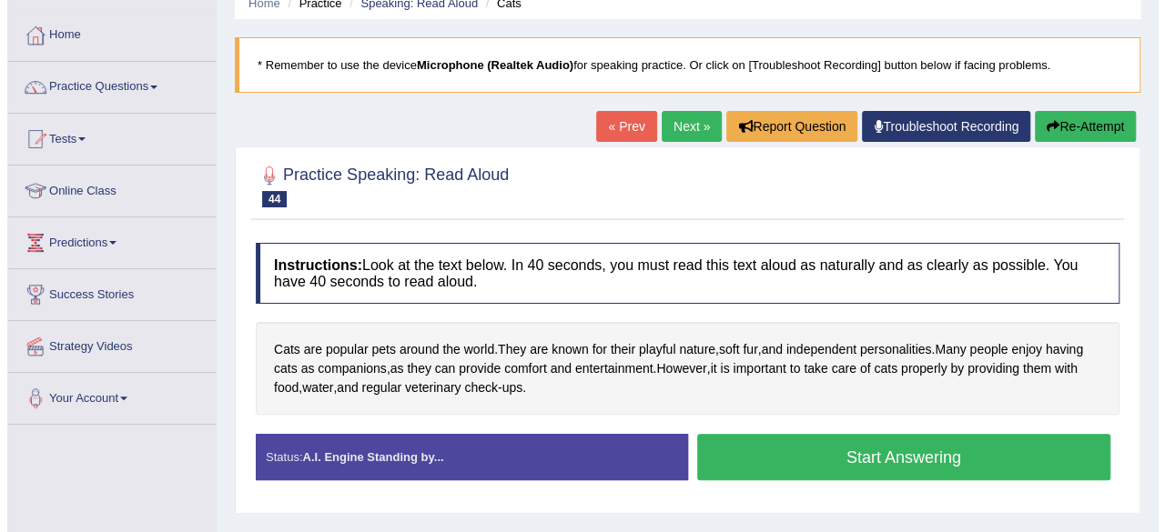
scroll to position [147, 0]
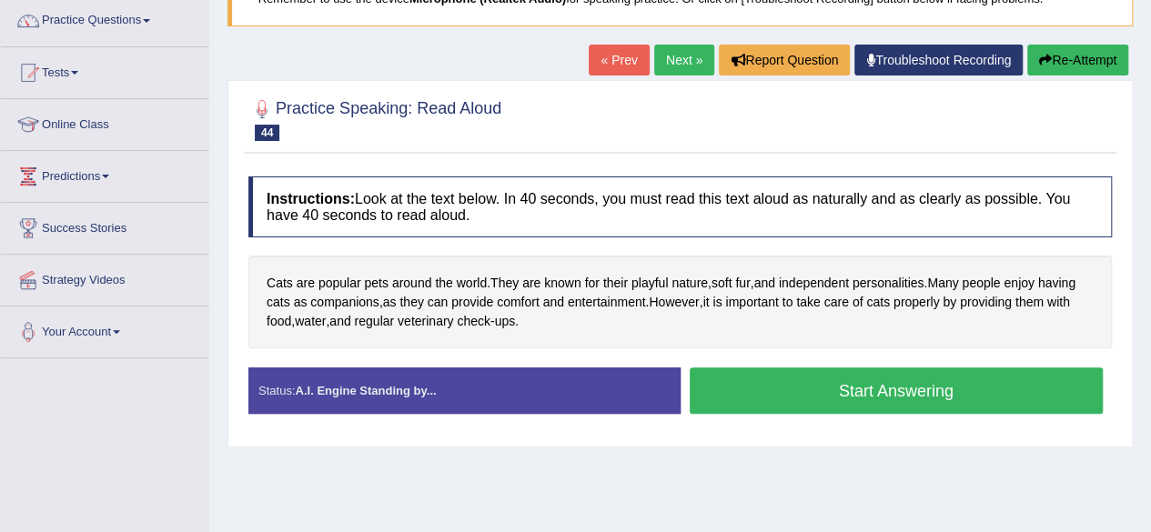
click at [830, 383] on button "Start Answering" at bounding box center [897, 391] width 414 height 46
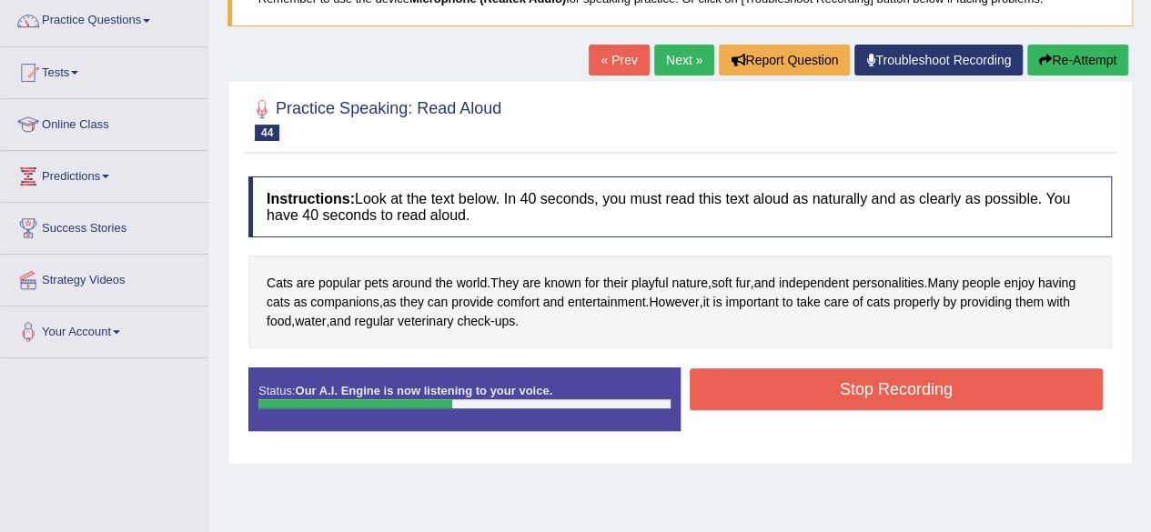
click at [830, 383] on button "Stop Recording" at bounding box center [897, 390] width 414 height 42
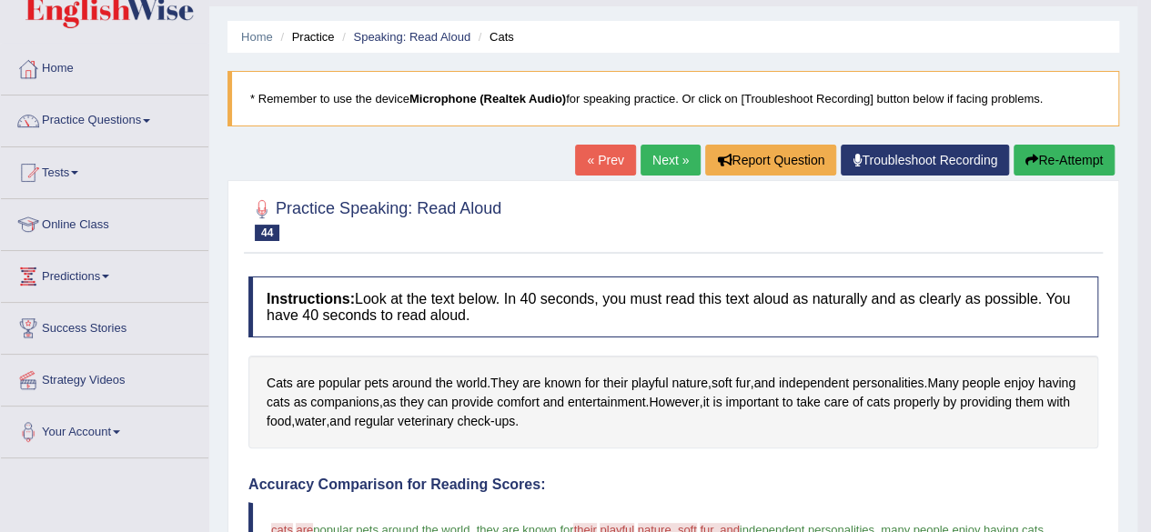
scroll to position [43, 0]
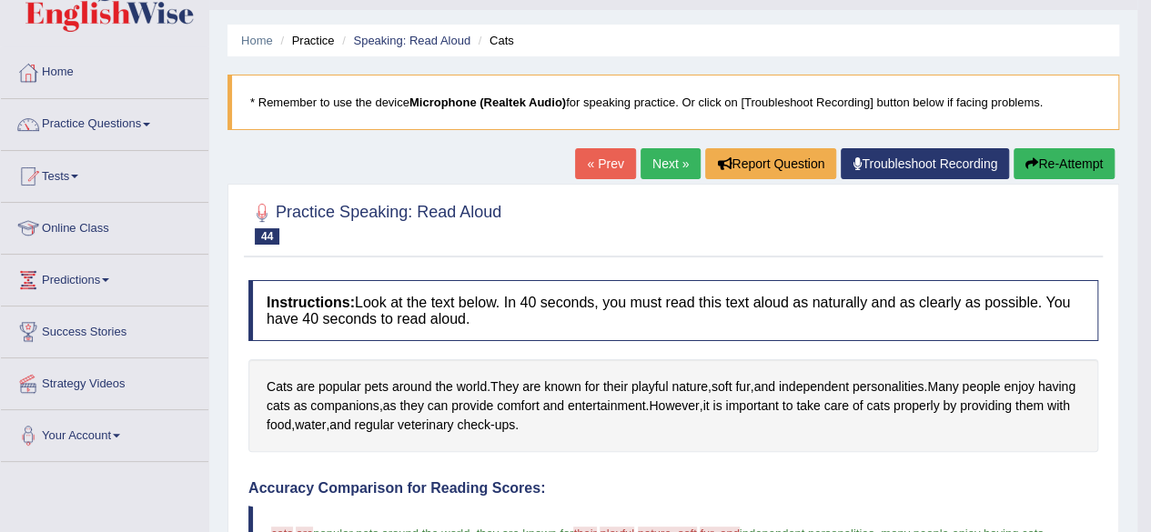
click at [684, 158] on link "Next »" at bounding box center [671, 163] width 60 height 31
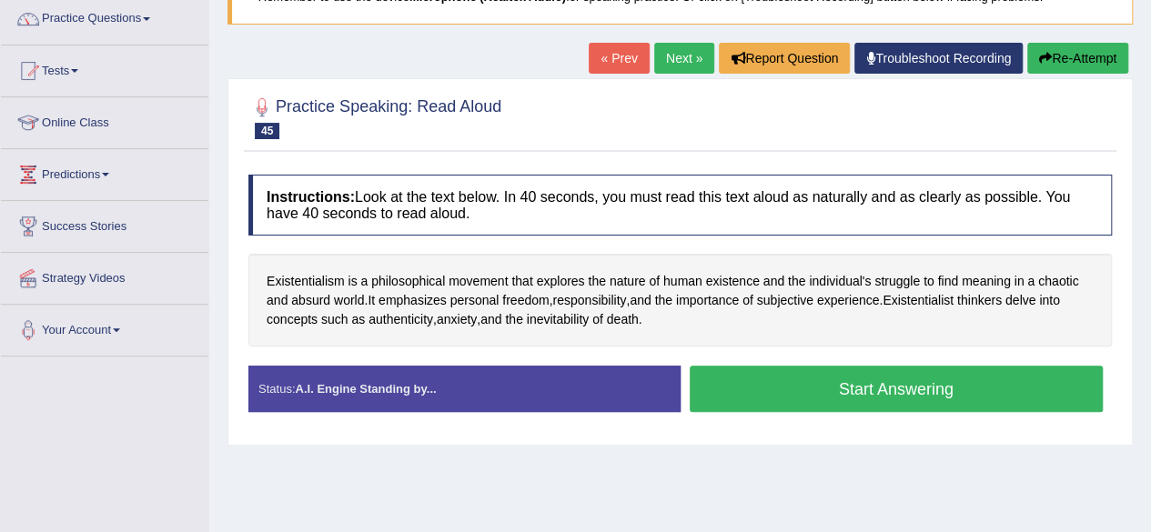
click at [819, 391] on button "Start Answering" at bounding box center [897, 389] width 414 height 46
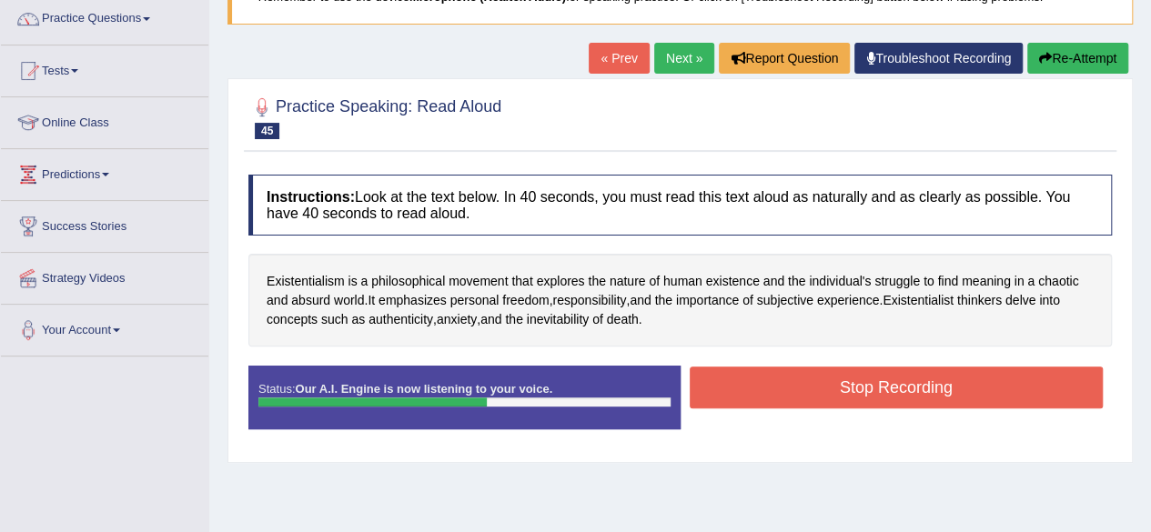
click at [819, 391] on button "Stop Recording" at bounding box center [897, 388] width 414 height 42
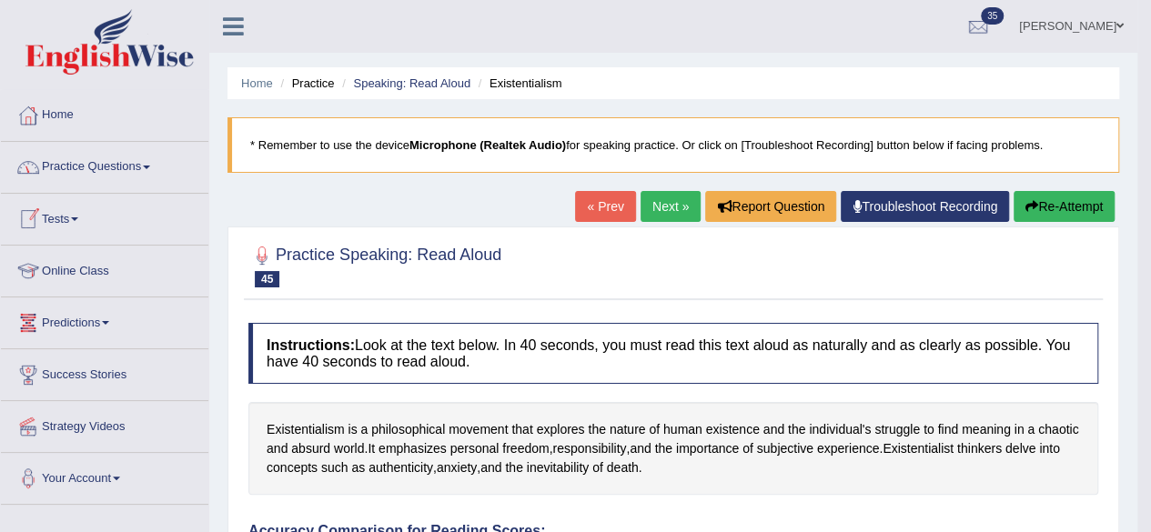
click at [143, 181] on link "Practice Questions" at bounding box center [105, 165] width 208 height 46
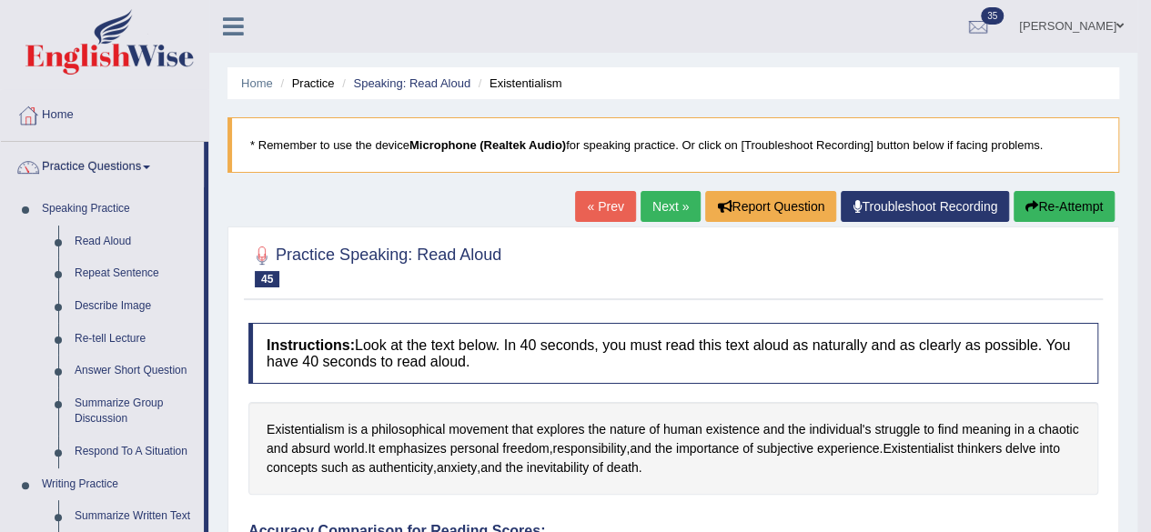
scroll to position [127, 0]
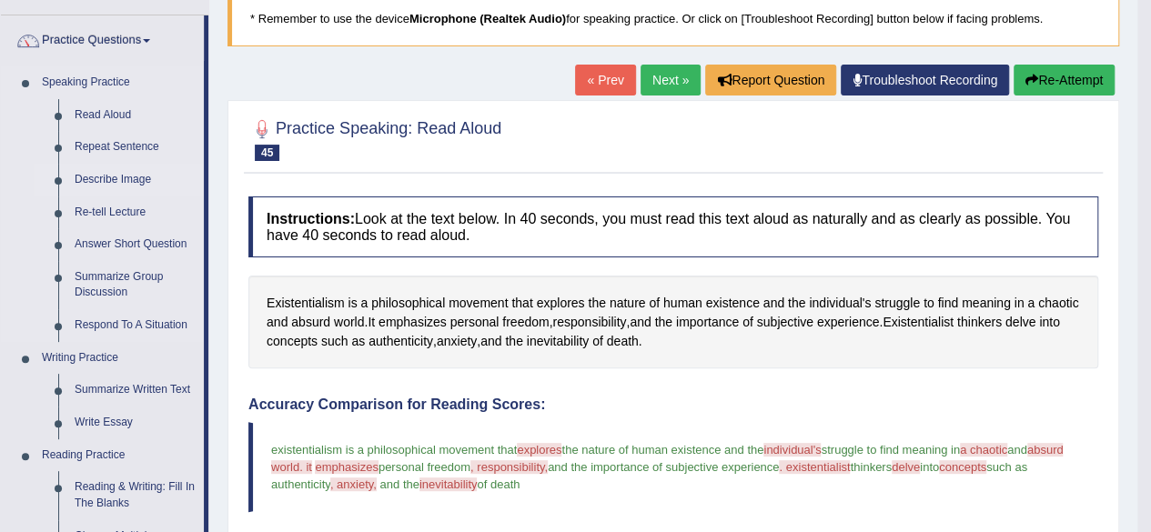
click at [139, 175] on link "Describe Image" at bounding box center [134, 180] width 137 height 33
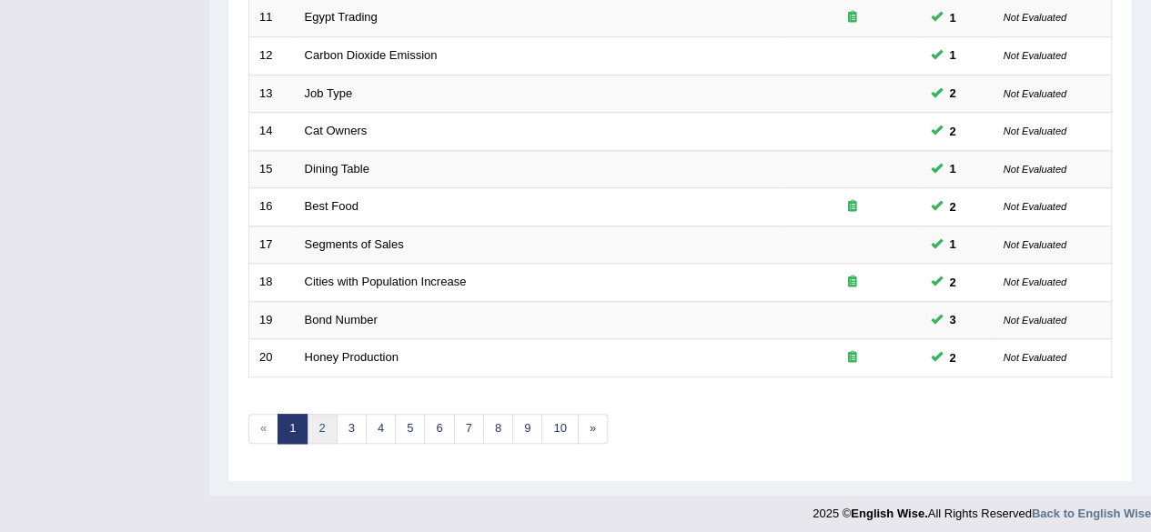
click at [320, 415] on link "2" at bounding box center [322, 429] width 30 height 30
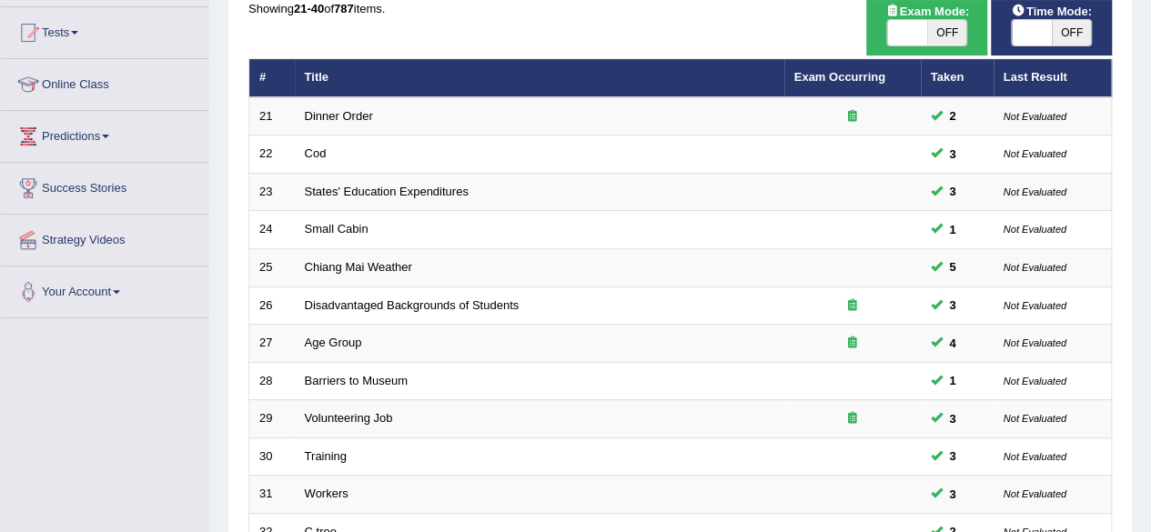
scroll to position [664, 0]
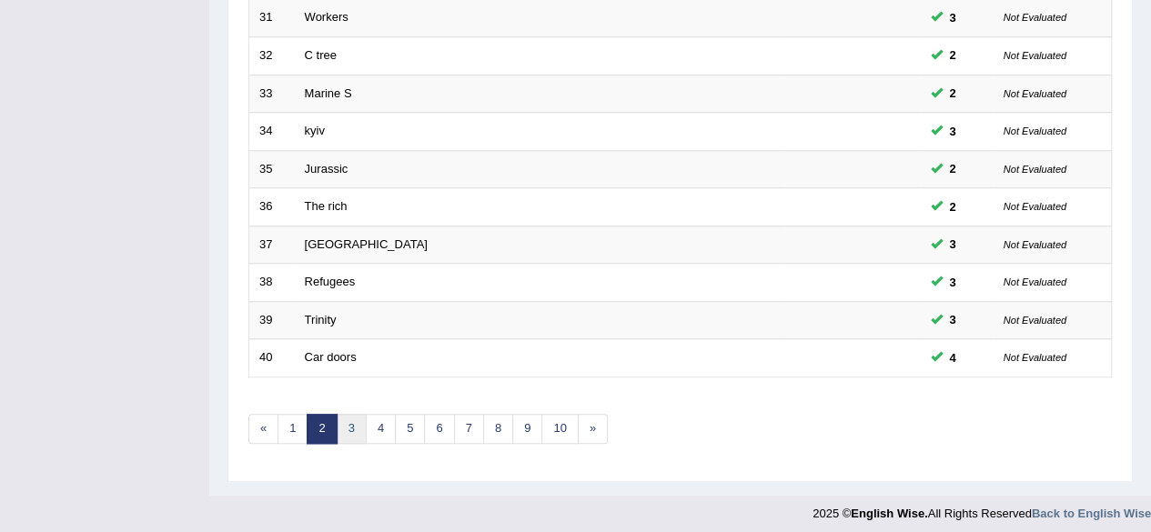
click at [344, 415] on link "3" at bounding box center [352, 429] width 30 height 30
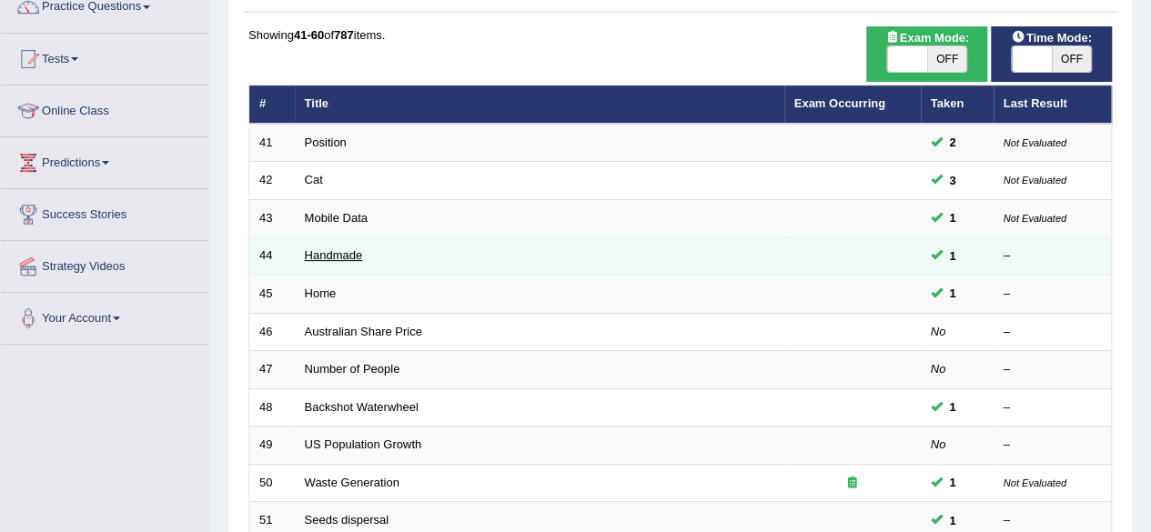
click at [320, 250] on link "Handmade" at bounding box center [334, 255] width 58 height 14
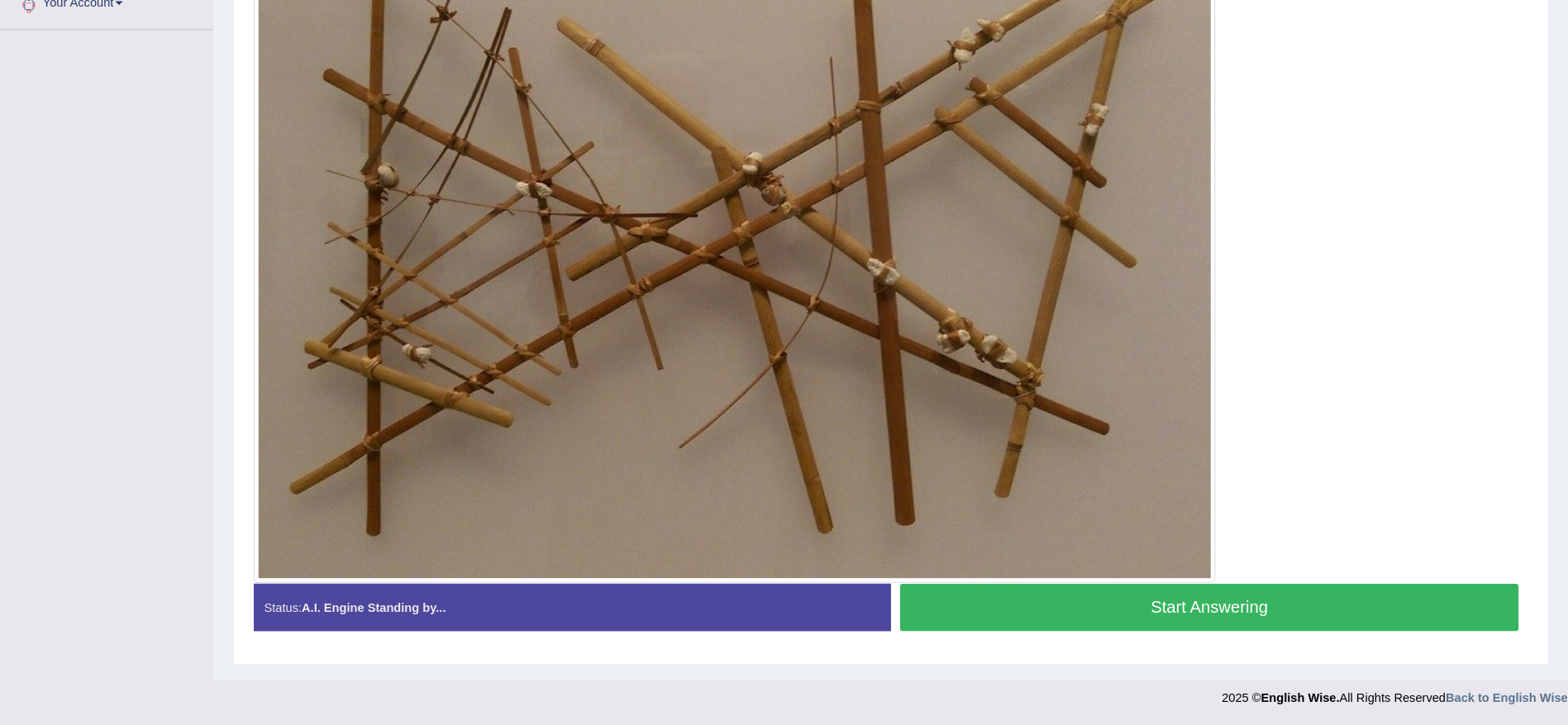
scroll to position [352, 0]
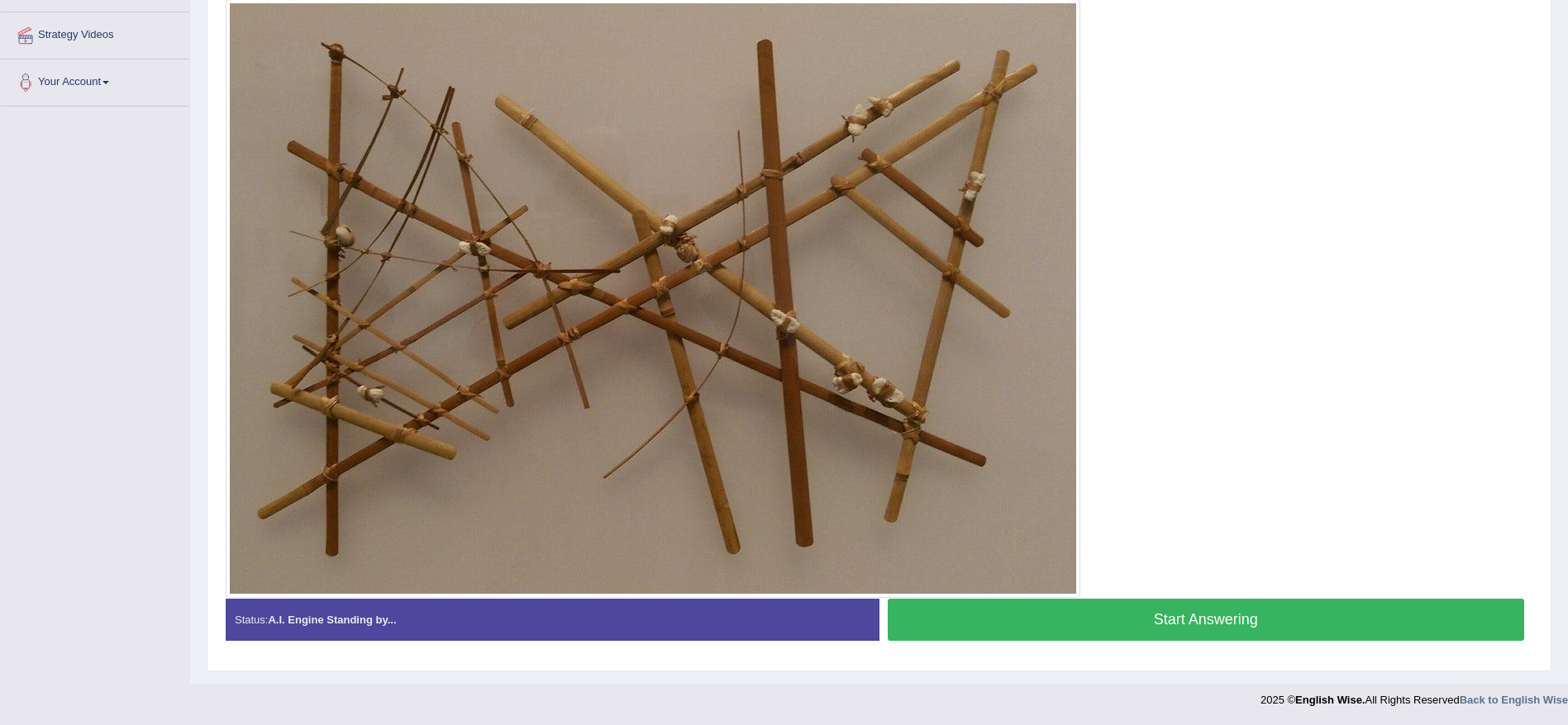
click at [1044, 483] on button "Start Answering" at bounding box center [1207, 620] width 637 height 42
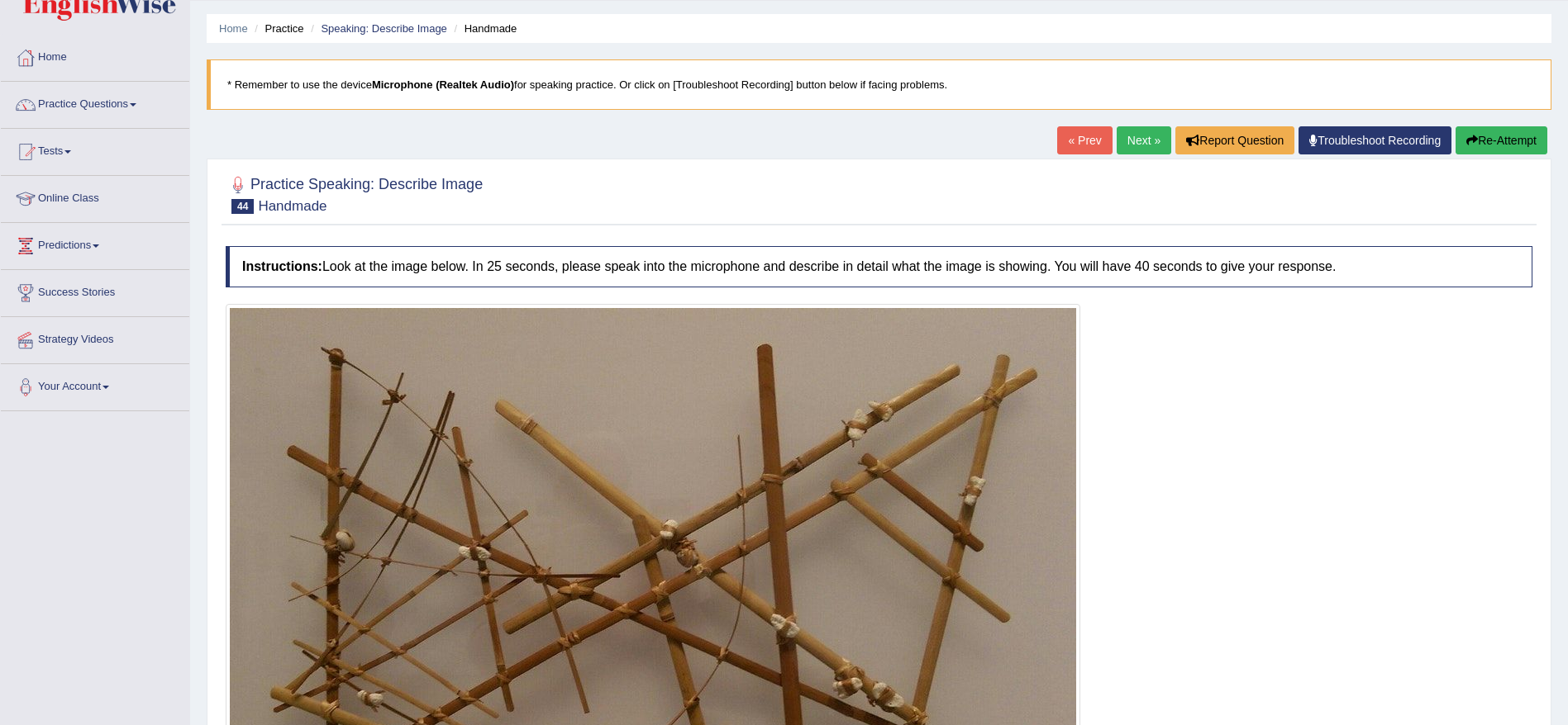
scroll to position [0, 0]
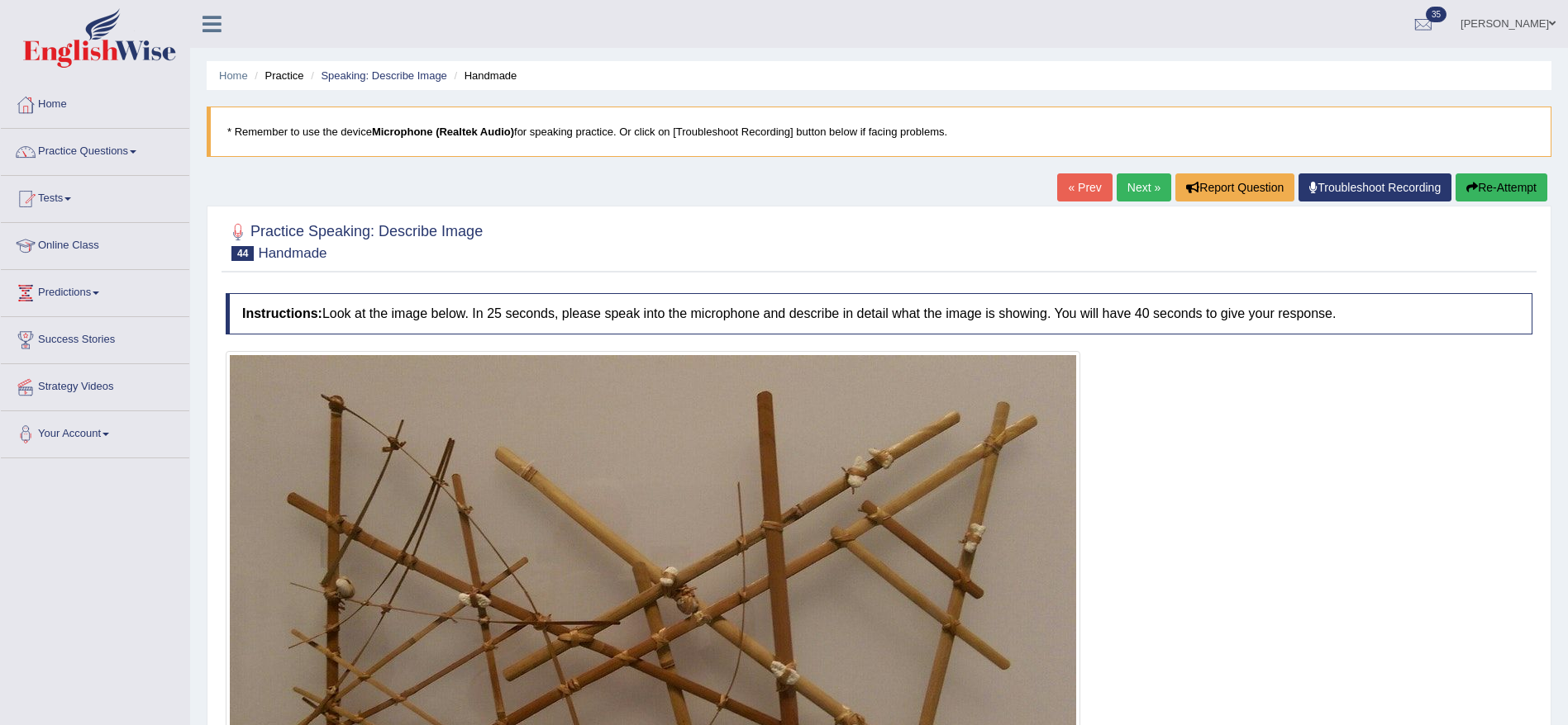
click at [1044, 190] on button "Re-Attempt" at bounding box center [1501, 187] width 92 height 28
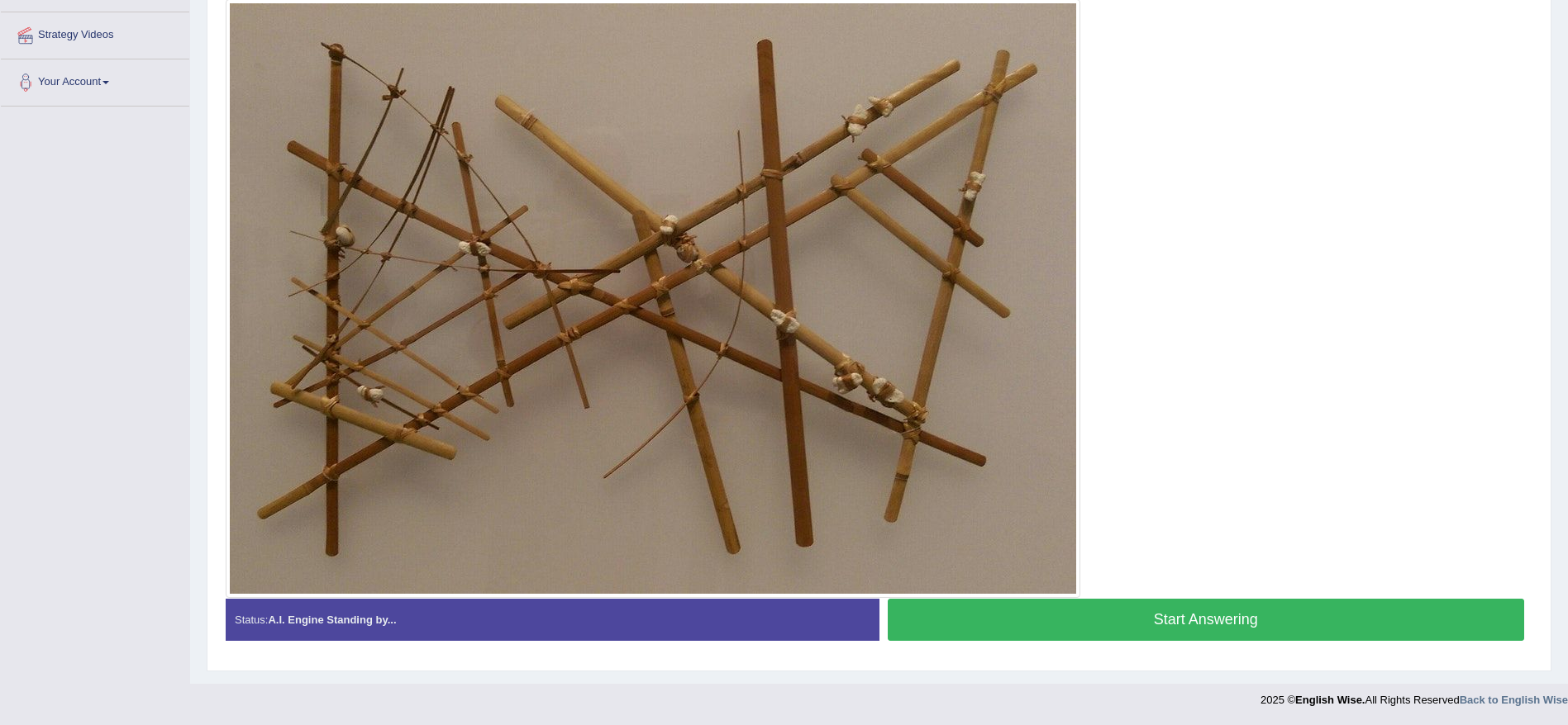
click at [1139, 608] on button "Start Answering" at bounding box center [1207, 620] width 637 height 42
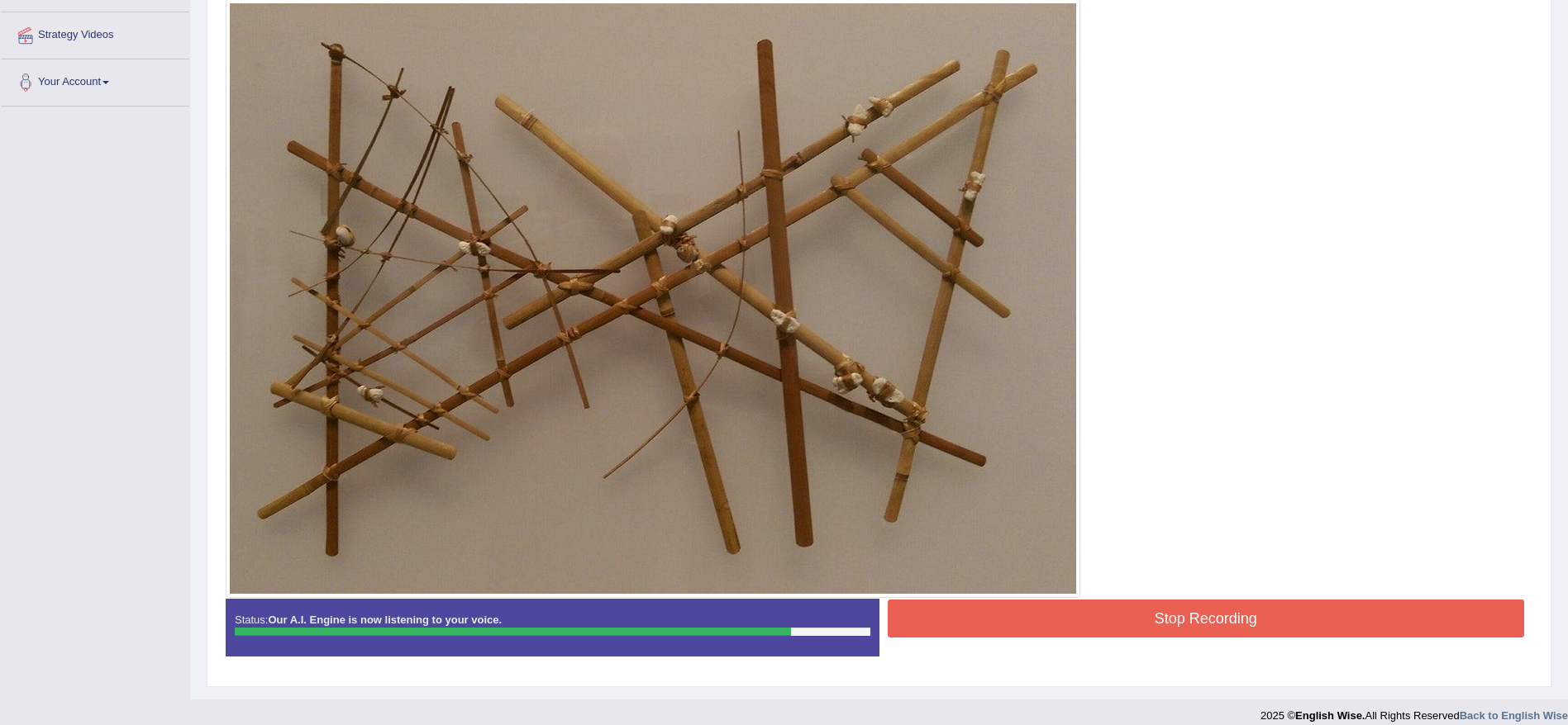
click at [1113, 614] on button "Stop Recording" at bounding box center [1207, 619] width 637 height 38
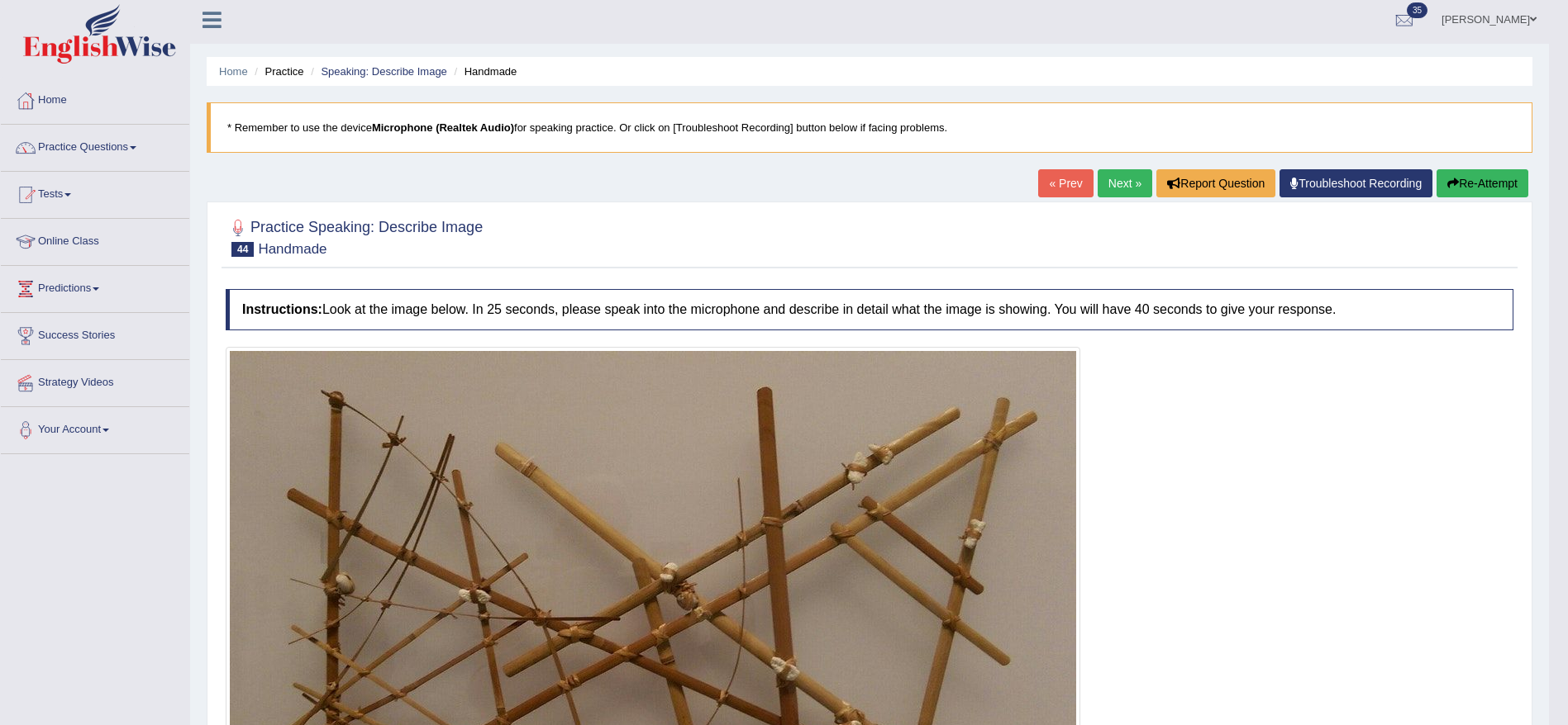
scroll to position [3, 0]
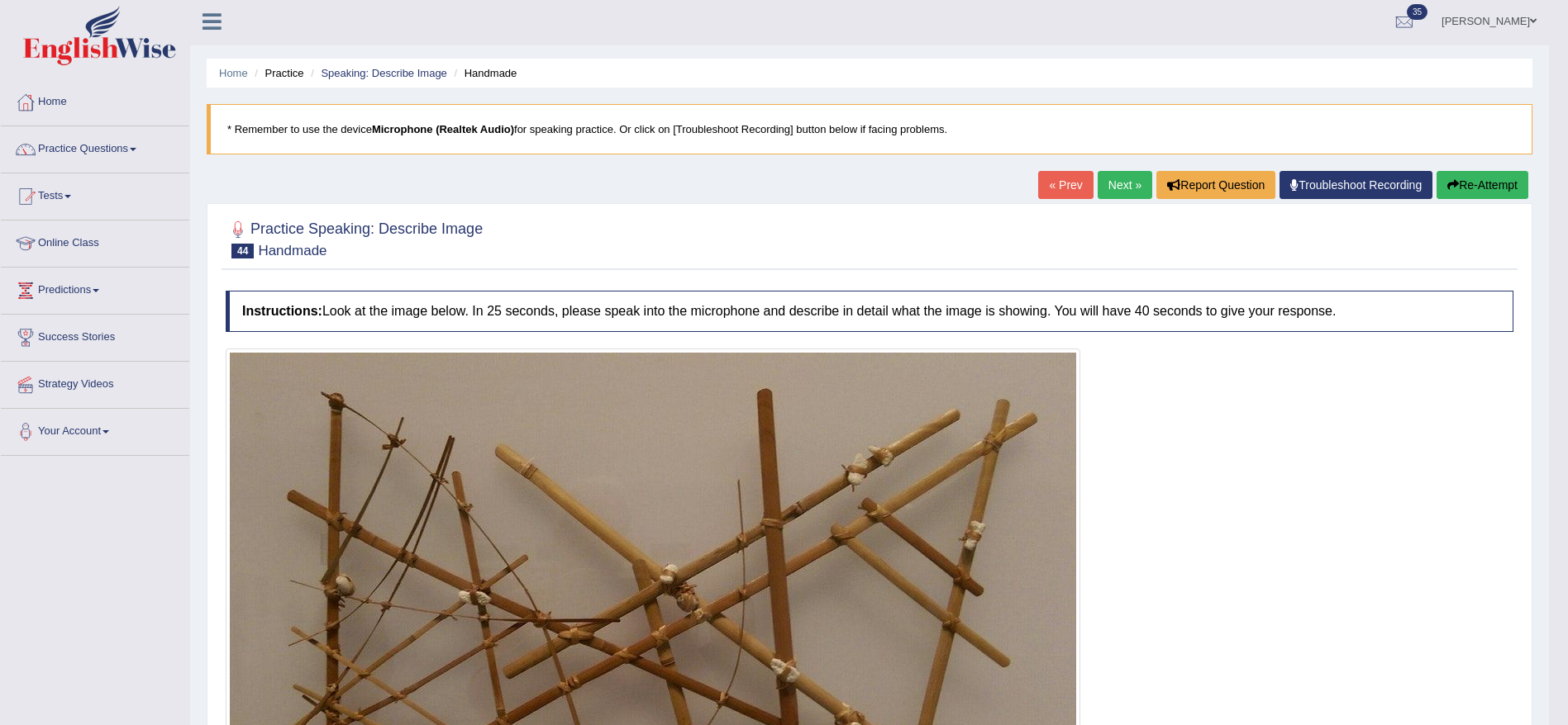
click at [1124, 181] on link "Next »" at bounding box center [1125, 184] width 54 height 28
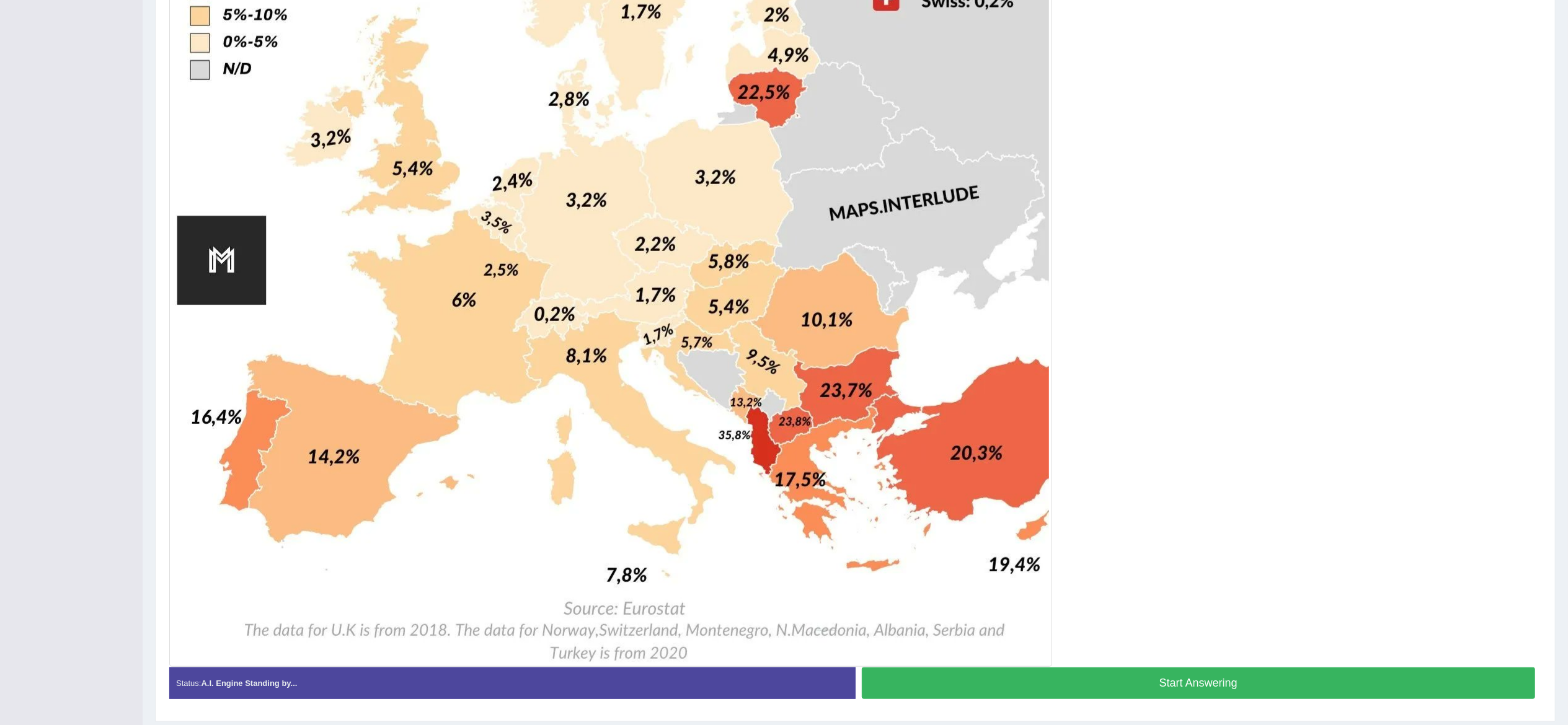
scroll to position [720, 0]
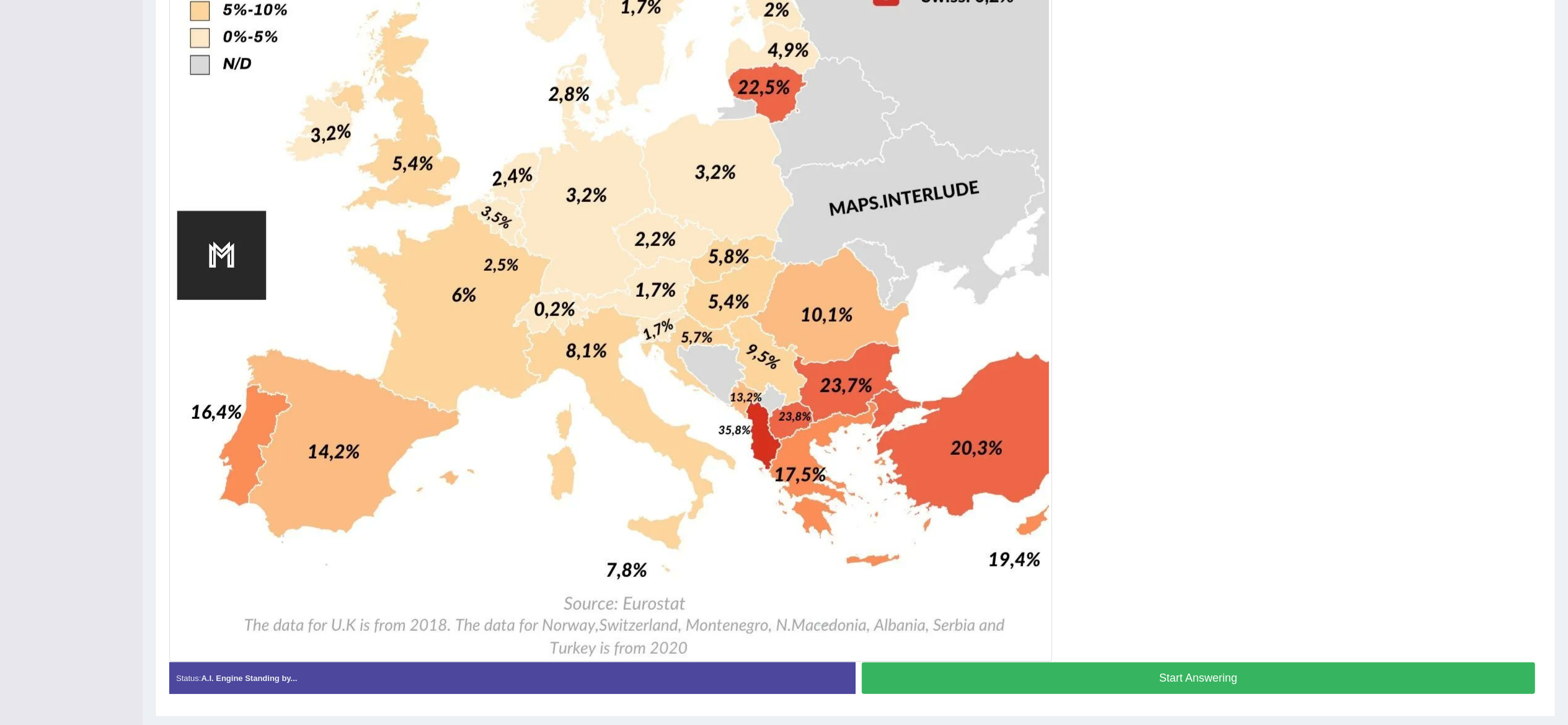
click at [1050, 543] on button "Start Answering" at bounding box center [1198, 678] width 674 height 31
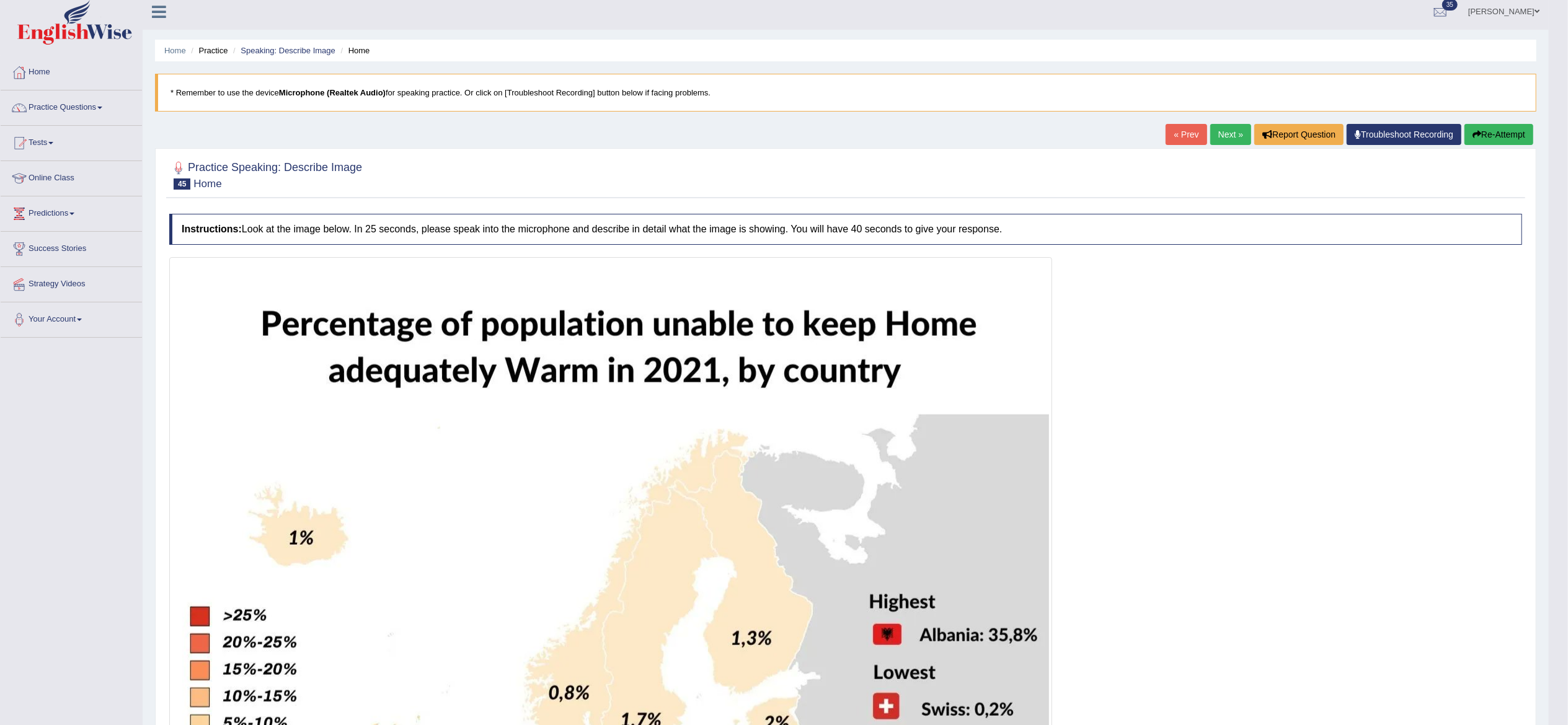
scroll to position [0, 0]
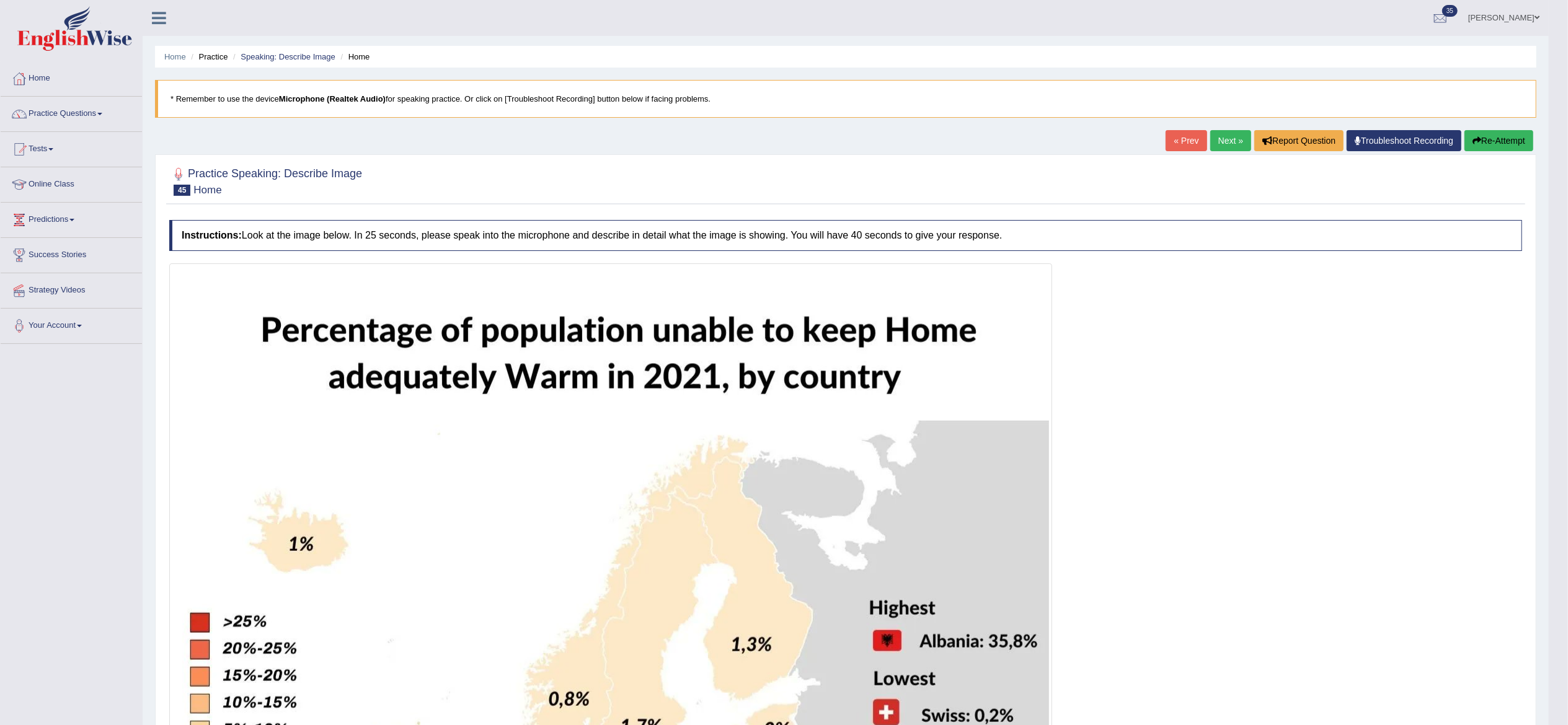
click at [1176, 148] on button "Re-Attempt" at bounding box center [1499, 140] width 69 height 21
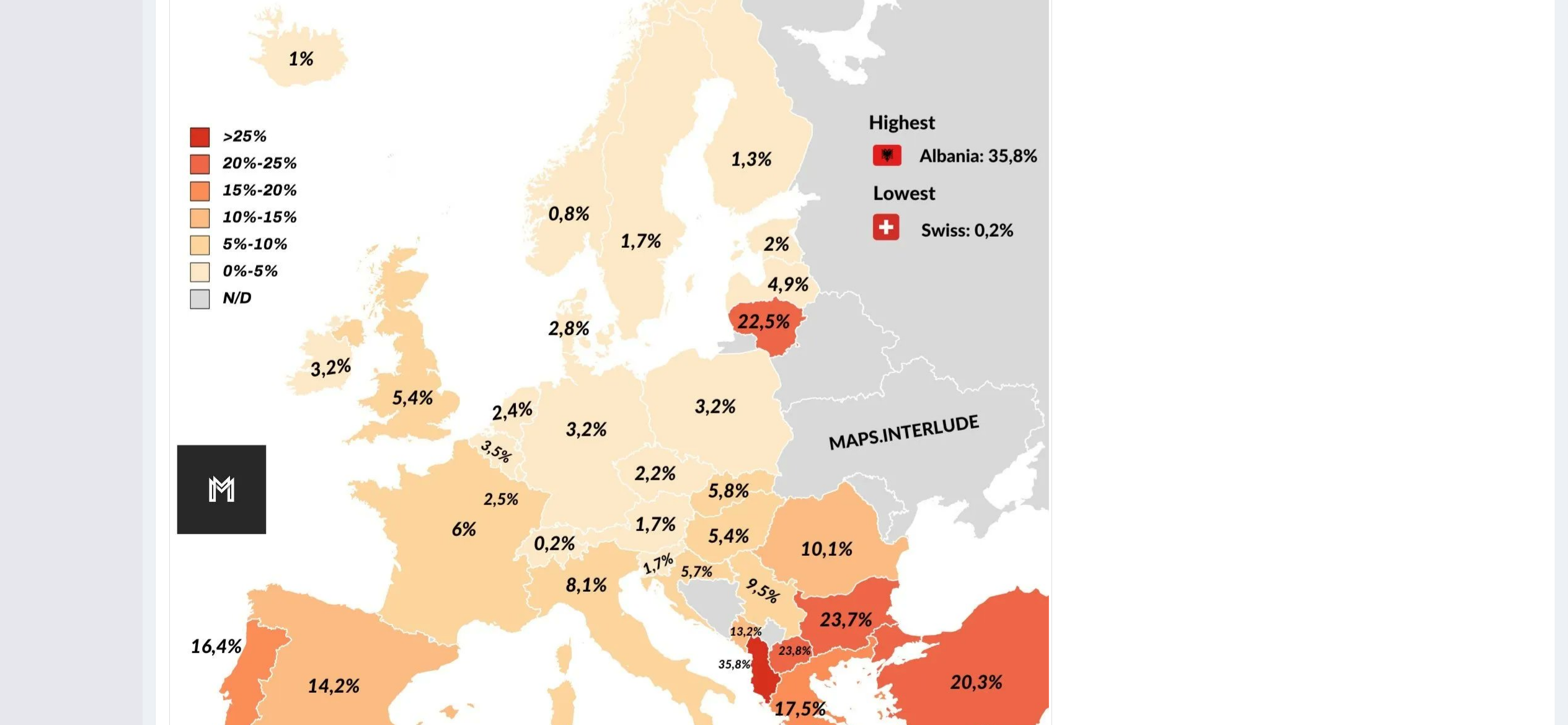
scroll to position [769, 0]
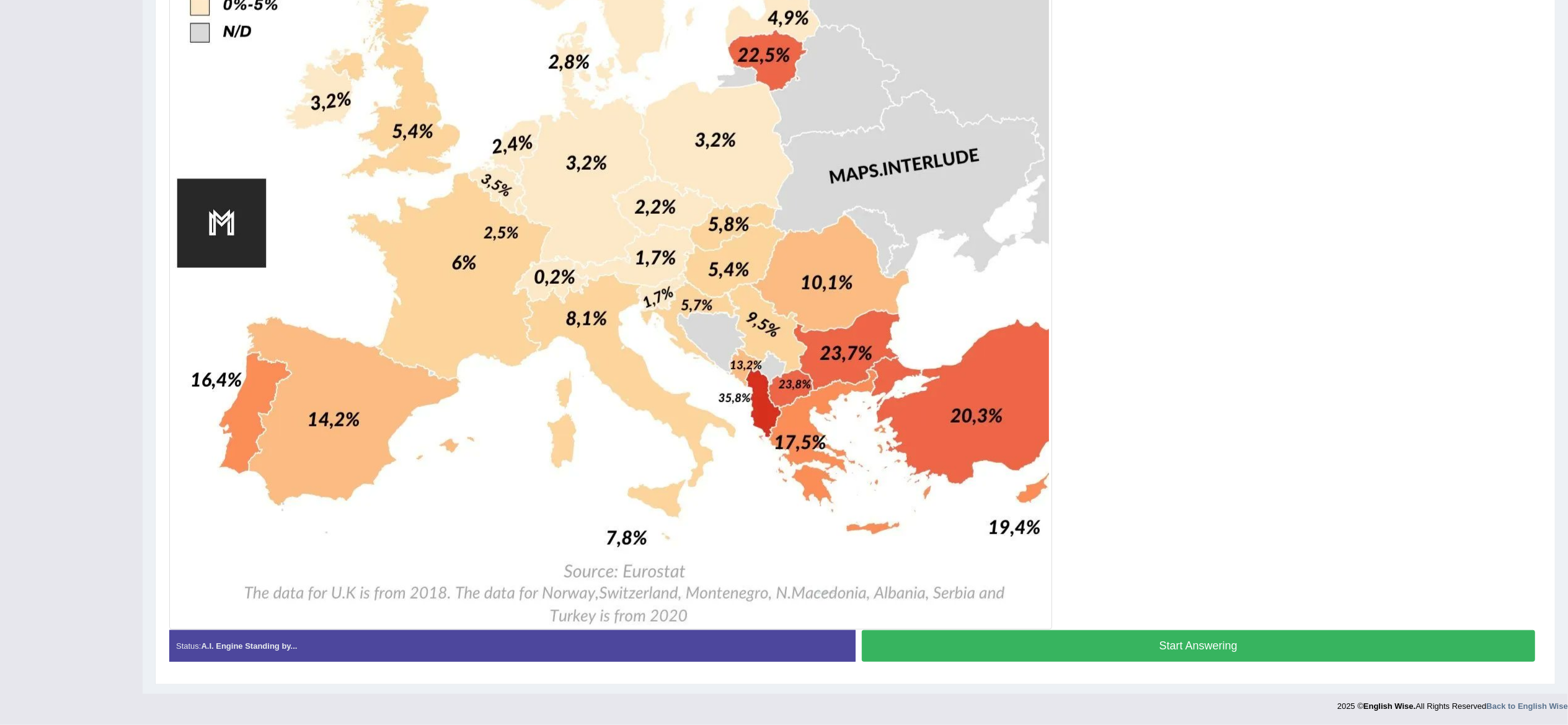
click at [1127, 638] on button "Start Answering" at bounding box center [1198, 646] width 674 height 31
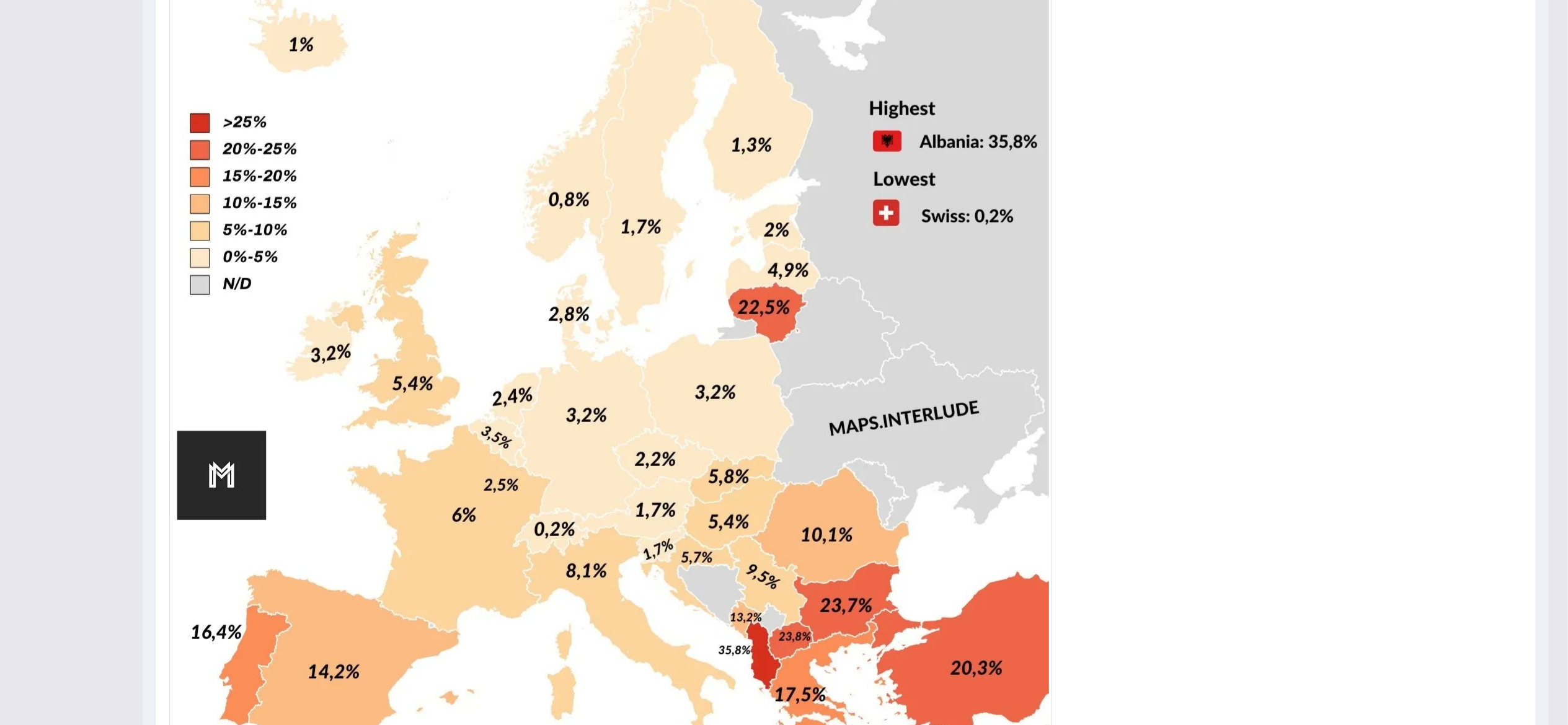
scroll to position [0, 0]
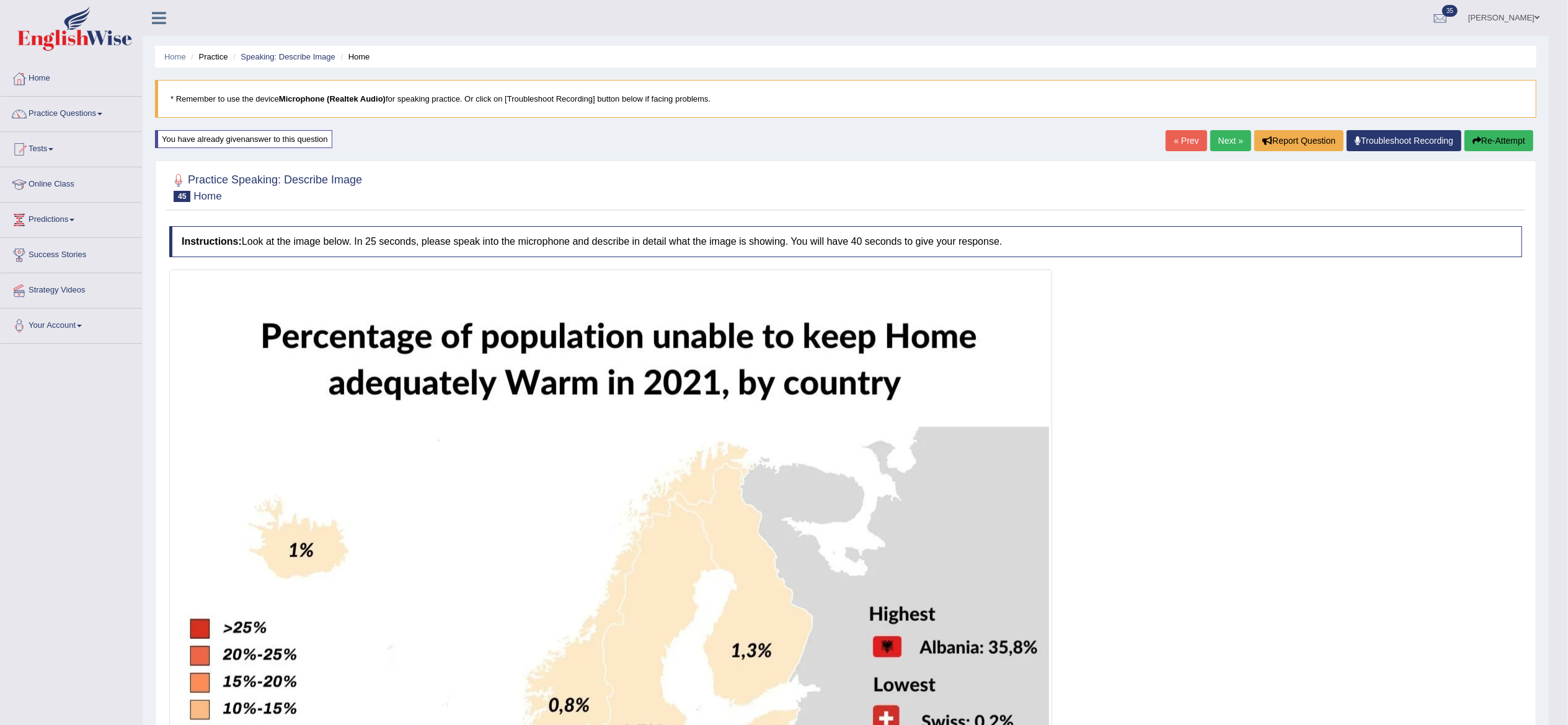
click at [1226, 138] on link "Next »" at bounding box center [1231, 140] width 41 height 21
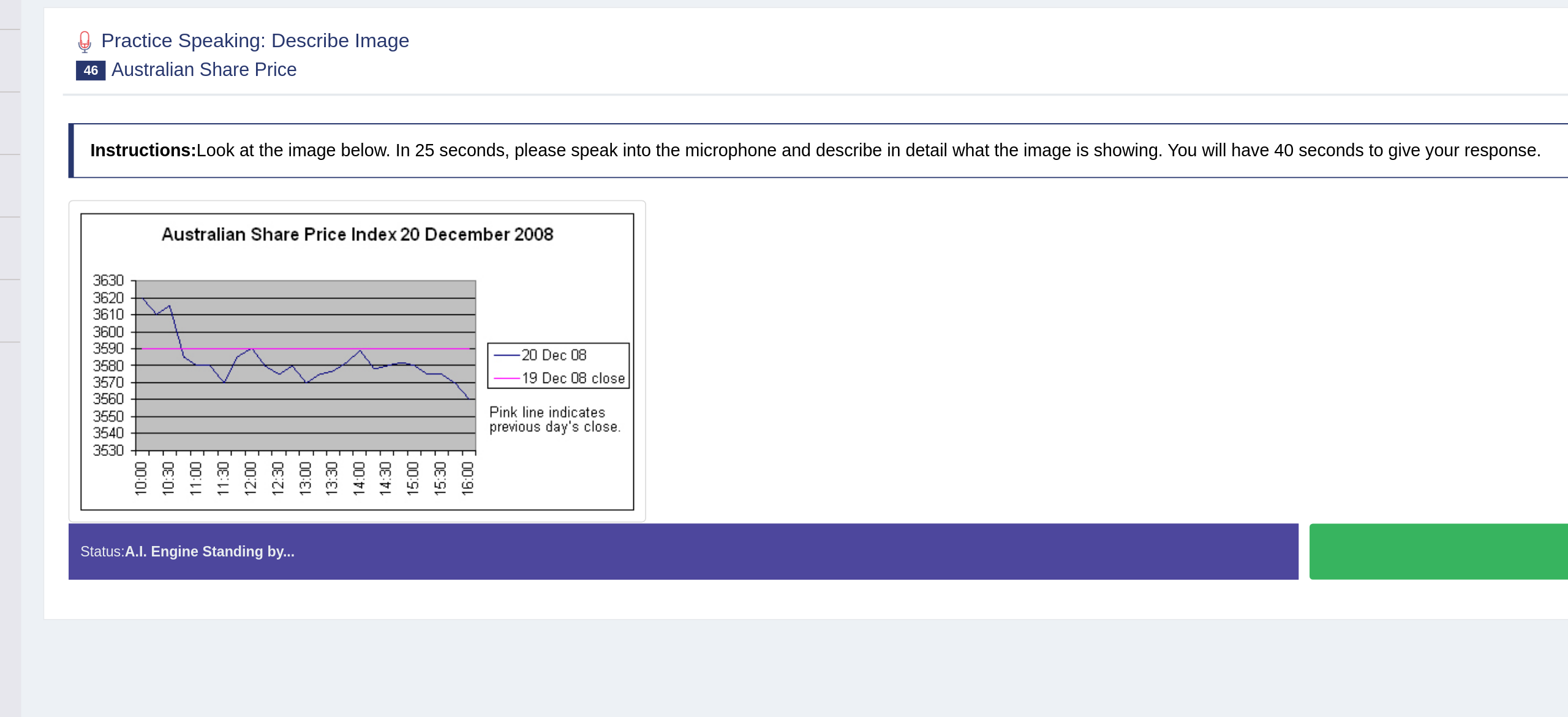
click at [897, 460] on button "Start Answering" at bounding box center [1198, 456] width 675 height 31
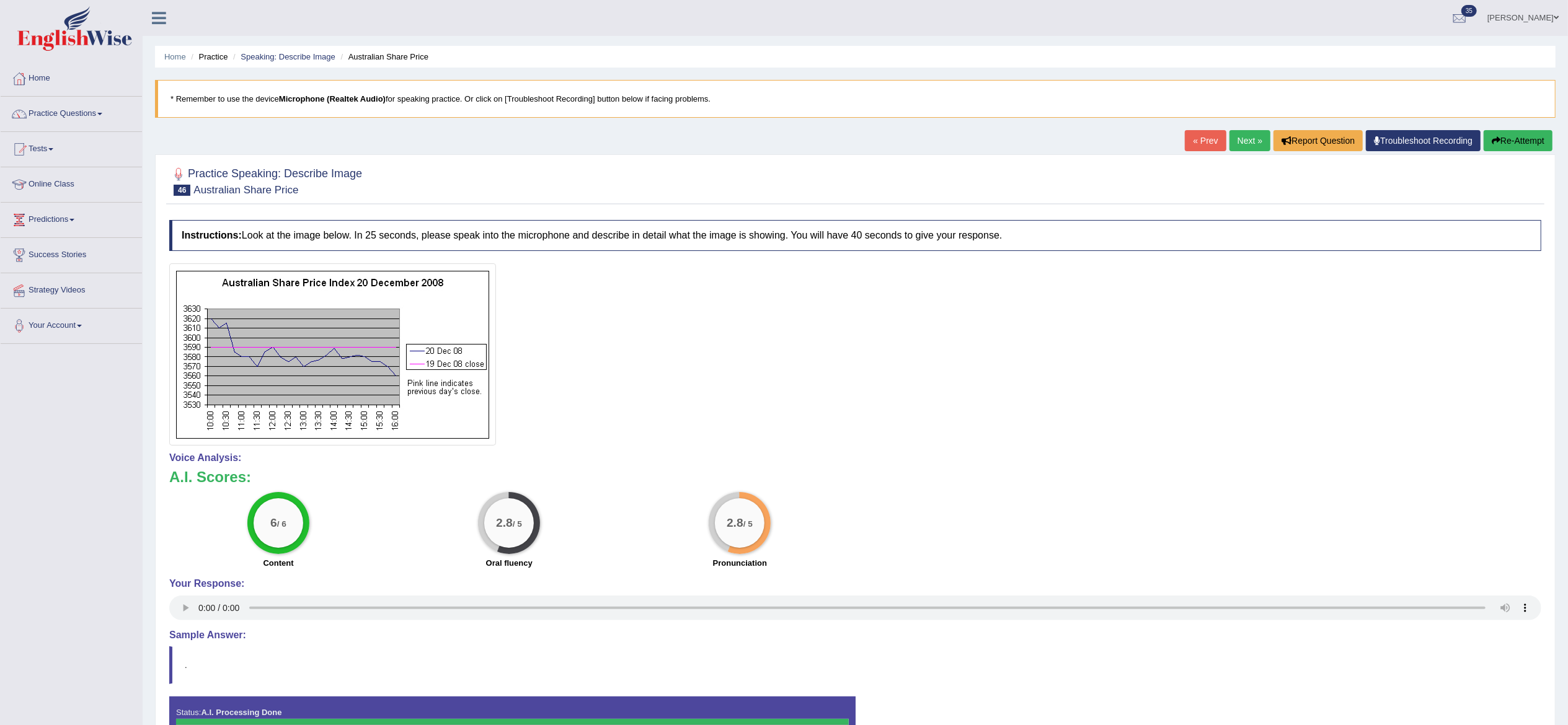
click at [1256, 133] on link "Next »" at bounding box center [1250, 140] width 41 height 21
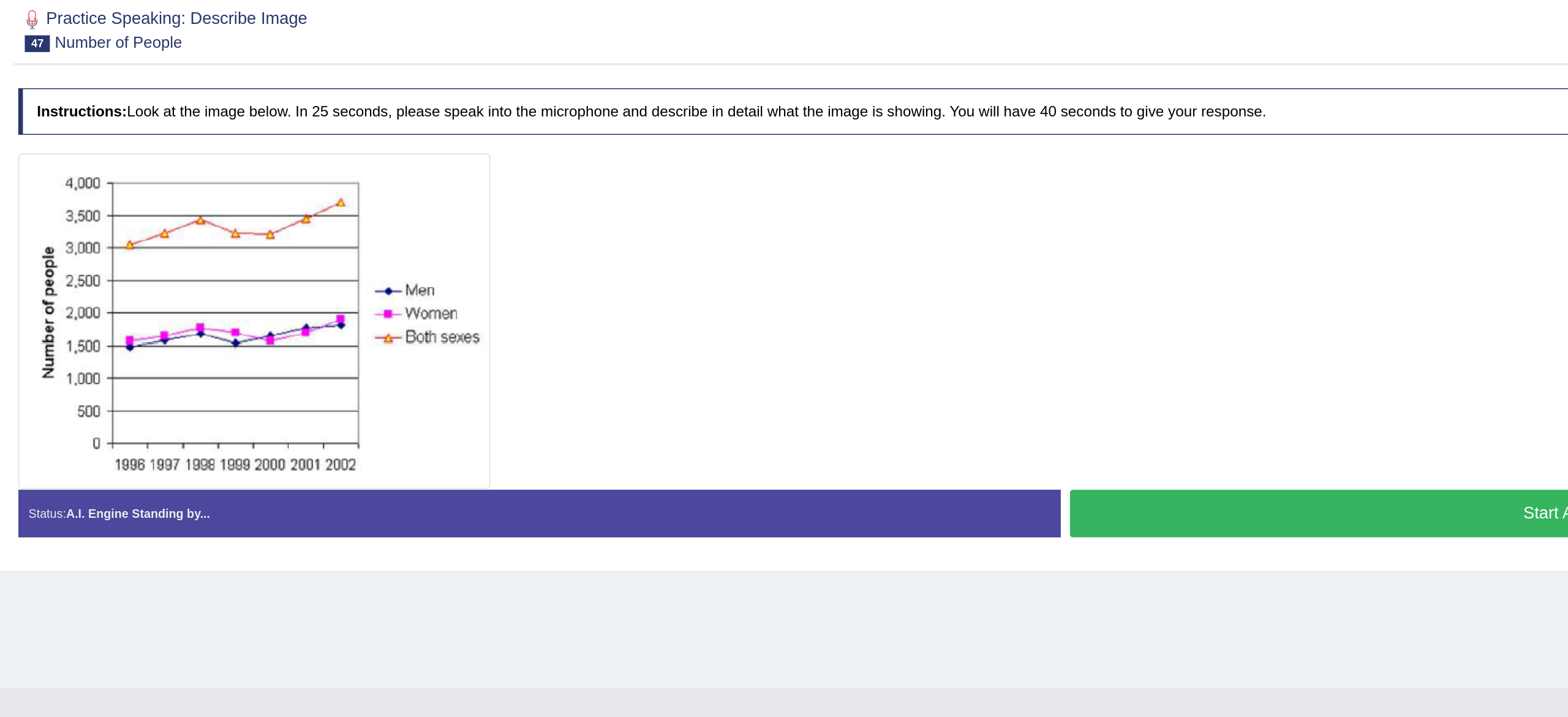
click at [931, 495] on button "Start Answering" at bounding box center [1198, 498] width 675 height 31
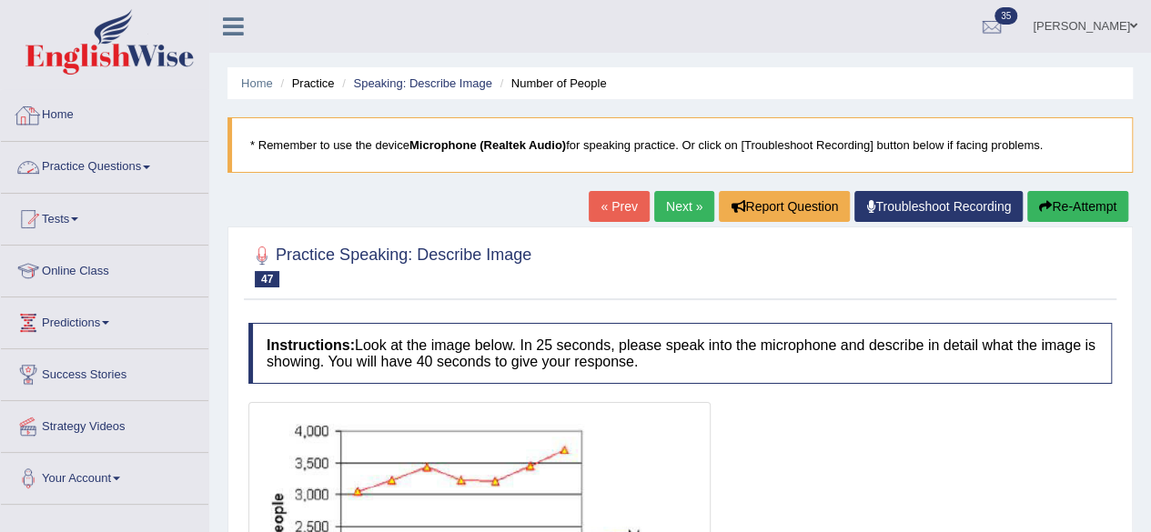
click at [62, 163] on link "Practice Questions" at bounding box center [105, 165] width 208 height 46
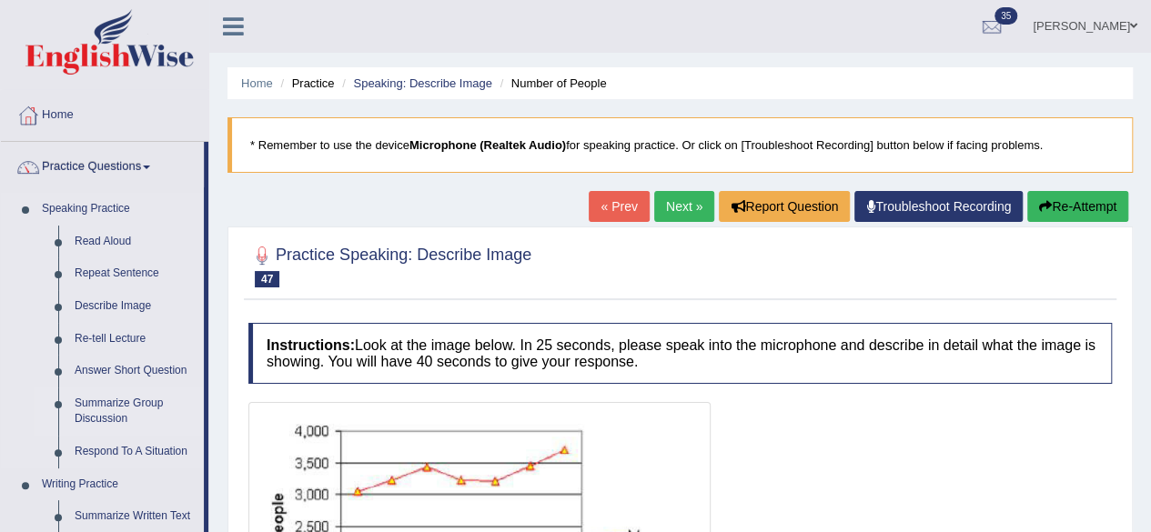
scroll to position [149, 0]
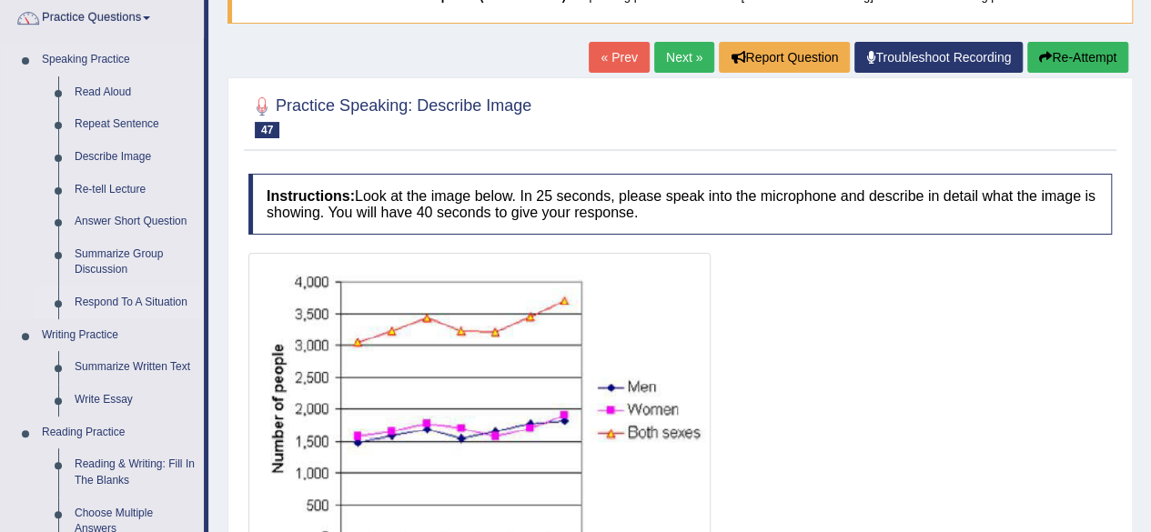
click at [135, 299] on link "Respond To A Situation" at bounding box center [134, 303] width 137 height 33
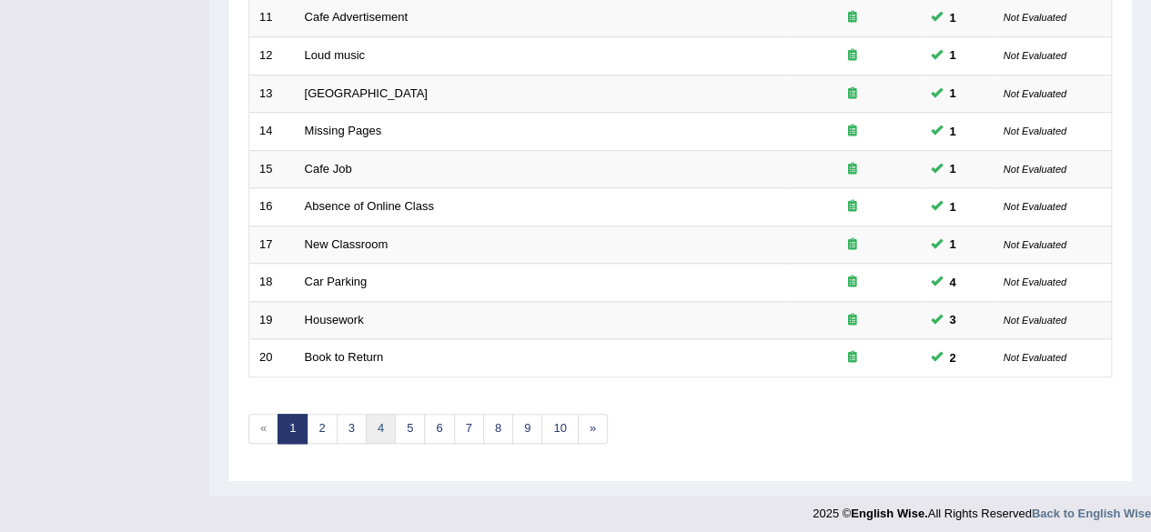
click at [374, 416] on link "4" at bounding box center [381, 429] width 30 height 30
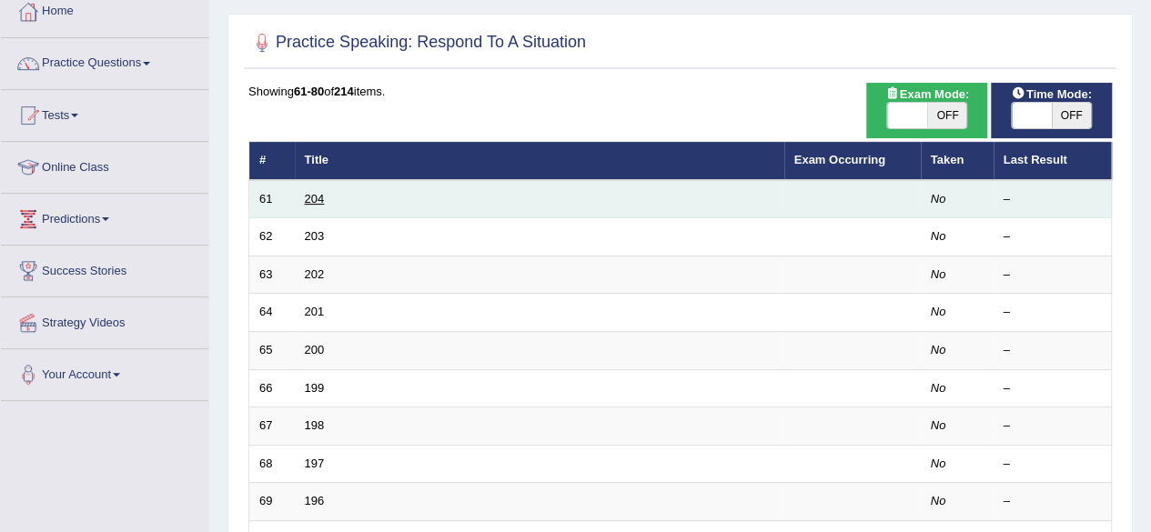
click at [308, 192] on link "204" at bounding box center [315, 199] width 20 height 14
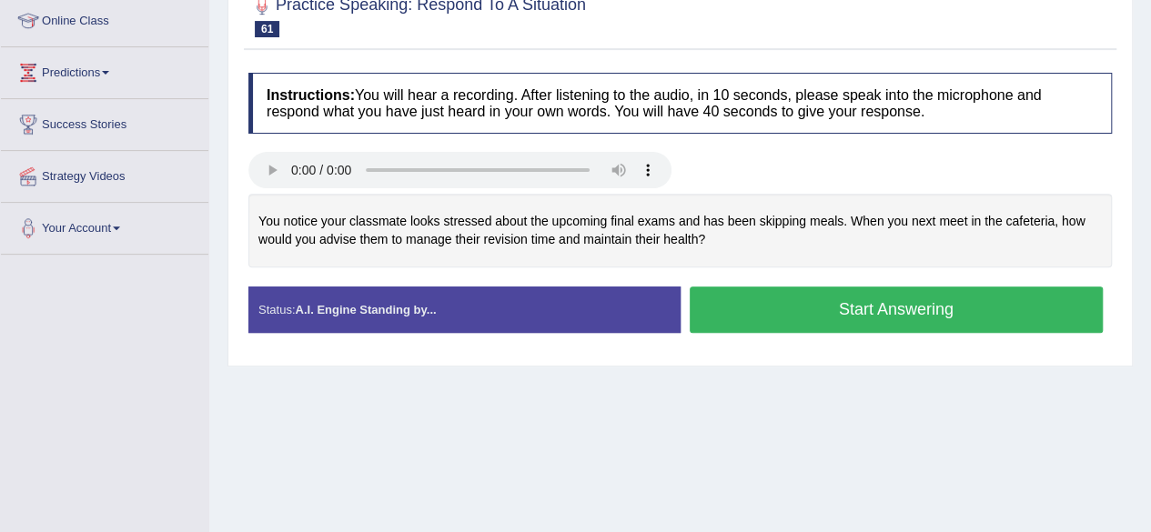
click at [879, 312] on button "Start Answering" at bounding box center [897, 310] width 414 height 46
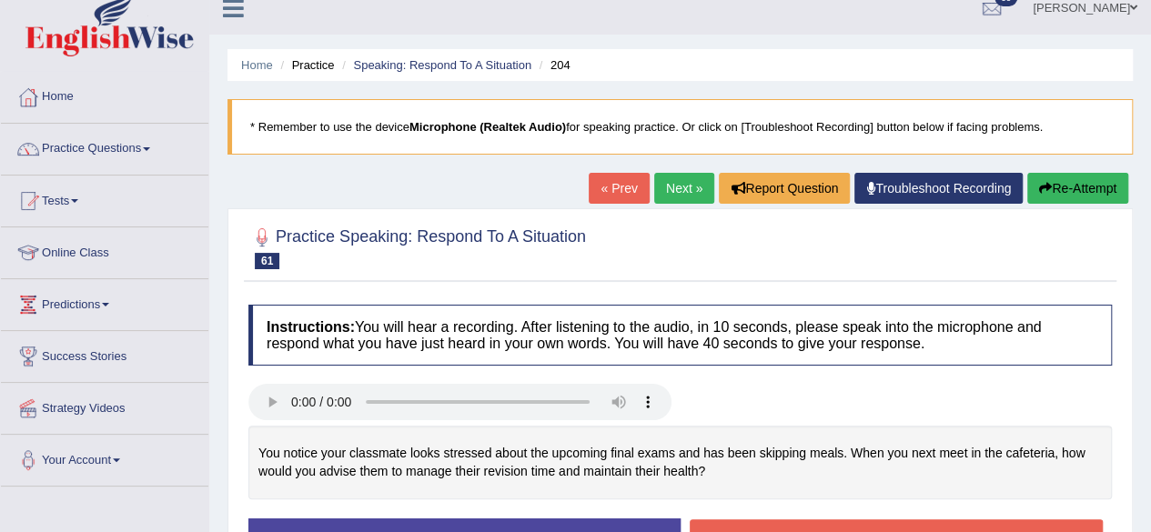
scroll to position [7, 0]
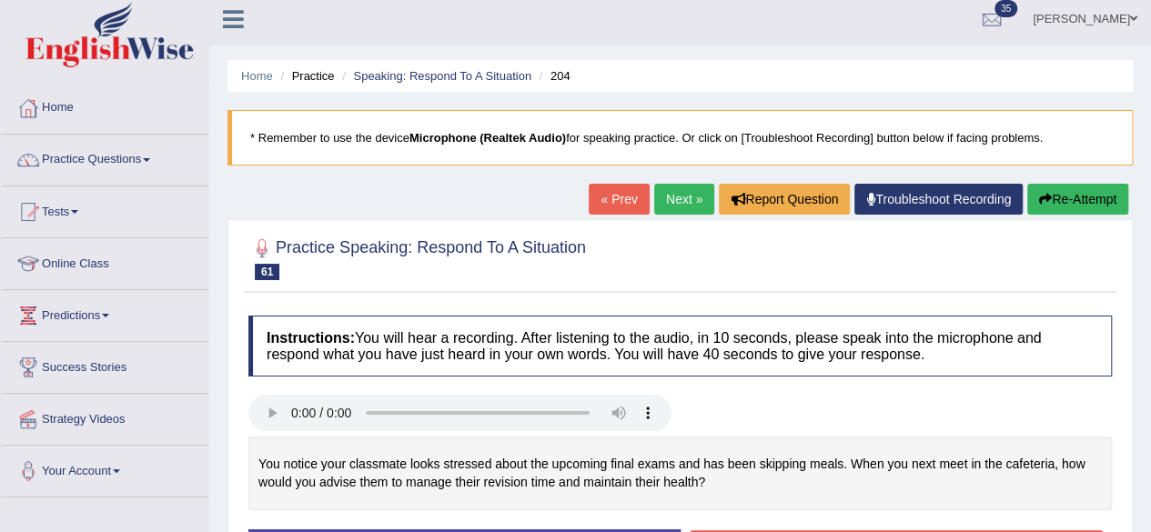
click at [1079, 207] on button "Re-Attempt" at bounding box center [1078, 199] width 101 height 31
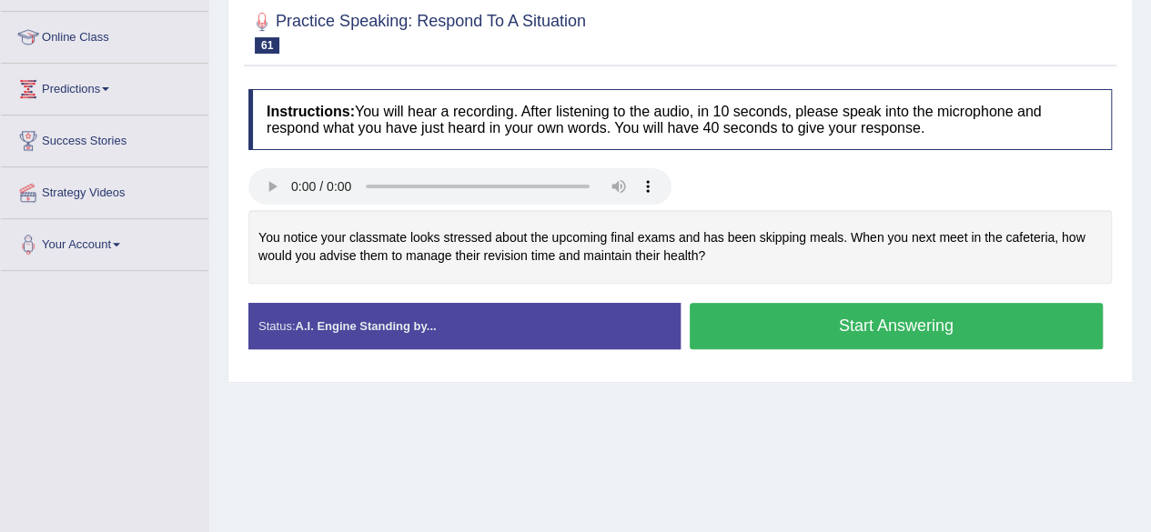
scroll to position [288, 0]
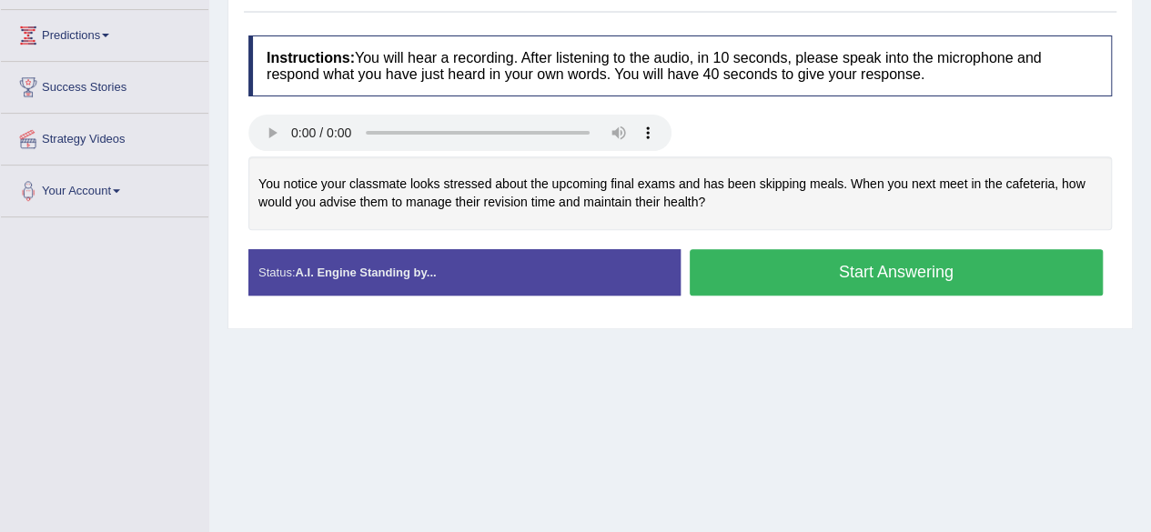
click at [904, 269] on button "Start Answering" at bounding box center [897, 272] width 414 height 46
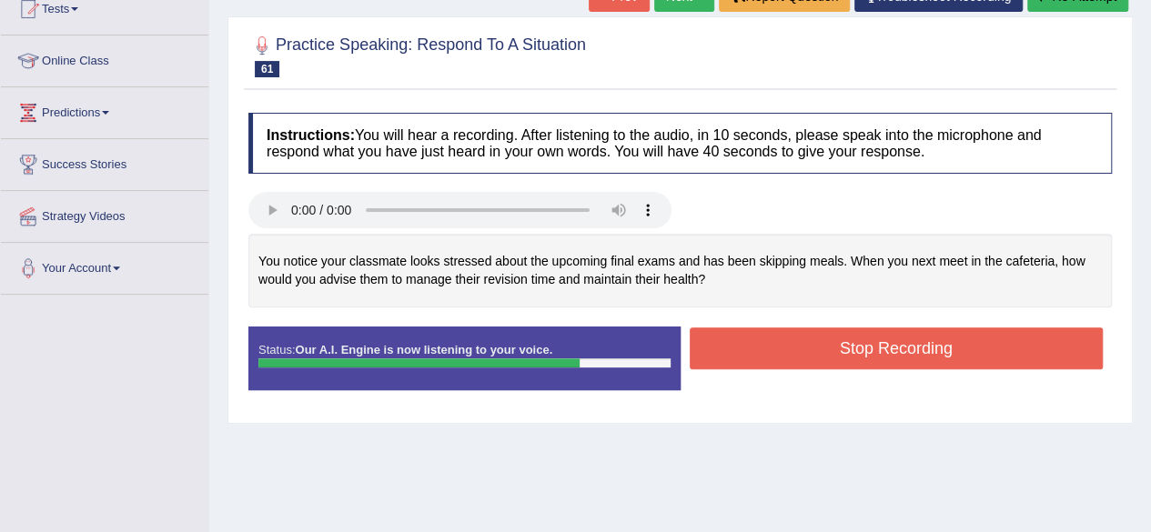
scroll to position [207, 0]
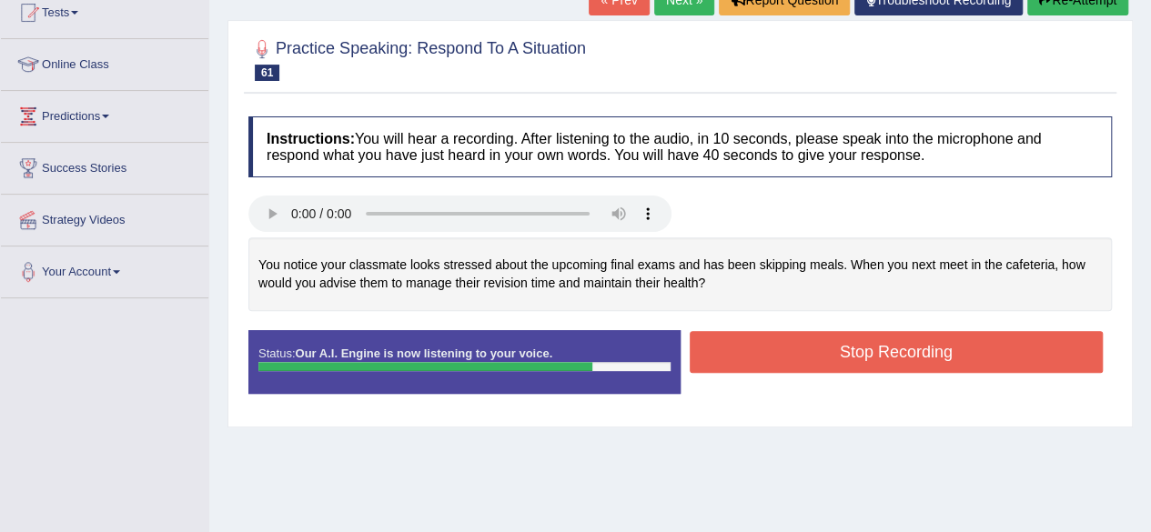
click at [1061, 11] on button "Re-Attempt" at bounding box center [1078, 0] width 101 height 31
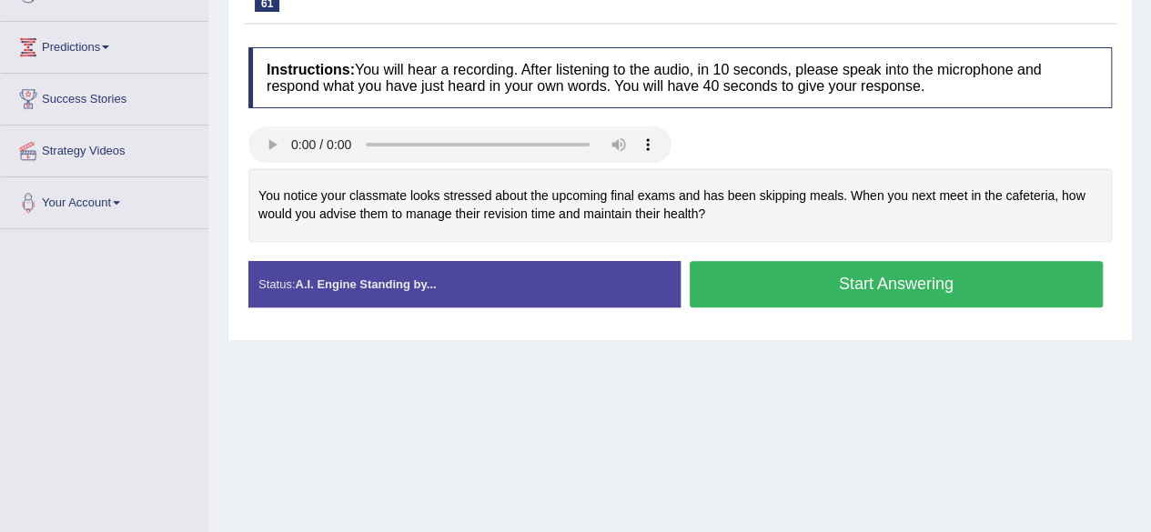
scroll to position [275, 0]
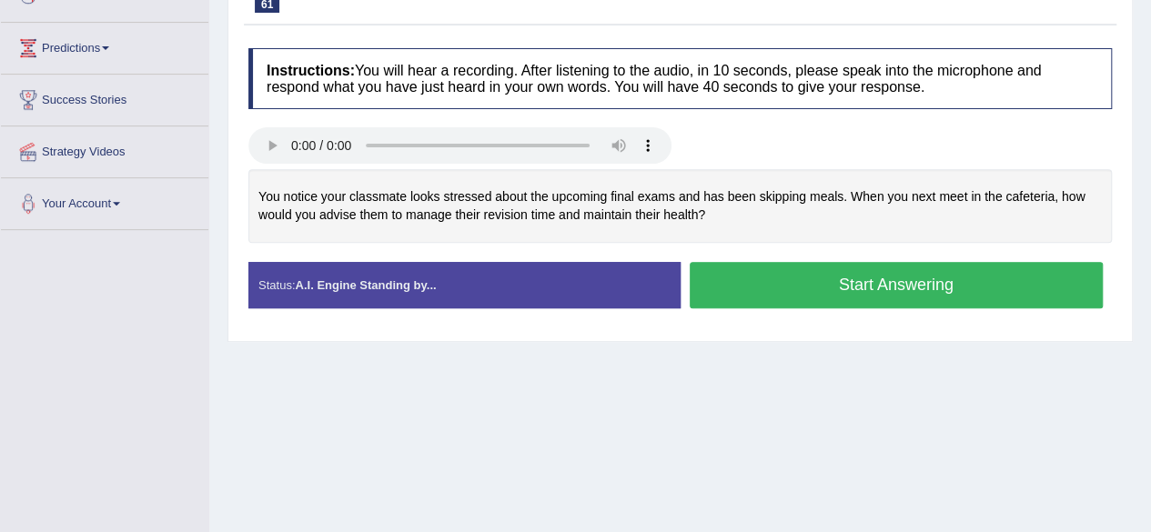
click at [816, 281] on button "Start Answering" at bounding box center [897, 285] width 414 height 46
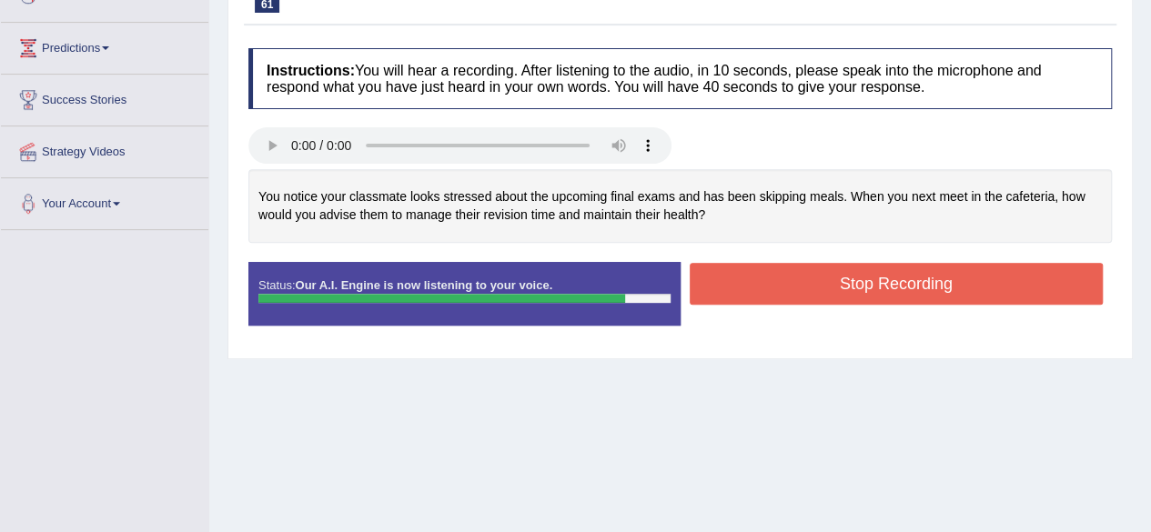
click at [841, 281] on button "Stop Recording" at bounding box center [897, 284] width 414 height 42
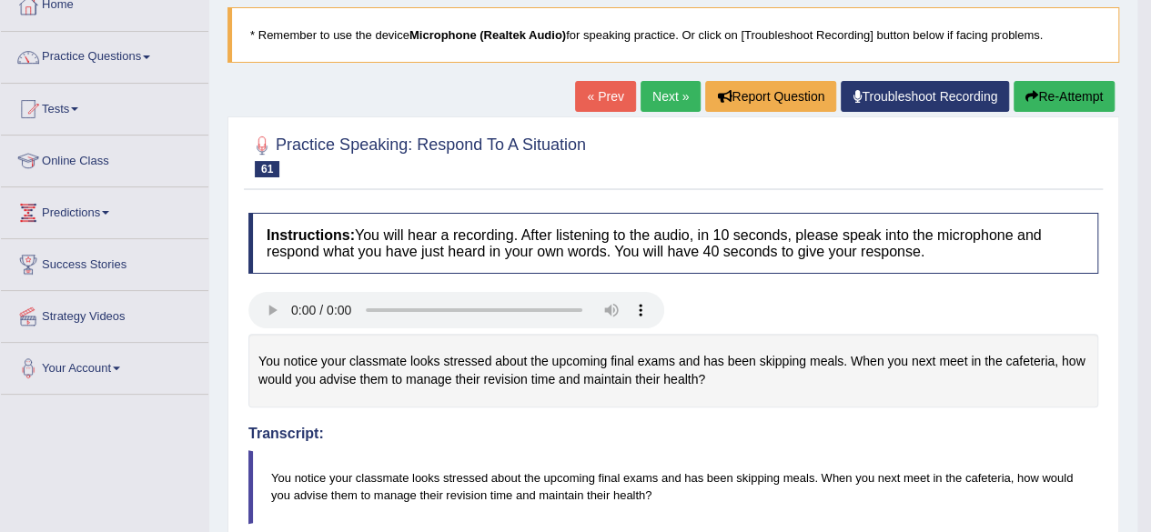
scroll to position [104, 0]
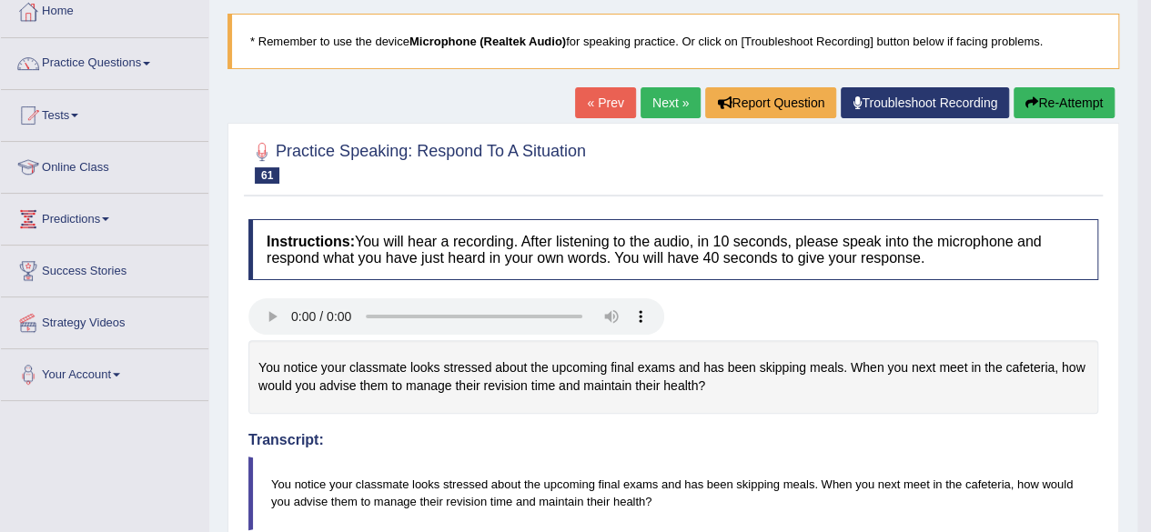
click at [650, 103] on link "Next »" at bounding box center [671, 102] width 60 height 31
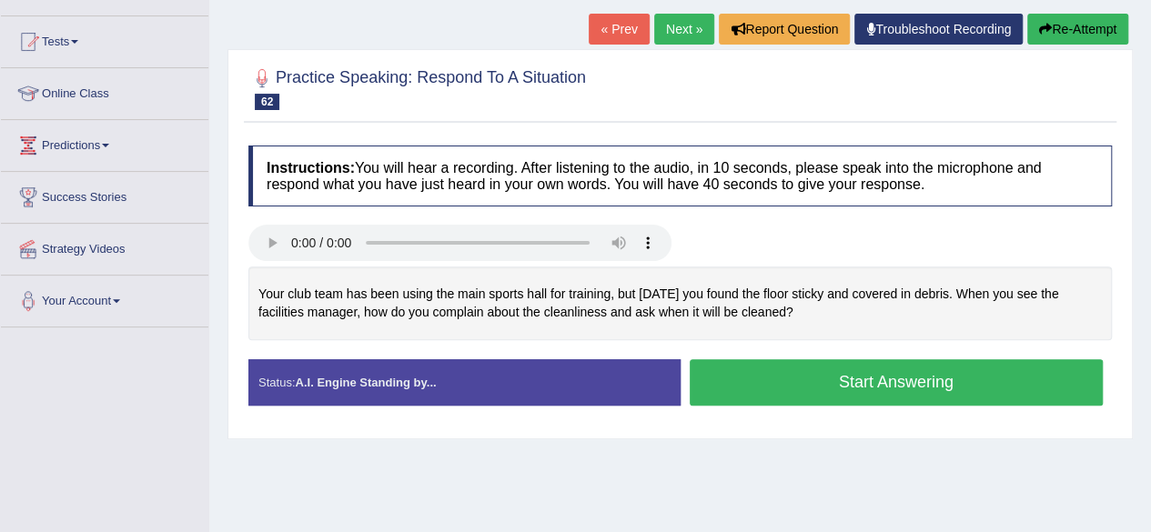
click at [856, 372] on button "Start Answering" at bounding box center [897, 383] width 414 height 46
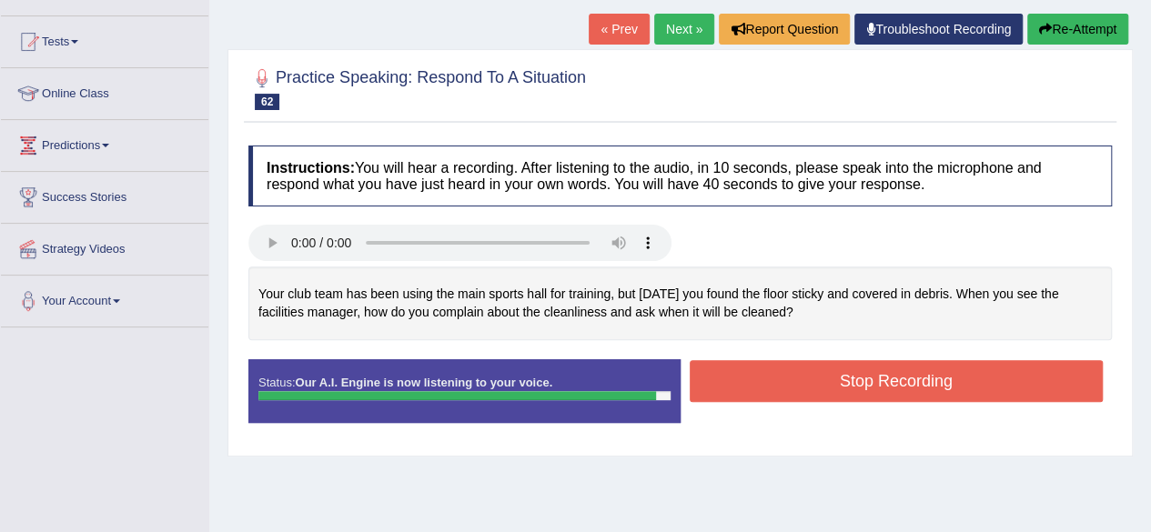
click at [806, 369] on button "Stop Recording" at bounding box center [897, 381] width 414 height 42
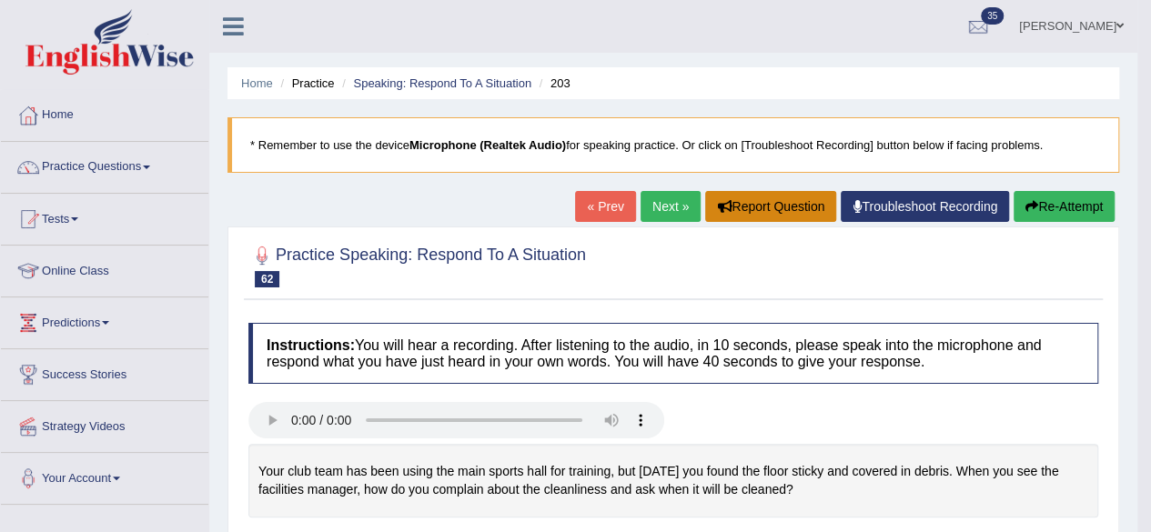
scroll to position [1, 0]
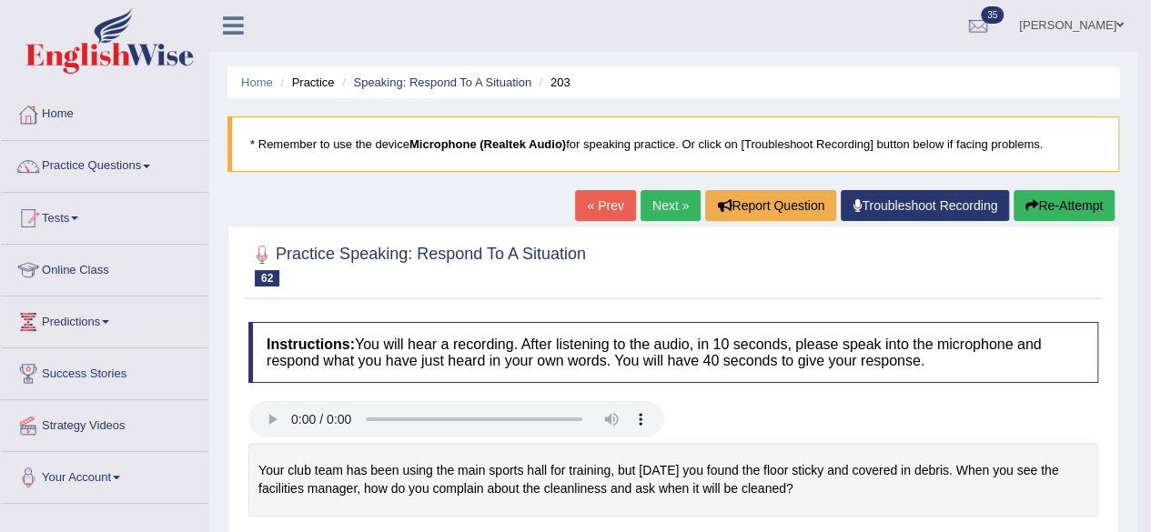
click at [674, 201] on link "Next »" at bounding box center [671, 205] width 60 height 31
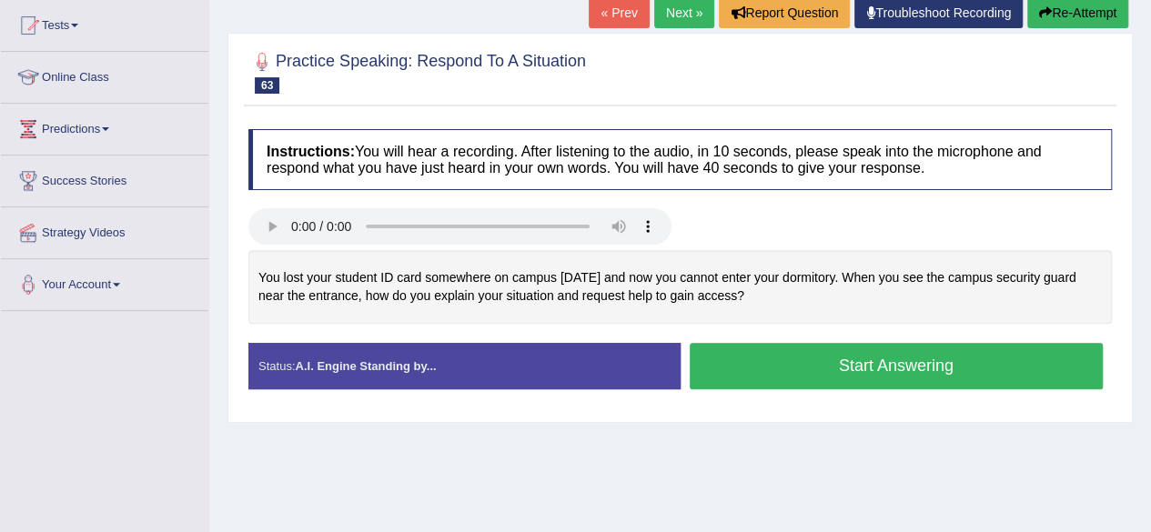
click at [847, 364] on button "Start Answering" at bounding box center [897, 366] width 414 height 46
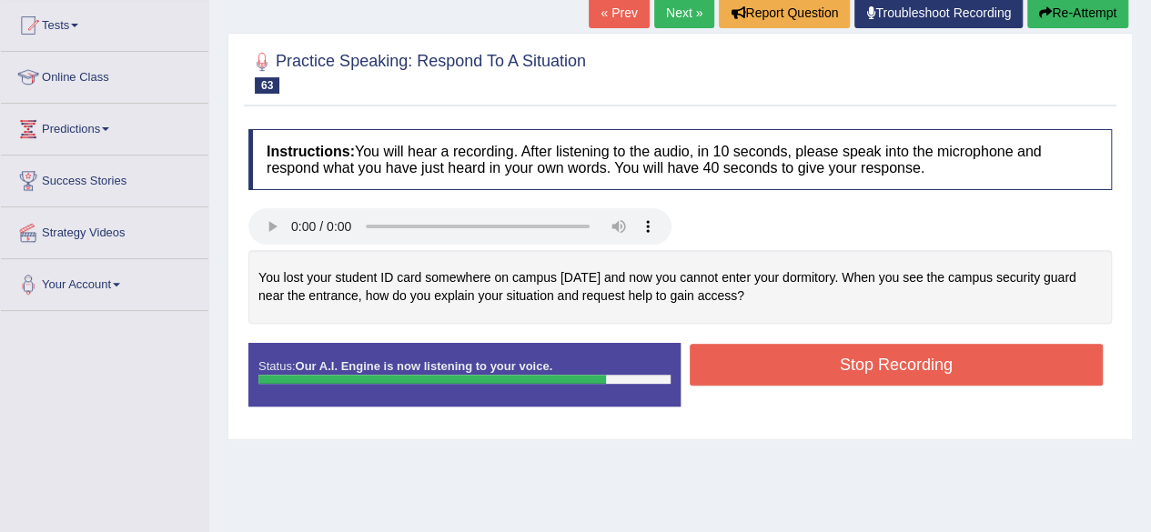
click at [828, 356] on button "Stop Recording" at bounding box center [897, 365] width 414 height 42
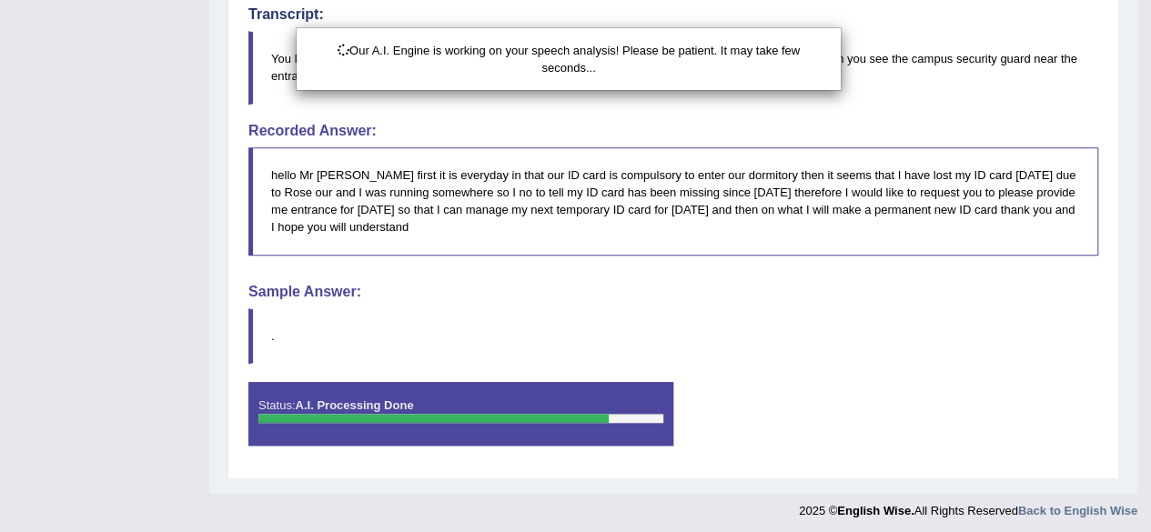
click at [828, 356] on div "Our A.I. Engine is working on your speech analysis! Please be patient. It may t…" at bounding box center [575, 266] width 1151 height 532
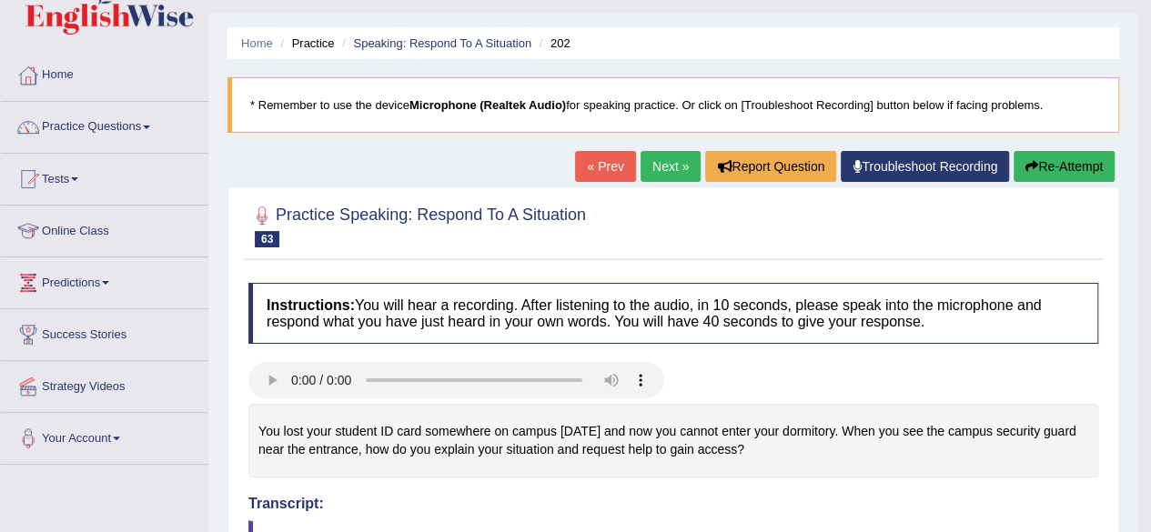
scroll to position [32, 0]
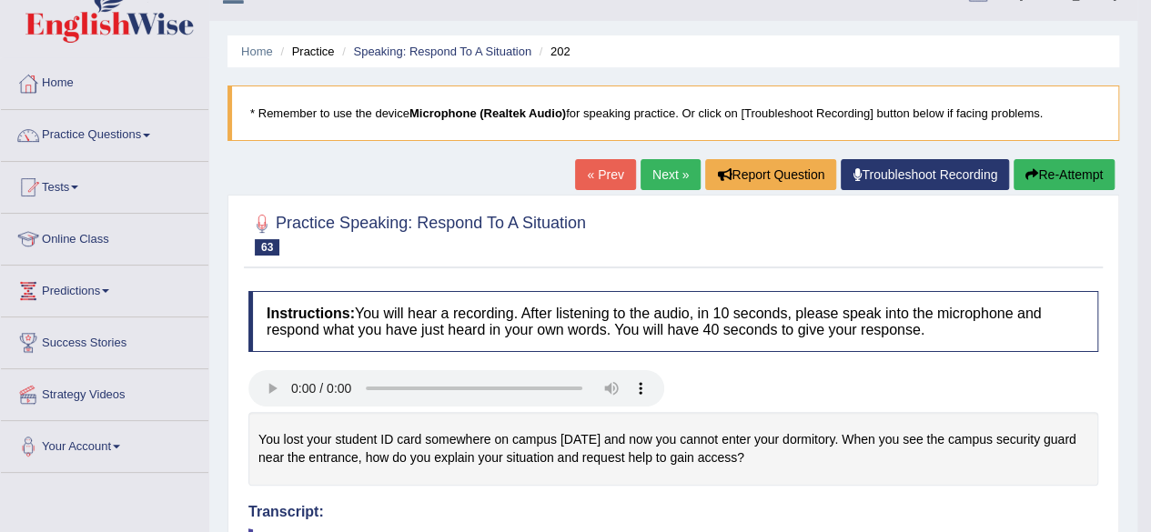
click at [663, 165] on link "Next »" at bounding box center [671, 174] width 60 height 31
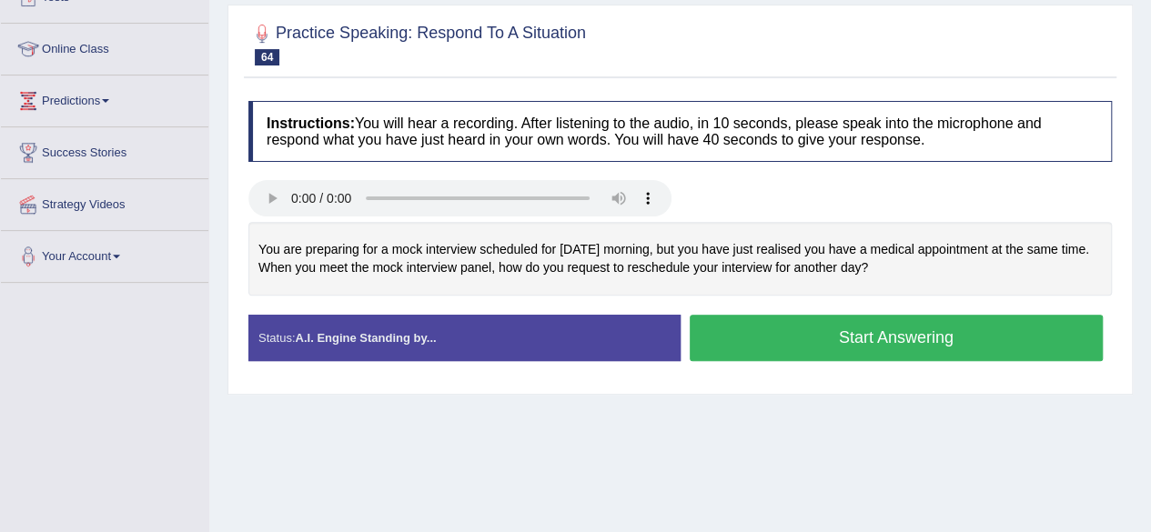
scroll to position [221, 0]
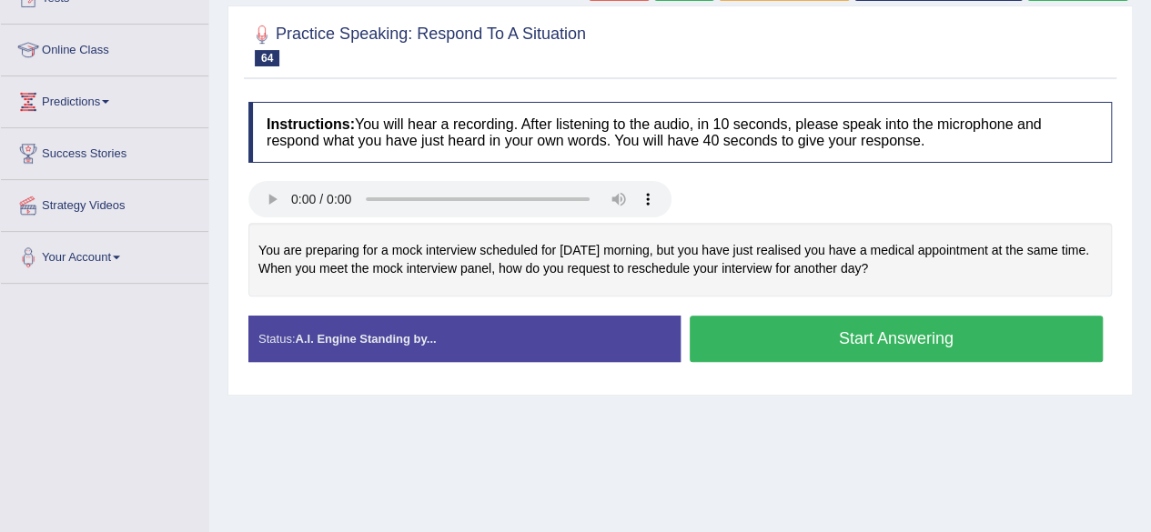
click at [817, 329] on button "Start Answering" at bounding box center [897, 339] width 414 height 46
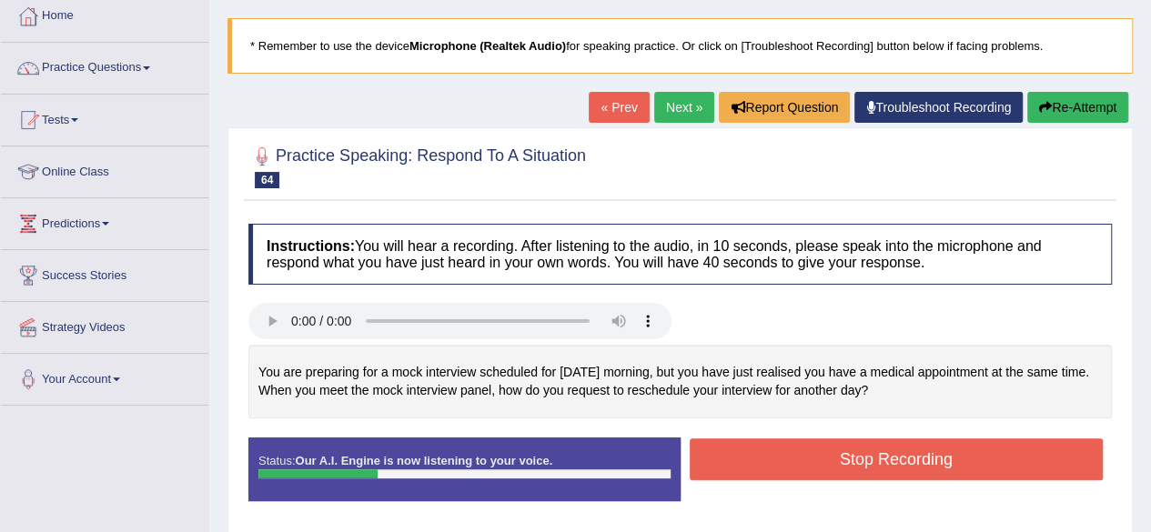
scroll to position [96, 0]
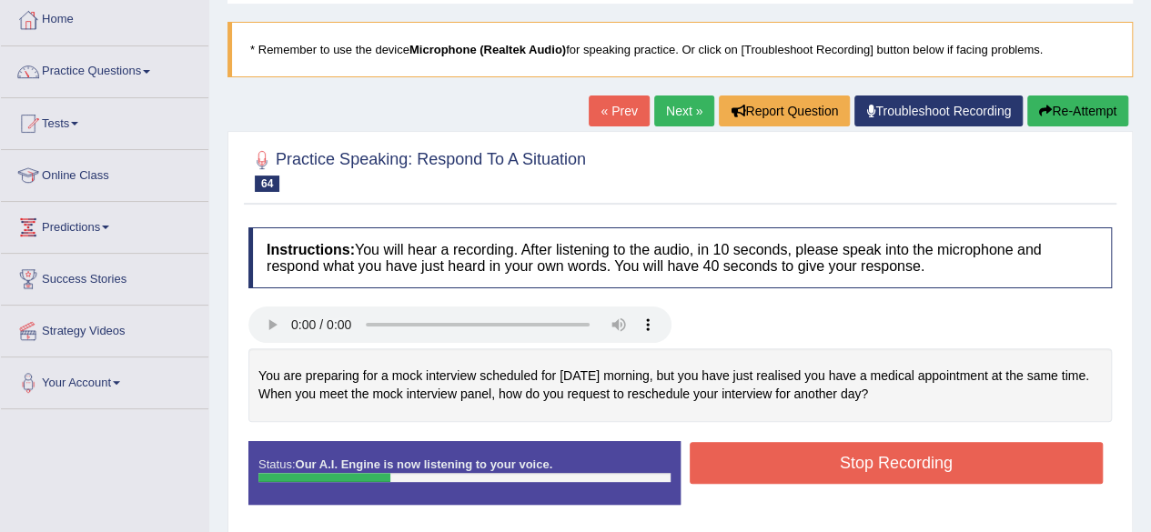
click at [1088, 96] on button "Re-Attempt" at bounding box center [1078, 111] width 101 height 31
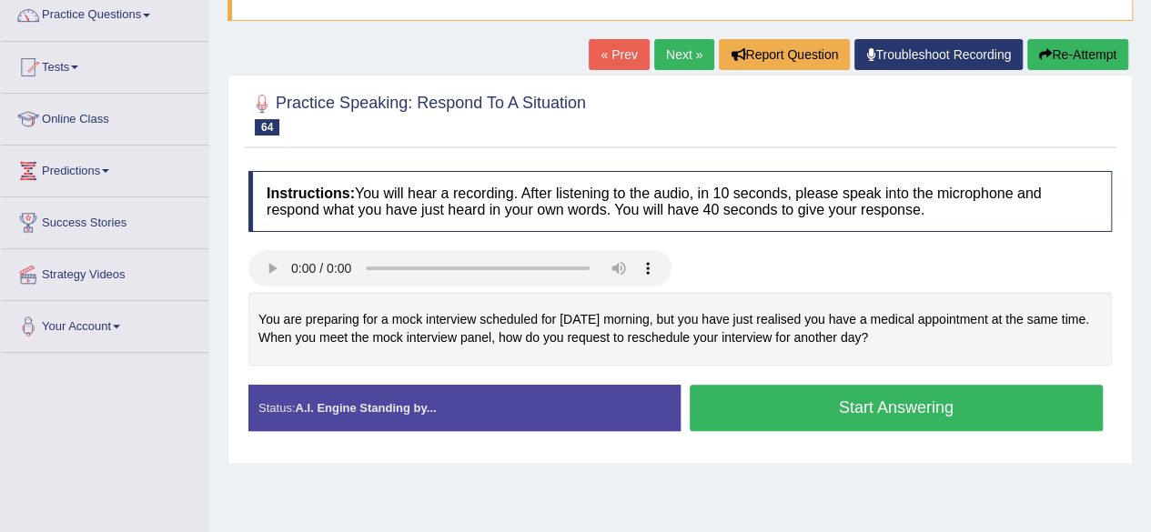
scroll to position [163, 0]
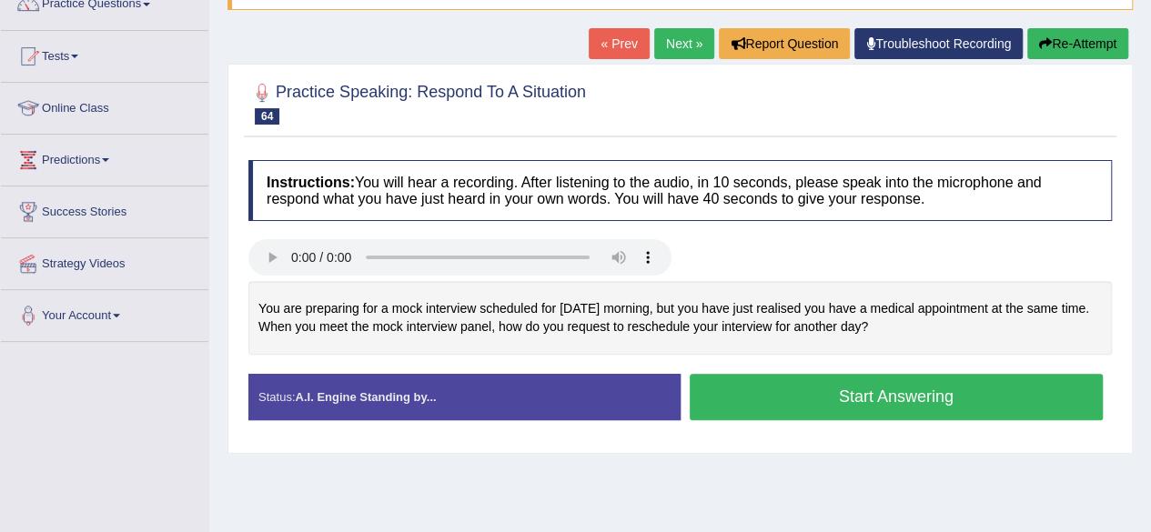
click at [861, 397] on button "Start Answering" at bounding box center [897, 397] width 414 height 46
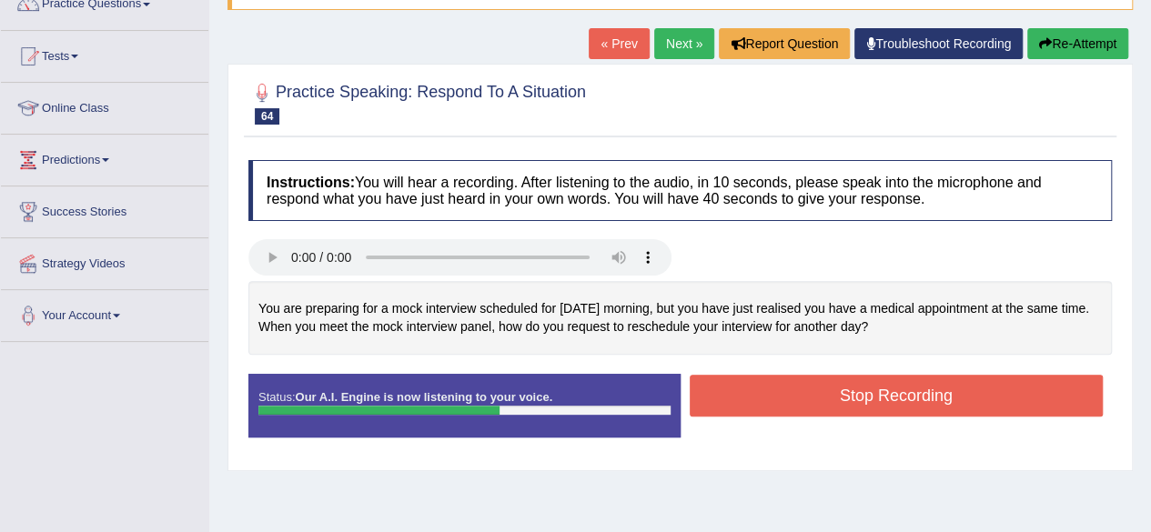
click at [1032, 35] on button "Re-Attempt" at bounding box center [1078, 43] width 101 height 31
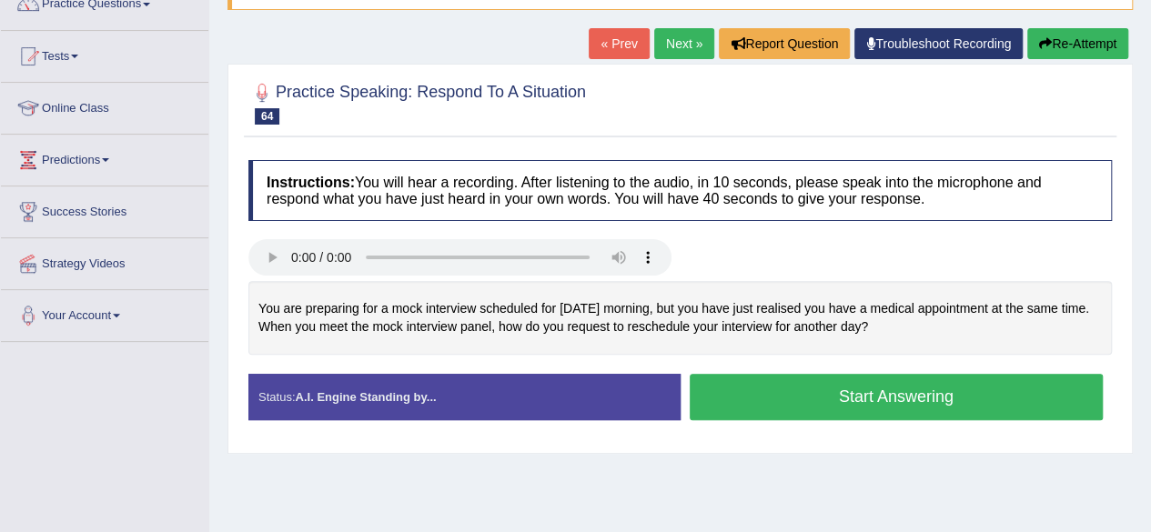
scroll to position [163, 0]
click at [783, 392] on button "Start Answering" at bounding box center [897, 397] width 414 height 46
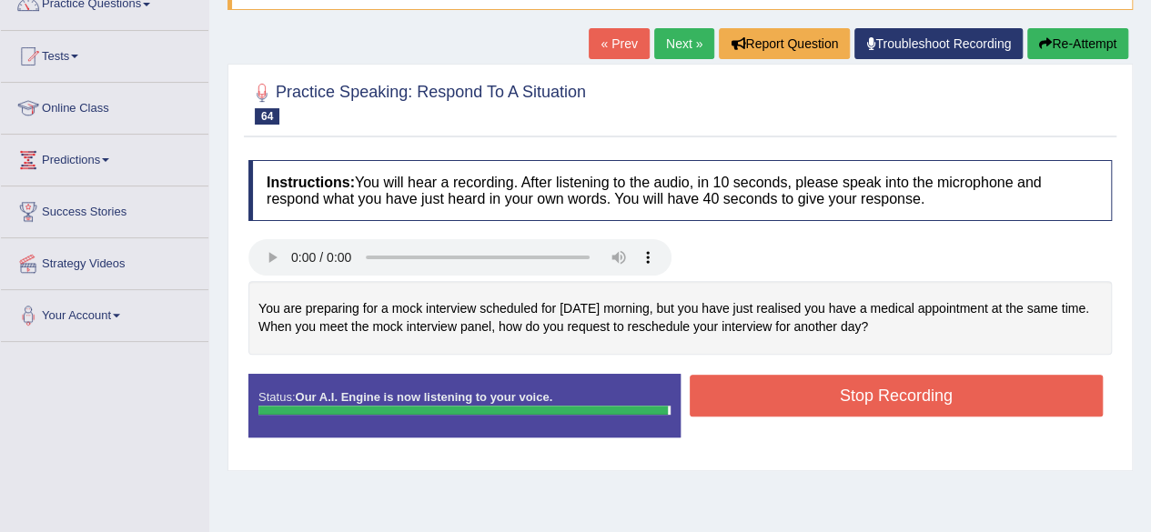
click at [827, 389] on button "Stop Recording" at bounding box center [897, 396] width 414 height 42
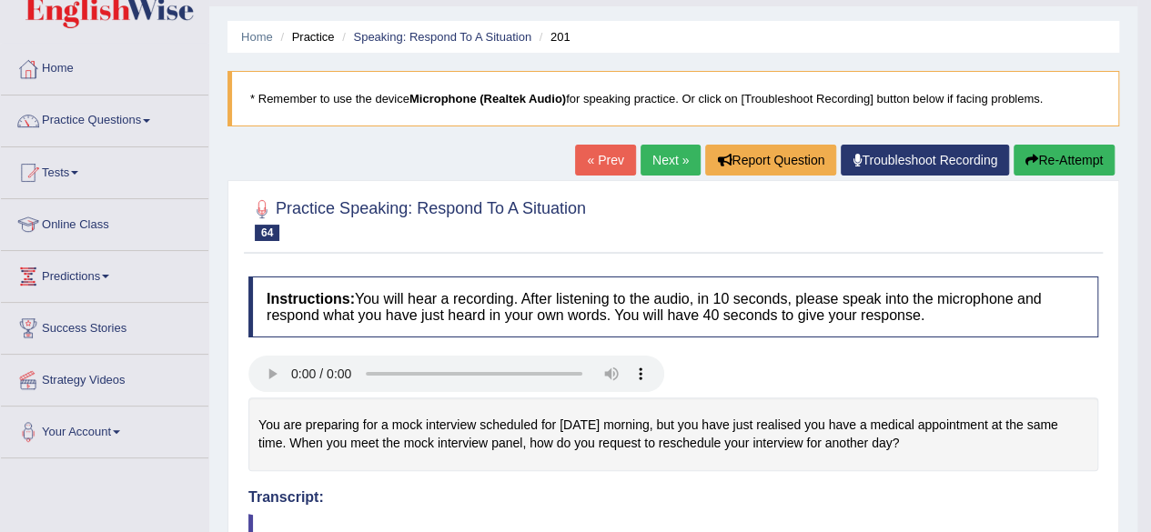
scroll to position [5, 0]
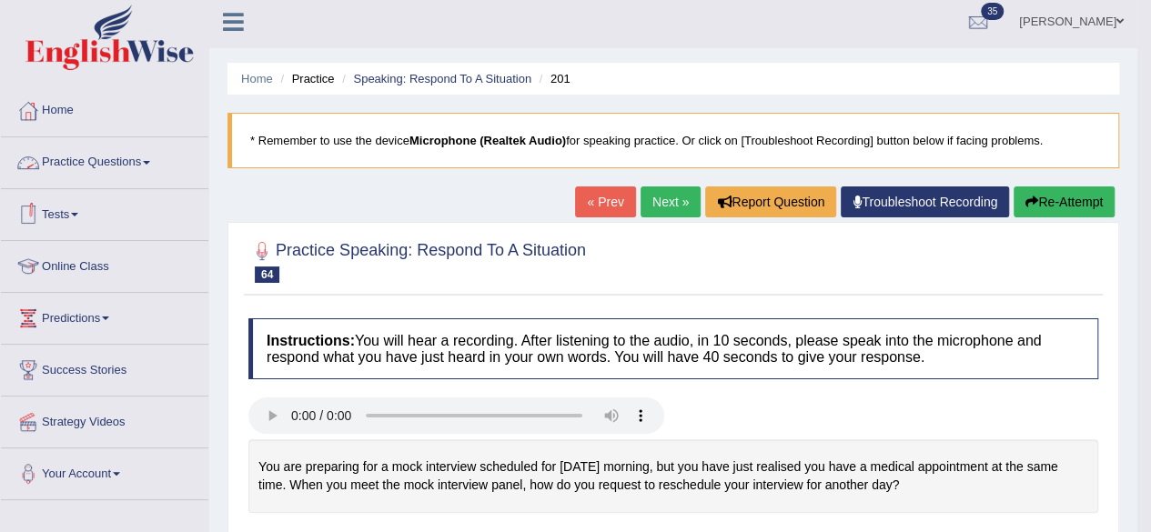
click at [85, 165] on link "Practice Questions" at bounding box center [105, 160] width 208 height 46
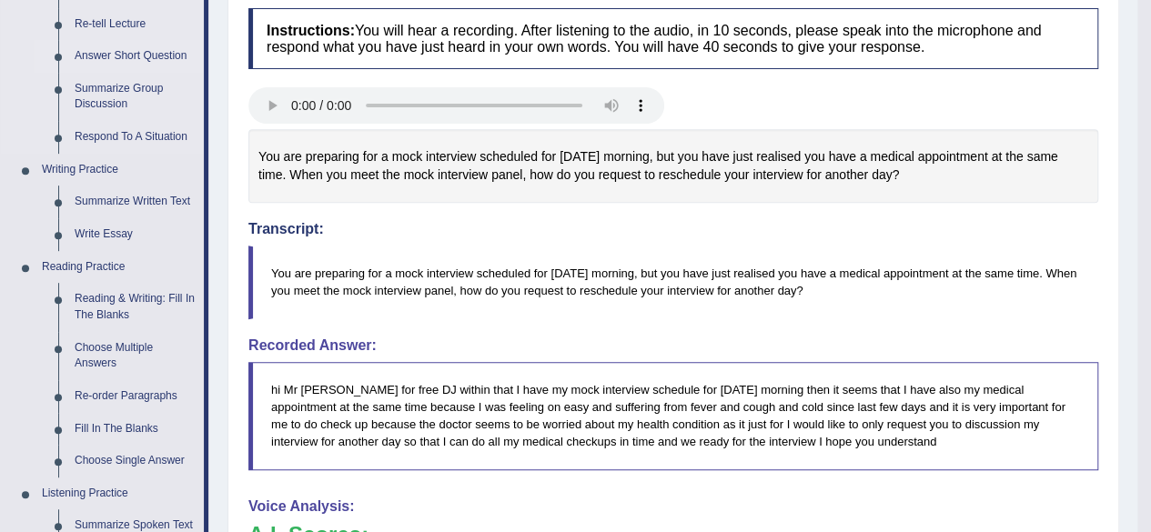
scroll to position [365, 0]
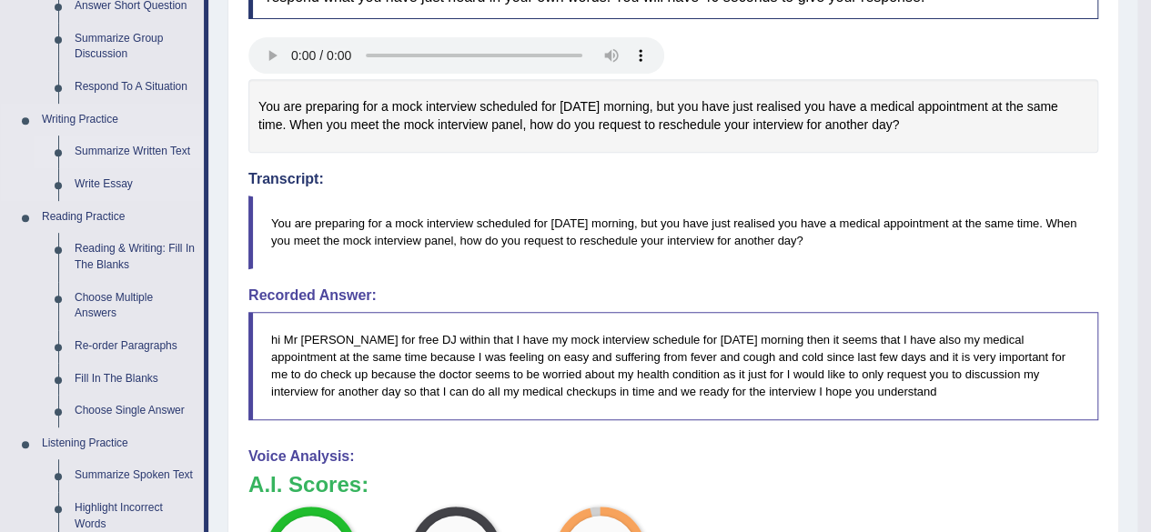
click at [121, 147] on link "Summarize Written Text" at bounding box center [134, 152] width 137 height 33
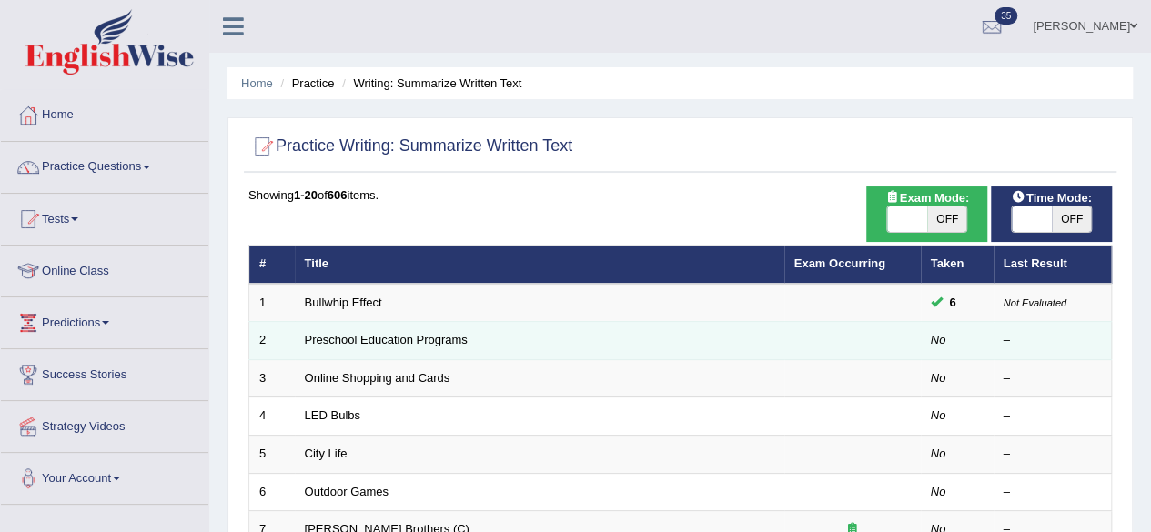
click at [328, 350] on td "Preschool Education Programs" at bounding box center [540, 341] width 490 height 38
click at [341, 344] on link "Preschool Education Programs" at bounding box center [386, 340] width 163 height 14
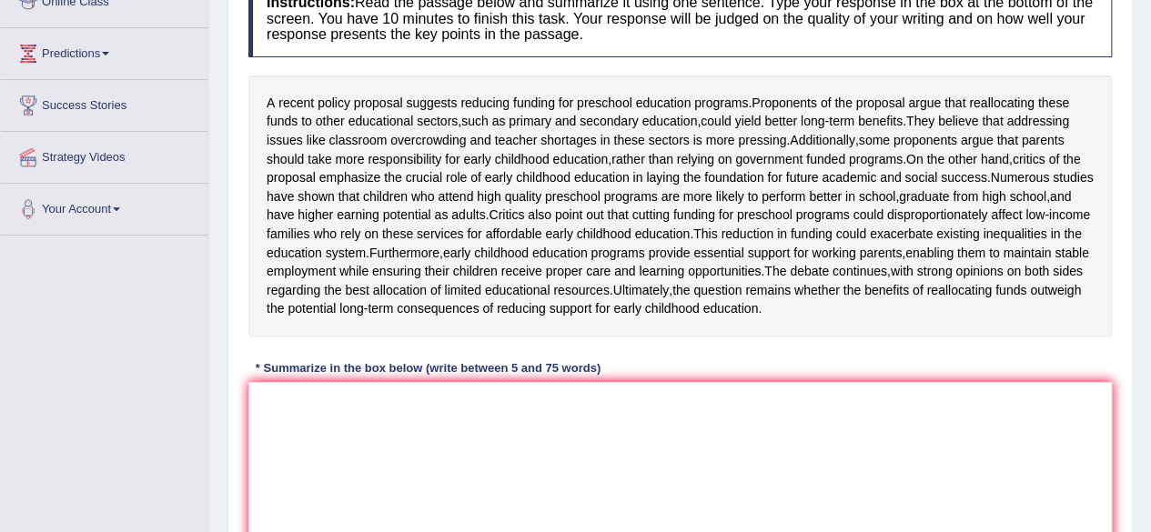
scroll to position [269, 0]
click at [406, 491] on textarea at bounding box center [680, 471] width 864 height 177
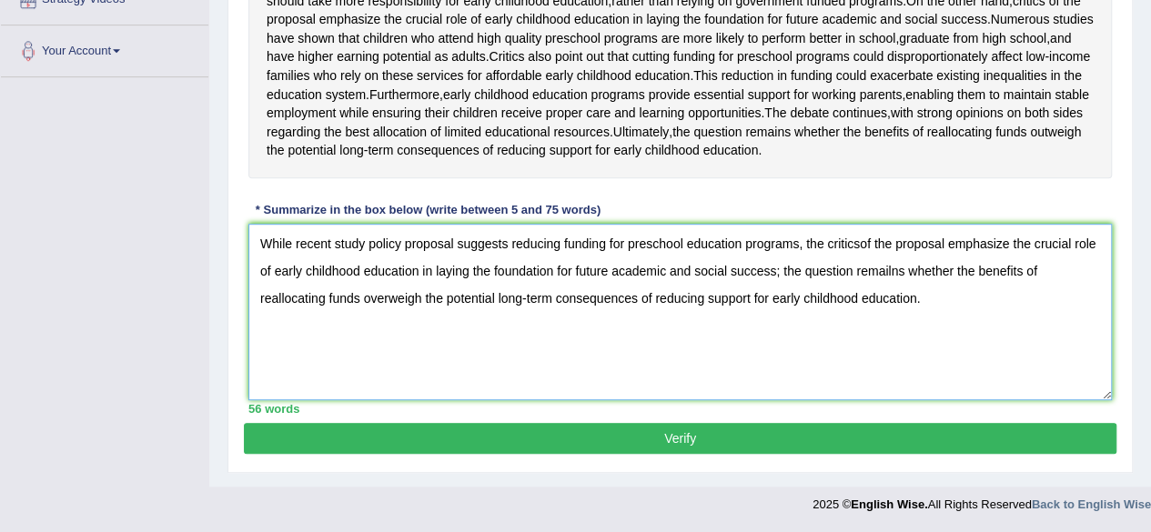
scroll to position [457, 0]
type textarea "While recent study policy proposal suggests reducing funding for preschool educ…"
click at [712, 454] on button "Verify" at bounding box center [680, 438] width 873 height 31
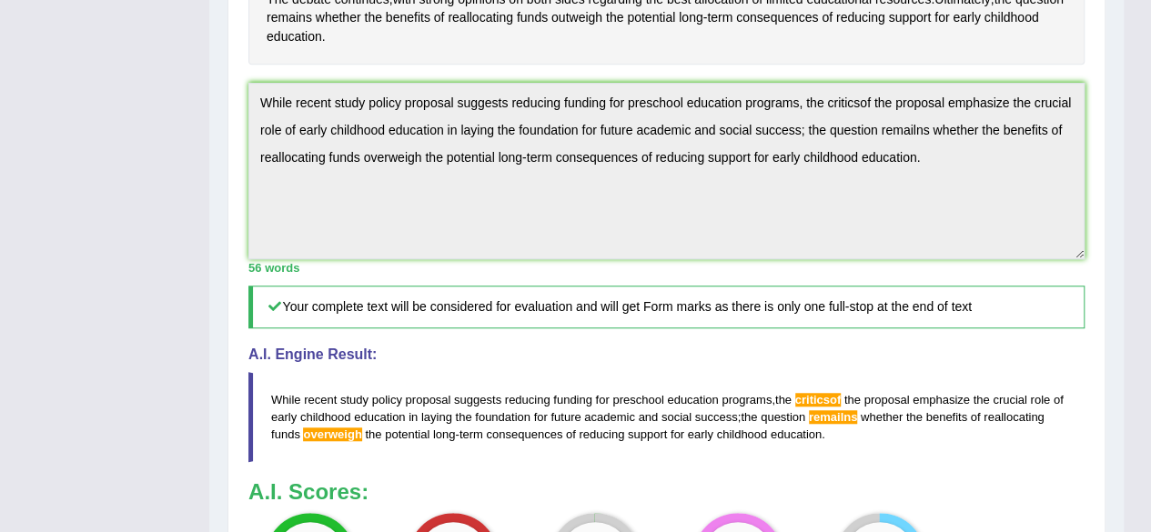
scroll to position [560, 0]
click at [242, 124] on div "Practice Writing: Summarize Written Text 2 Preschool Education Programs Instruc…" at bounding box center [667, 170] width 878 height 1155
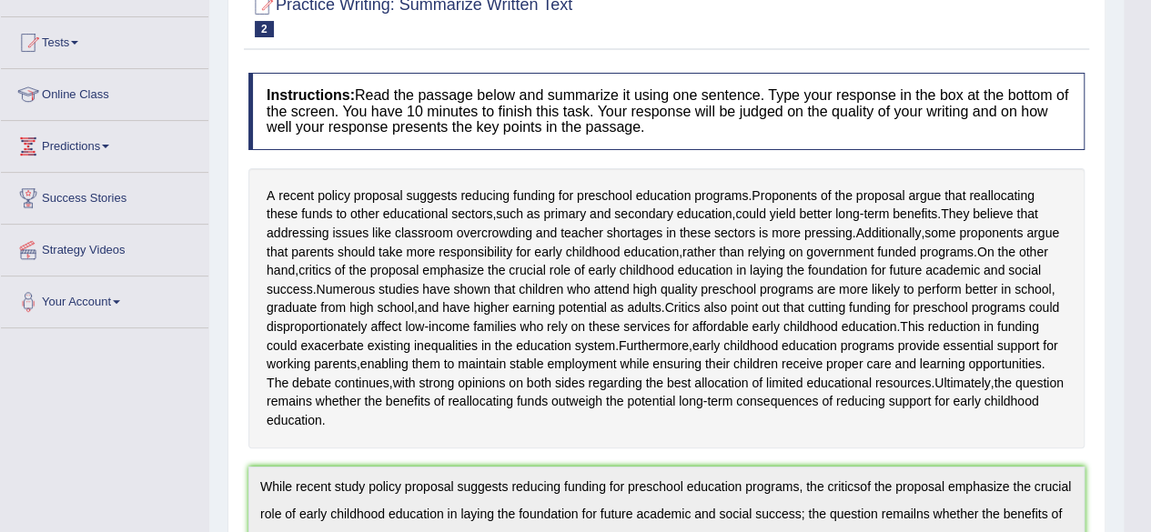
scroll to position [0, 0]
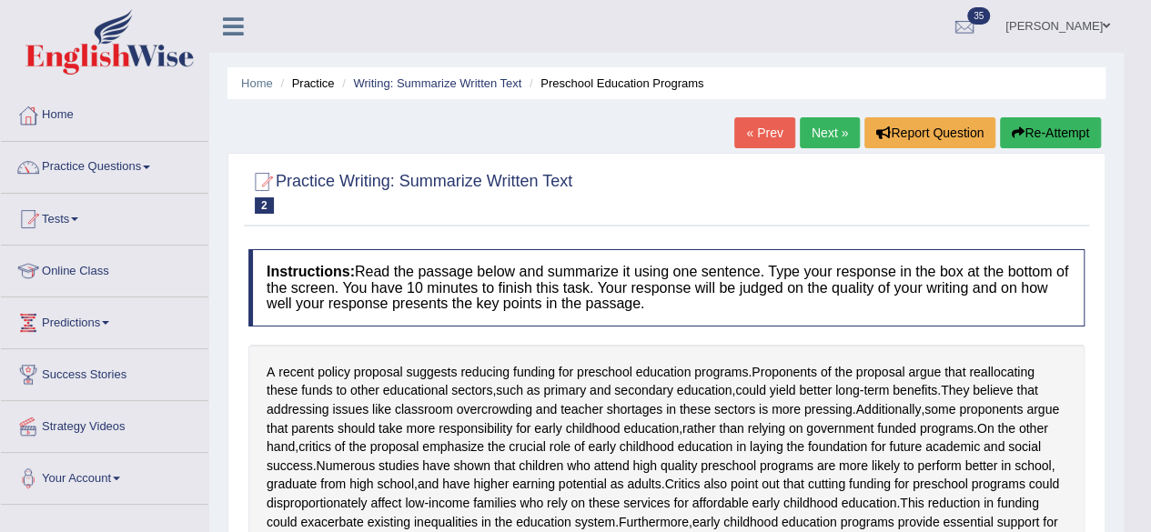
click at [1047, 132] on button "Re-Attempt" at bounding box center [1050, 132] width 101 height 31
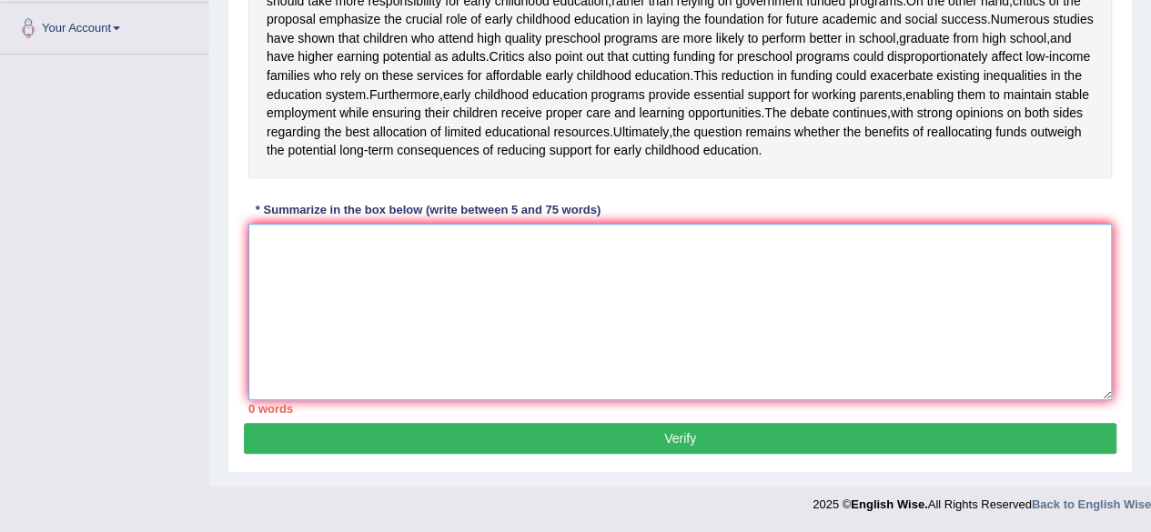
click at [505, 346] on textarea at bounding box center [680, 312] width 864 height 177
paste textarea "While recent study policy proposal suggests reducing funding for preschool educ…"
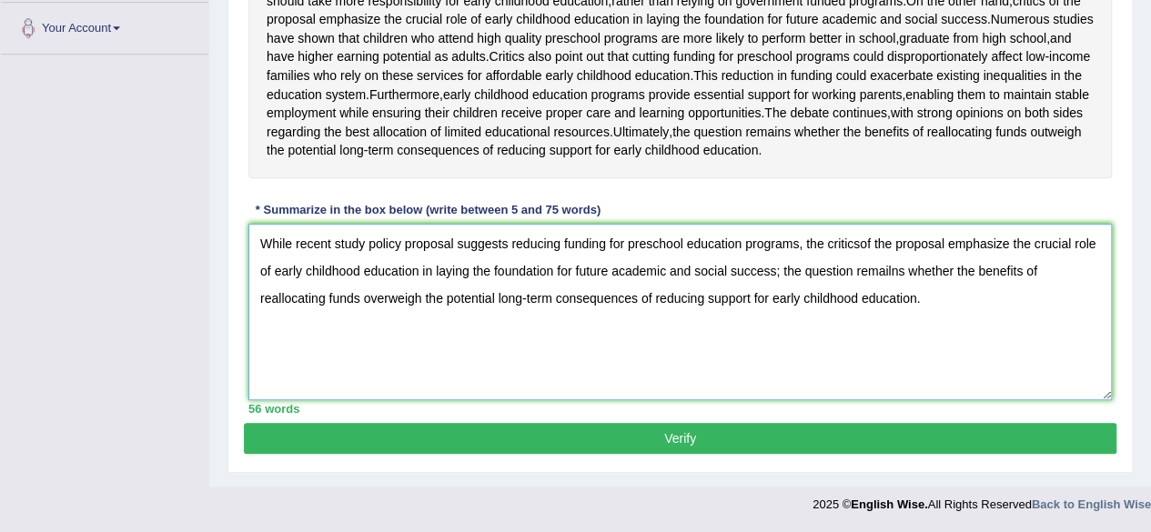
click at [859, 278] on textarea "While recent study policy proposal suggests reducing funding for preschool educ…" at bounding box center [680, 312] width 864 height 177
click at [896, 299] on textarea "While recent study policy proposal suggests reducing funding for preschool educ…" at bounding box center [680, 312] width 864 height 177
click at [385, 327] on textarea "While recent study policy proposal suggests reducing funding for preschool educ…" at bounding box center [680, 312] width 864 height 177
type textarea "While recent study policy proposal suggests reducing funding for preschool educ…"
click at [512, 454] on button "Verify" at bounding box center [680, 438] width 873 height 31
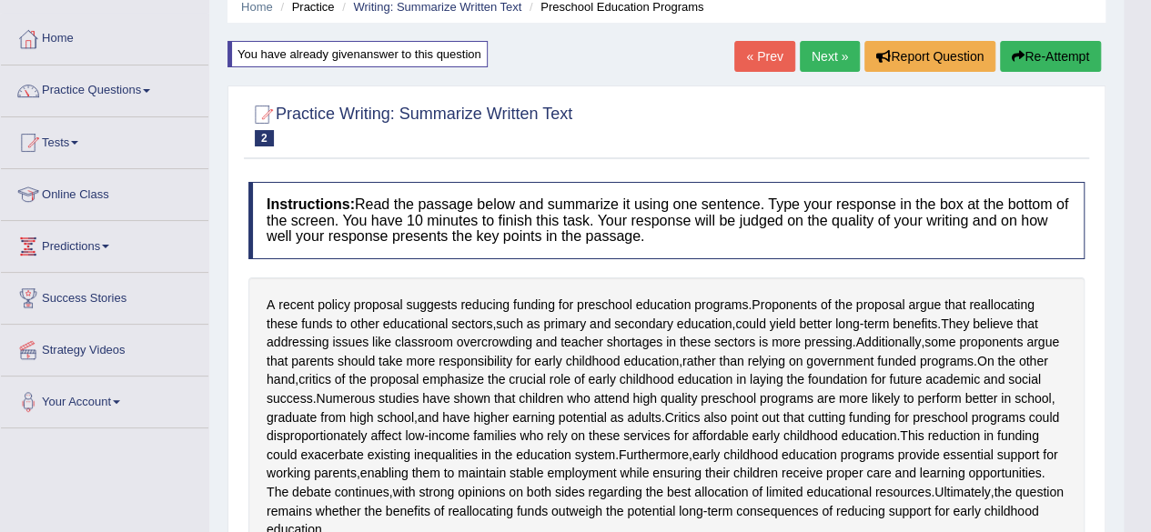
scroll to position [82, 0]
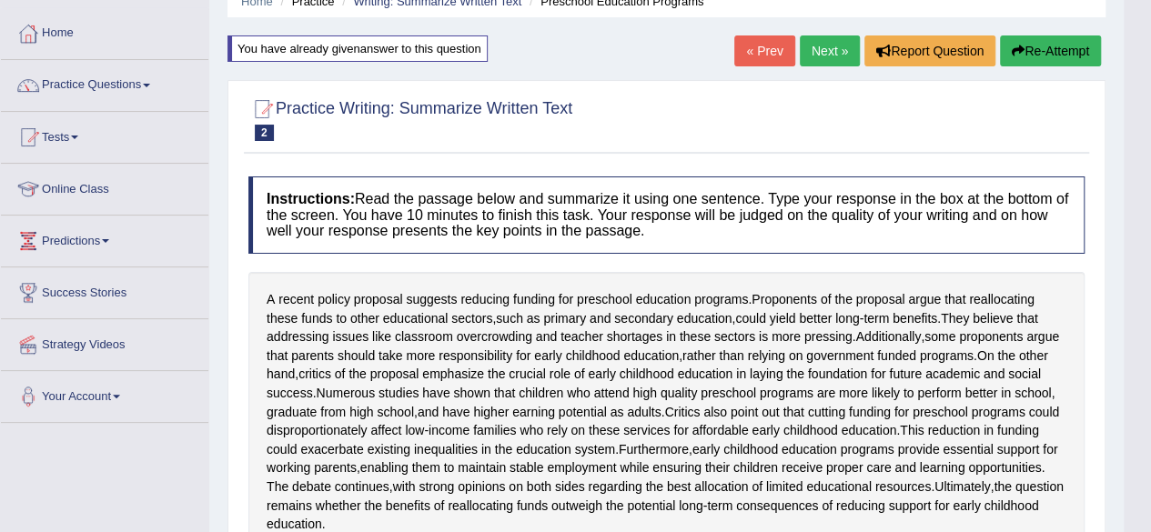
click at [819, 48] on link "Next »" at bounding box center [830, 50] width 60 height 31
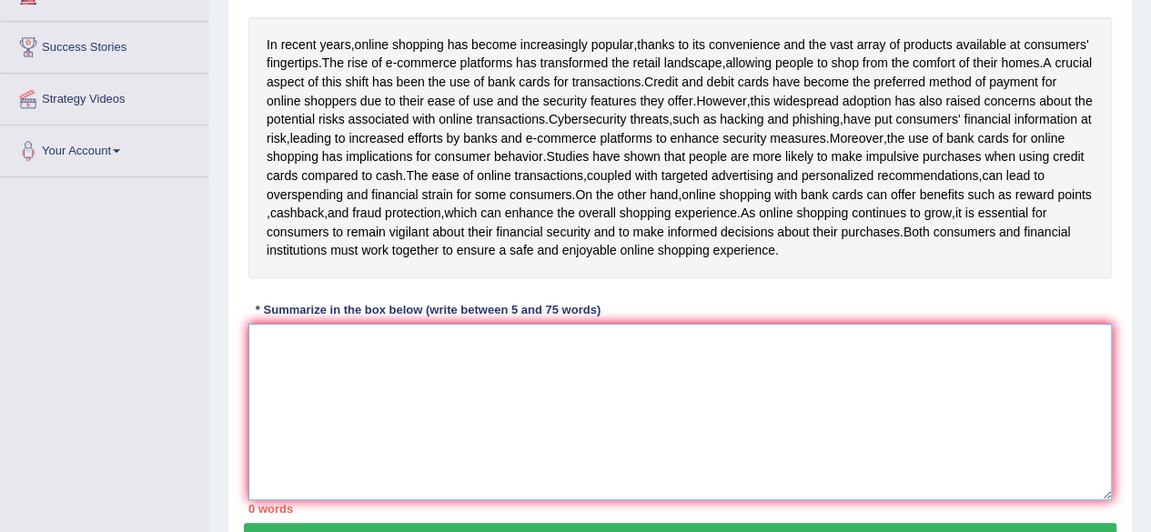
click at [434, 354] on textarea at bounding box center [680, 412] width 864 height 177
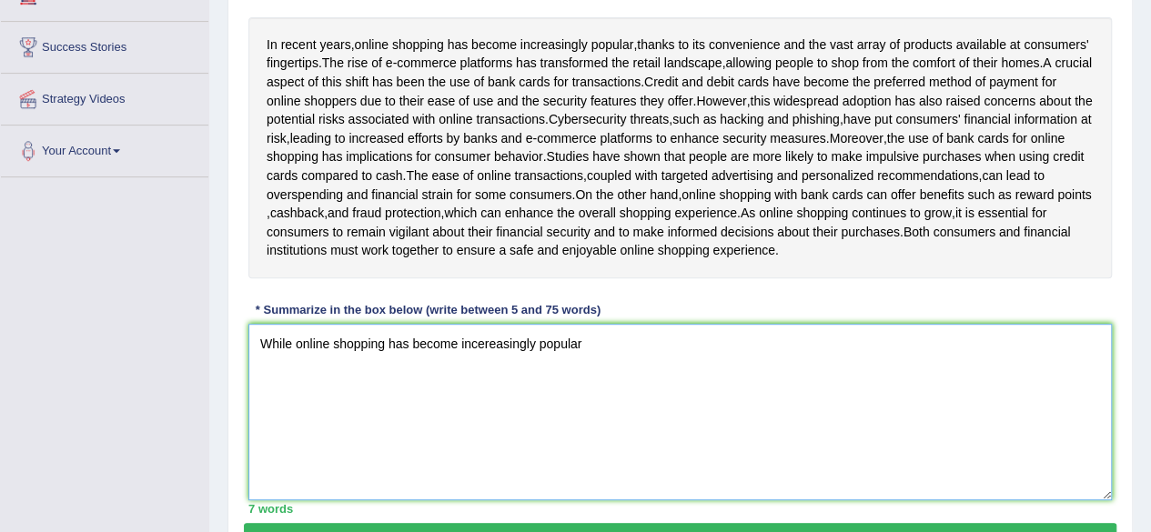
click at [486, 367] on textarea "While online shopping has become incereasingly popular" at bounding box center [680, 412] width 864 height 177
click at [631, 380] on textarea "While online shopping has become increasingly popular" at bounding box center [680, 412] width 864 height 177
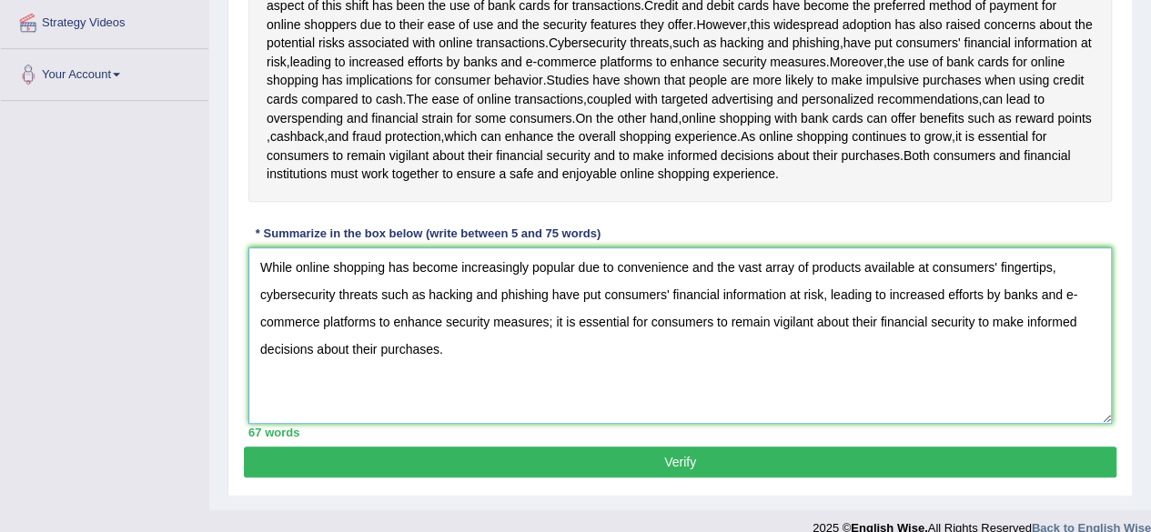
scroll to position [403, 0]
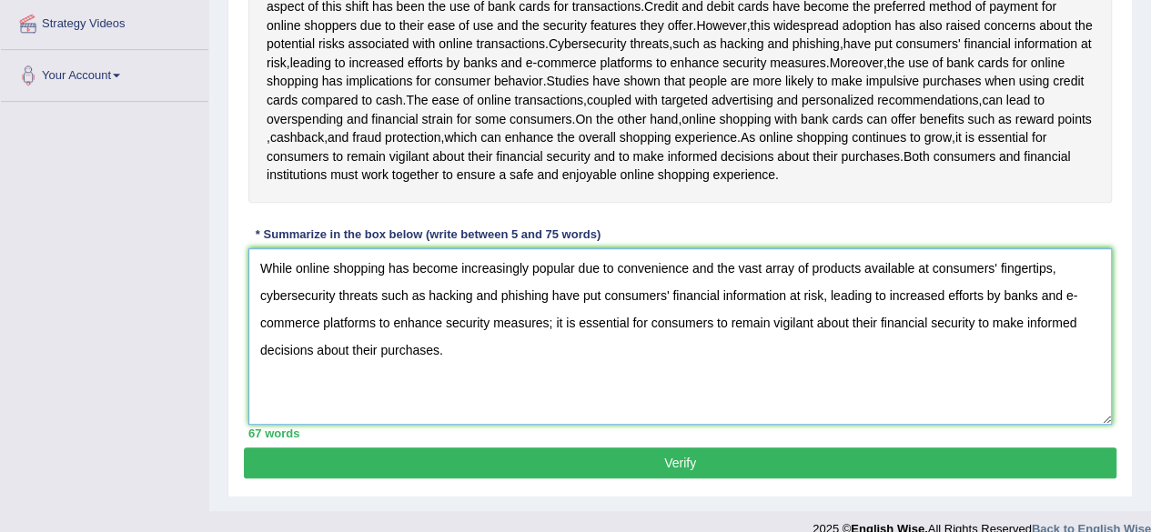
type textarea "While online shopping has become increasingly popular due to convenience and th…"
click at [467, 476] on button "Verify" at bounding box center [680, 463] width 873 height 31
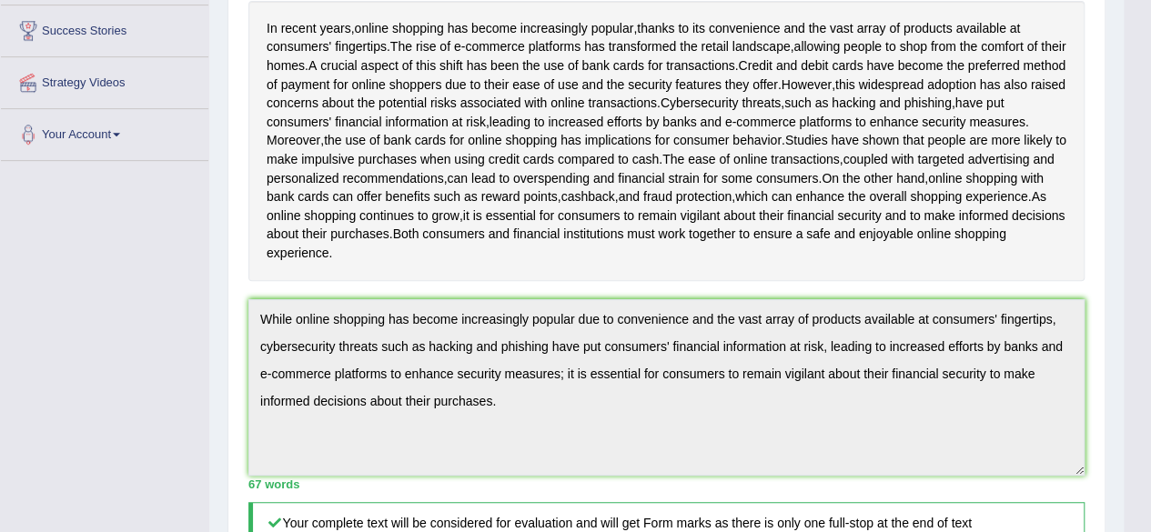
scroll to position [0, 0]
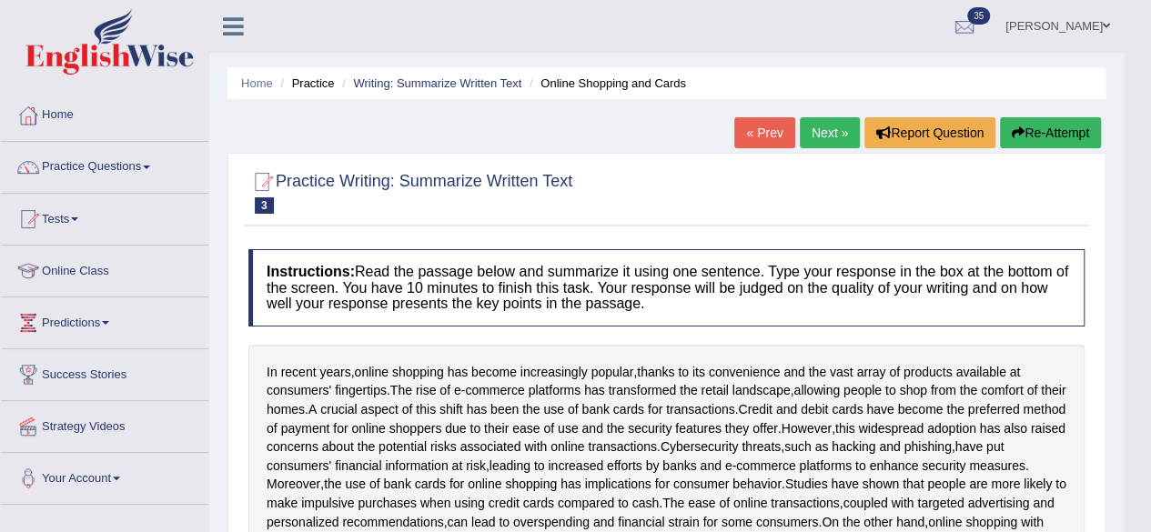
click at [809, 136] on link "Next »" at bounding box center [830, 132] width 60 height 31
